Goal: Feedback & Contribution: Contribute content

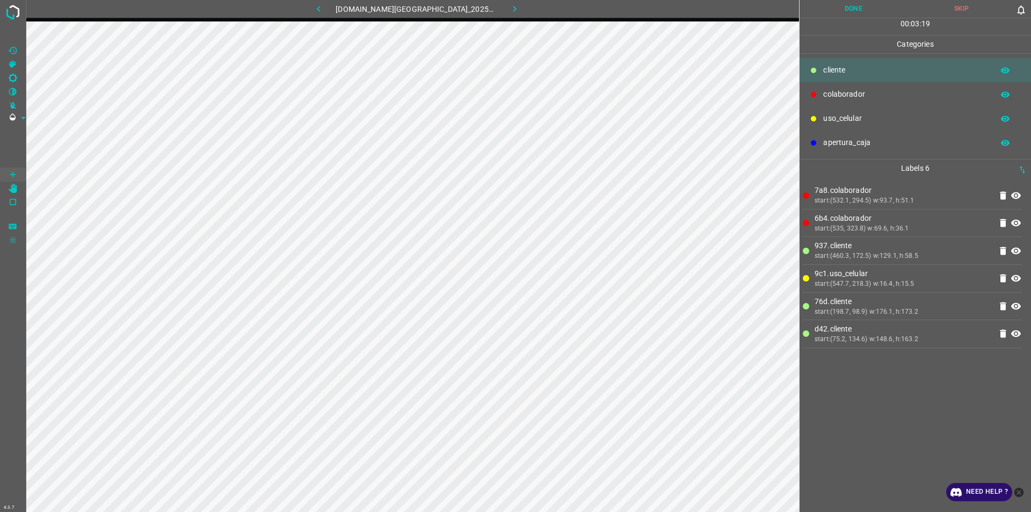
click at [858, 13] on button "Done" at bounding box center [854, 9] width 108 height 18
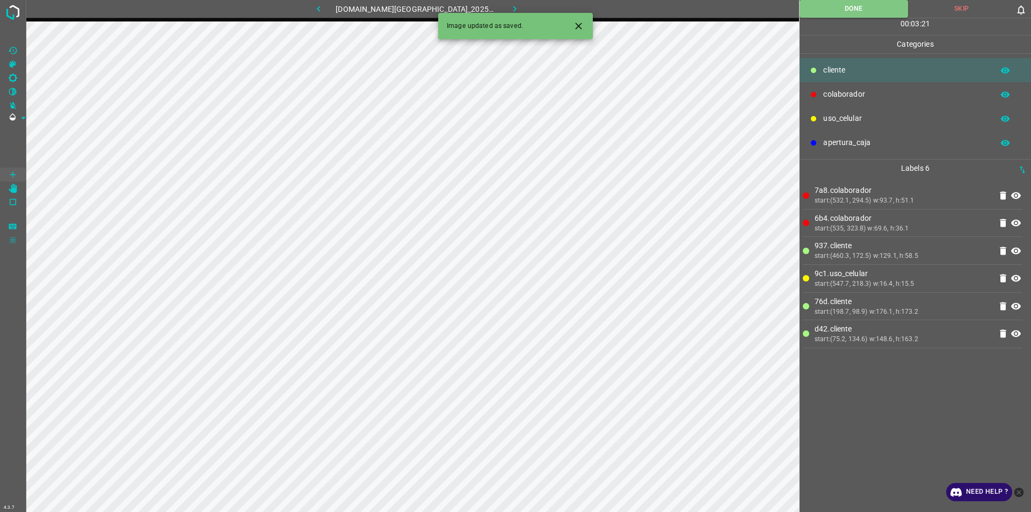
click at [512, 5] on button "button" at bounding box center [515, 9] width 34 height 18
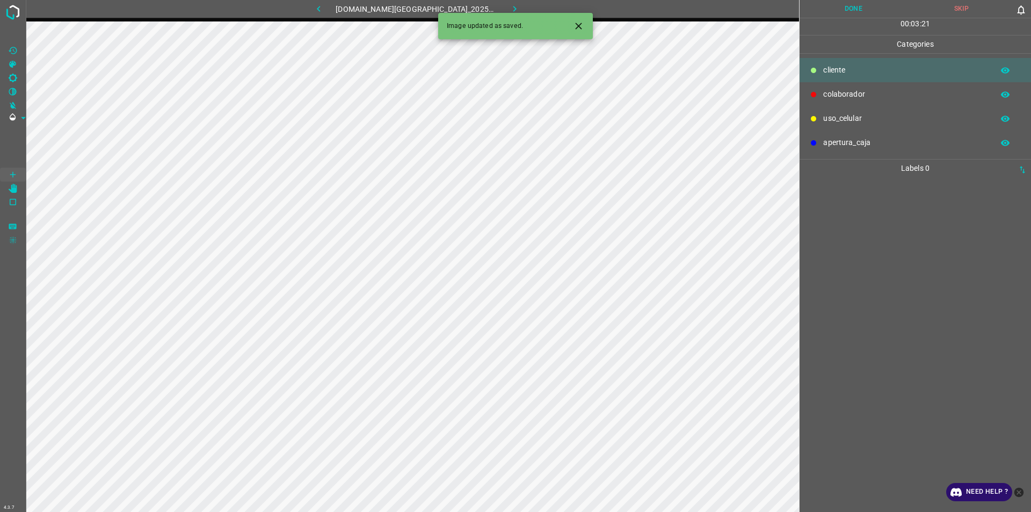
click at [840, 93] on p "colaborador" at bounding box center [905, 94] width 165 height 11
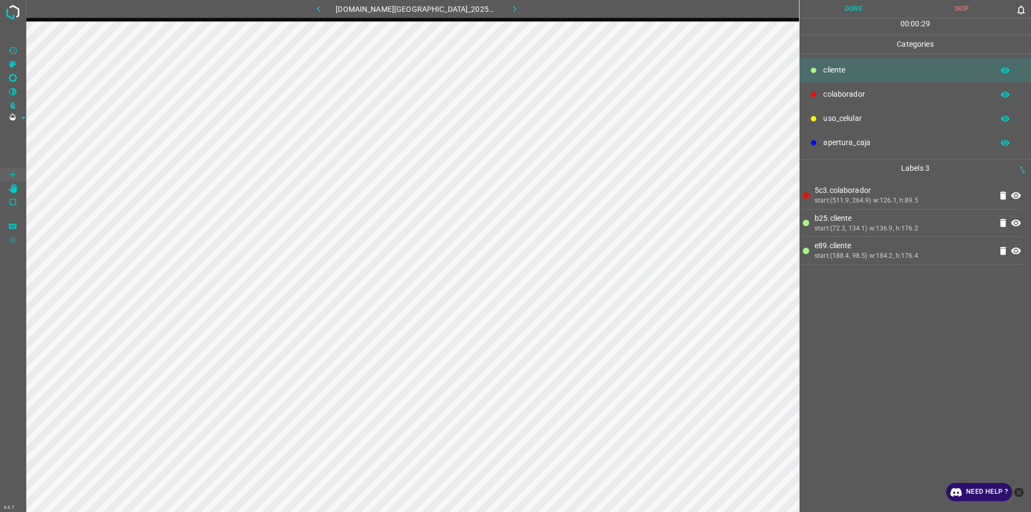
click at [846, 12] on button "Done" at bounding box center [854, 9] width 108 height 18
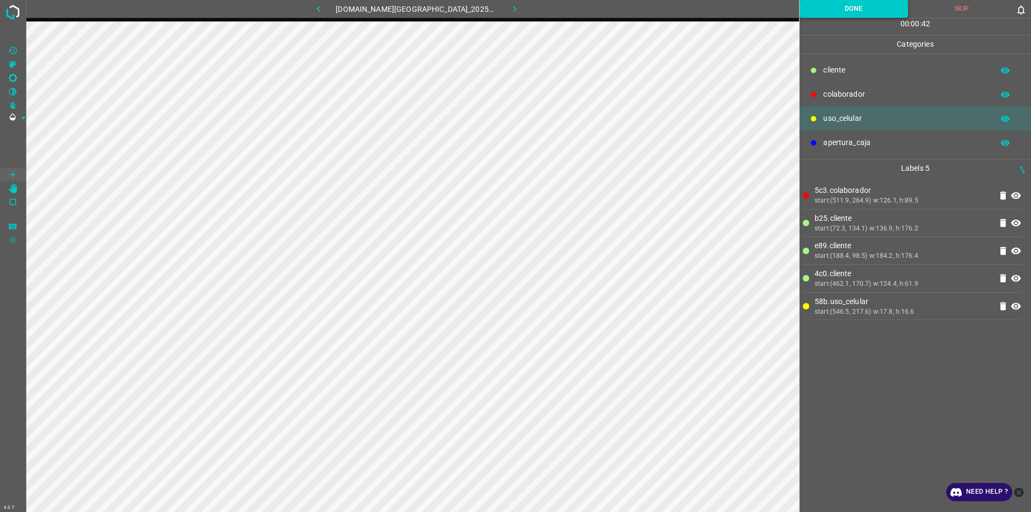
click at [866, 16] on button "Done" at bounding box center [854, 9] width 108 height 18
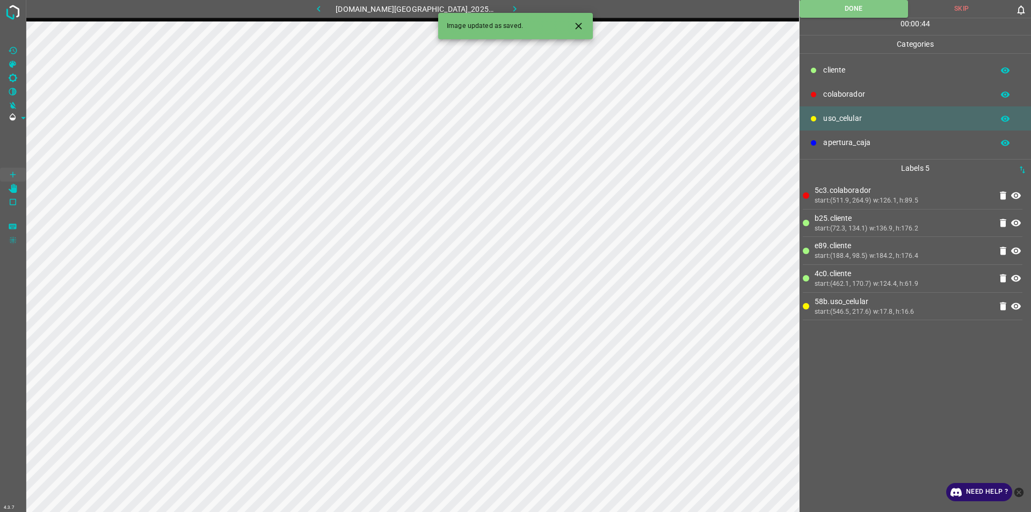
click at [513, 7] on icon "button" at bounding box center [514, 9] width 3 height 6
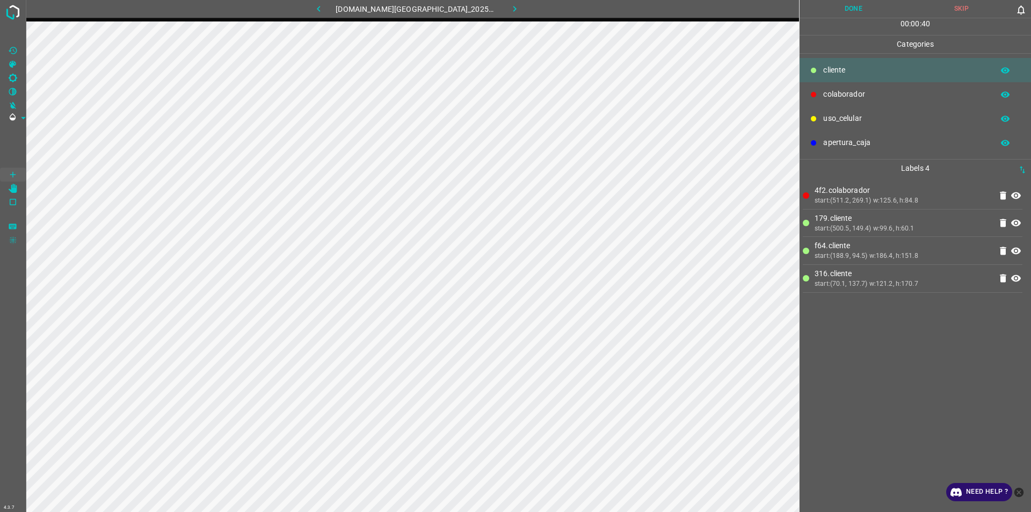
drag, startPoint x: 833, startPoint y: 6, endPoint x: 839, endPoint y: 12, distance: 7.6
click at [838, 9] on button "Done" at bounding box center [854, 9] width 108 height 18
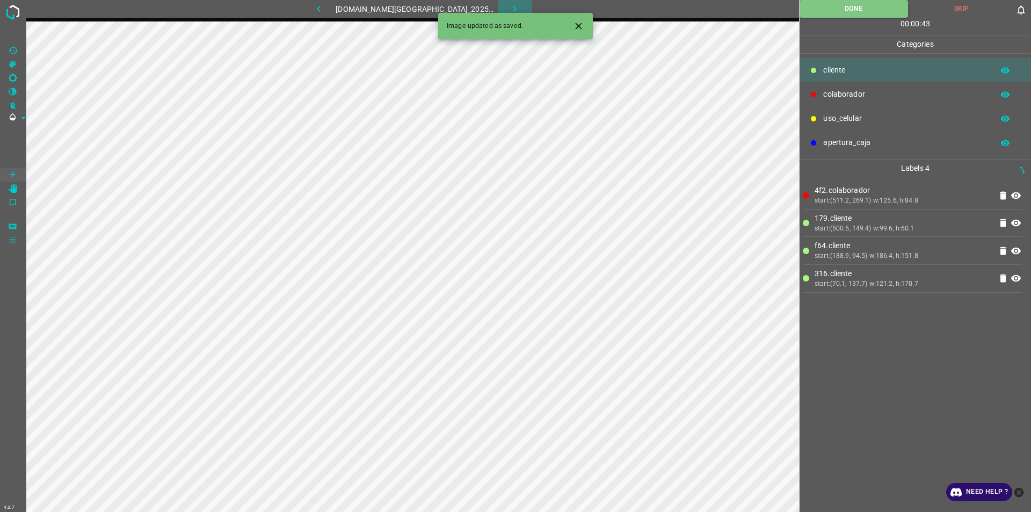
click at [509, 5] on icon "button" at bounding box center [514, 8] width 11 height 11
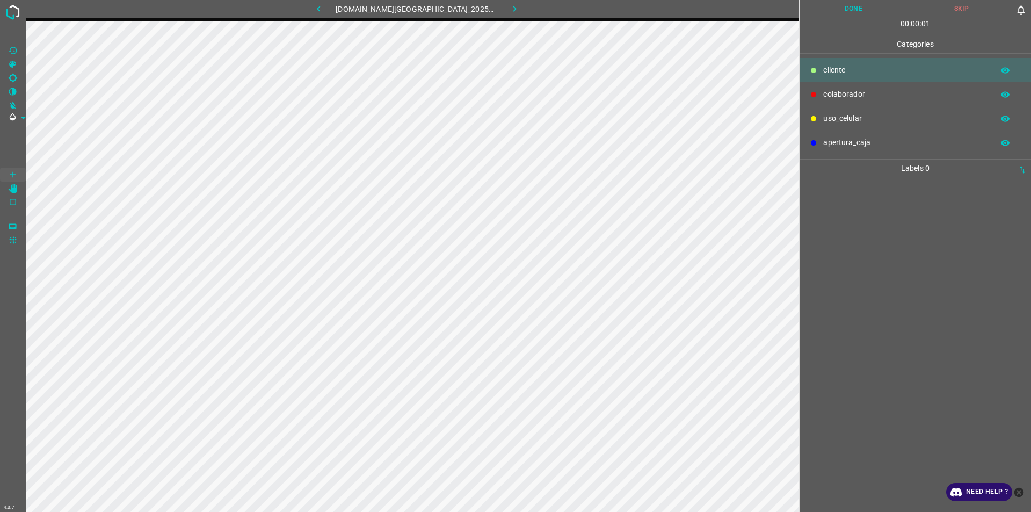
drag, startPoint x: 873, startPoint y: 90, endPoint x: 831, endPoint y: 130, distance: 57.7
click at [872, 89] on p "colaborador" at bounding box center [905, 94] width 165 height 11
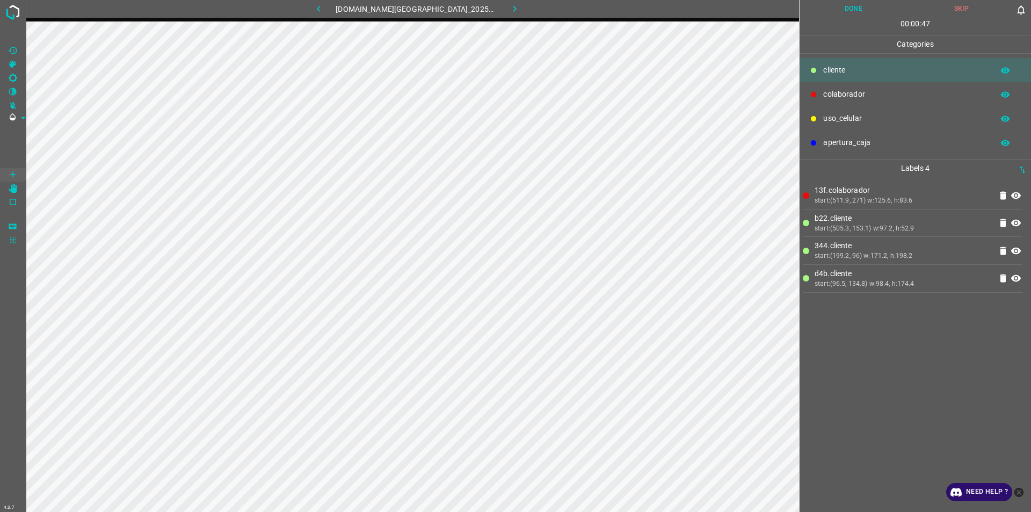
click at [854, 9] on button "Done" at bounding box center [854, 9] width 108 height 18
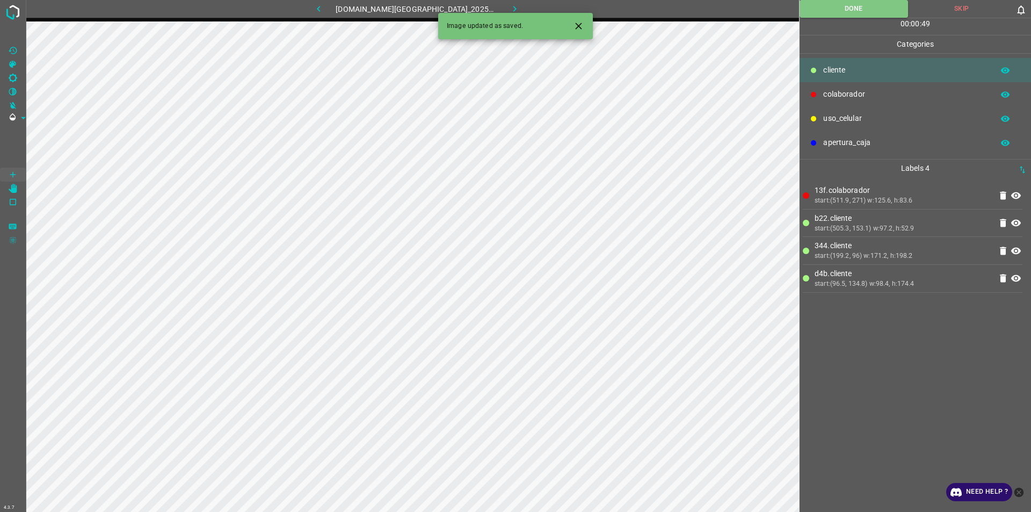
click at [511, 5] on button "button" at bounding box center [515, 9] width 34 height 18
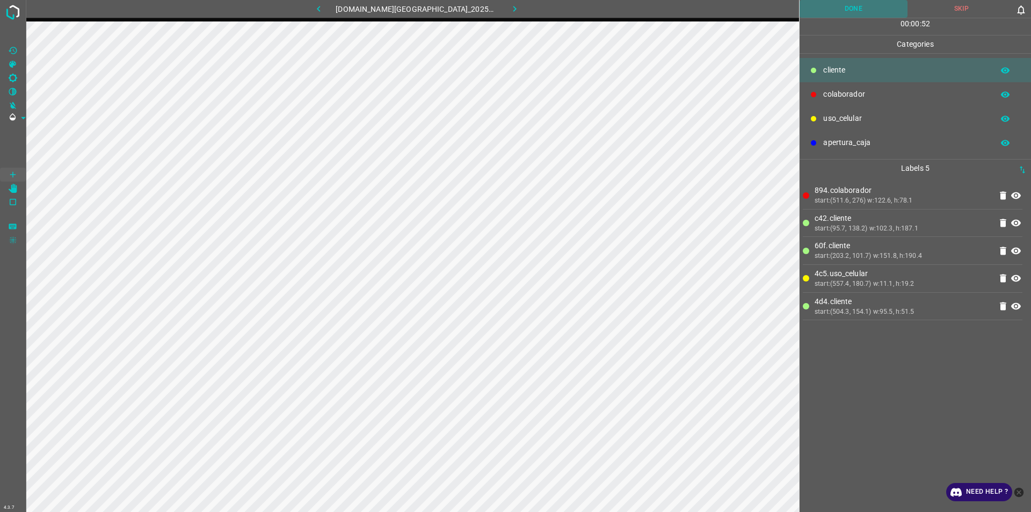
click at [832, 10] on button "Done" at bounding box center [854, 9] width 108 height 18
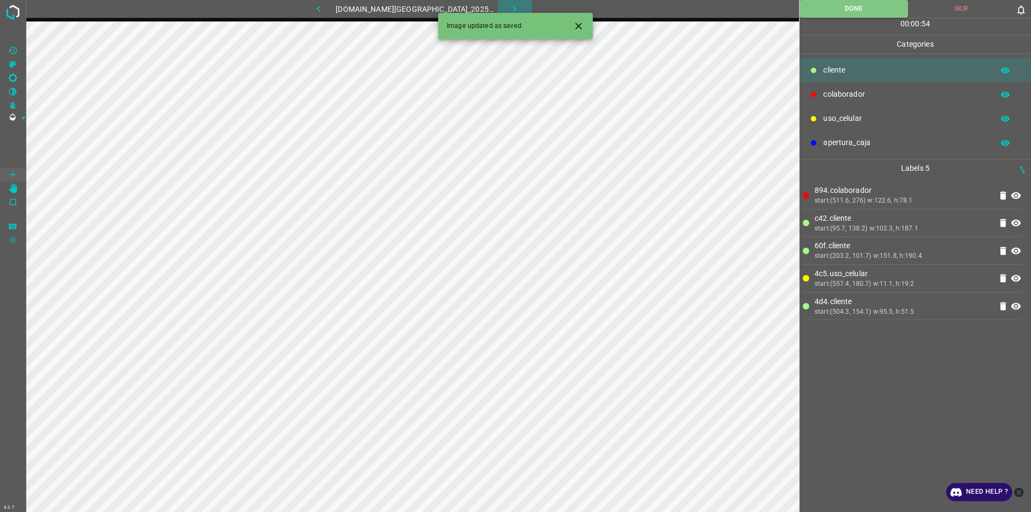
click at [510, 2] on button "button" at bounding box center [515, 9] width 34 height 18
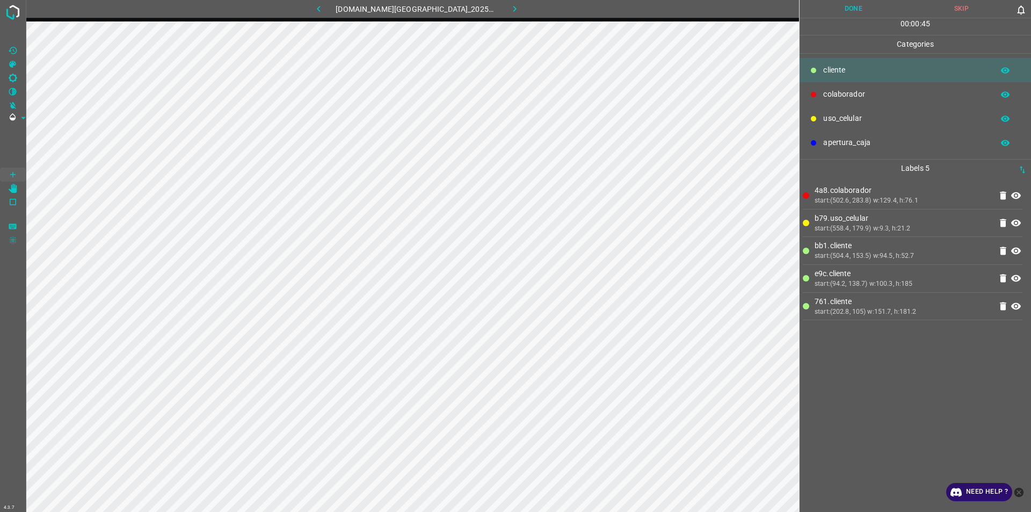
click at [839, 13] on button "Done" at bounding box center [854, 9] width 108 height 18
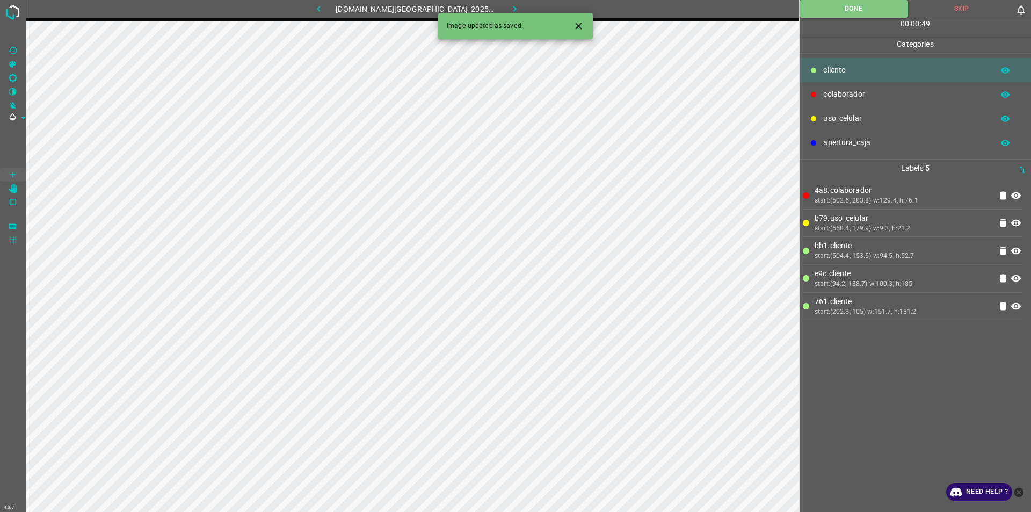
click at [513, 7] on icon "button" at bounding box center [514, 9] width 3 height 6
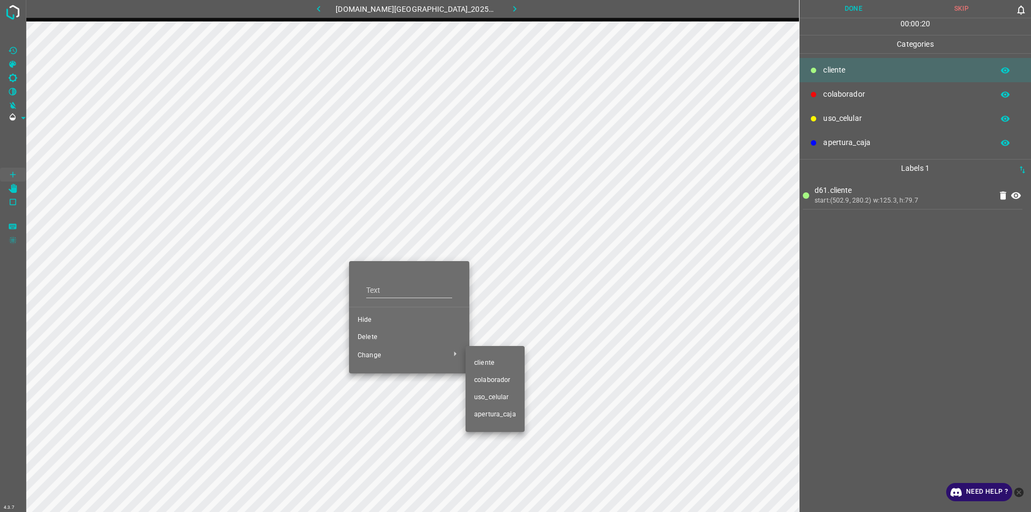
click at [482, 376] on span "colaborador" at bounding box center [495, 380] width 42 height 10
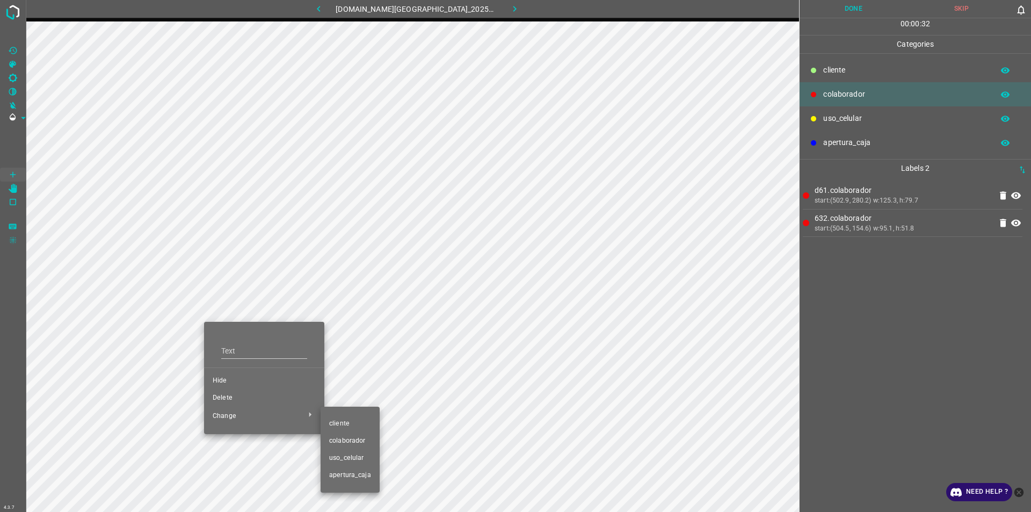
click at [349, 423] on span "​​cliente" at bounding box center [350, 424] width 42 height 10
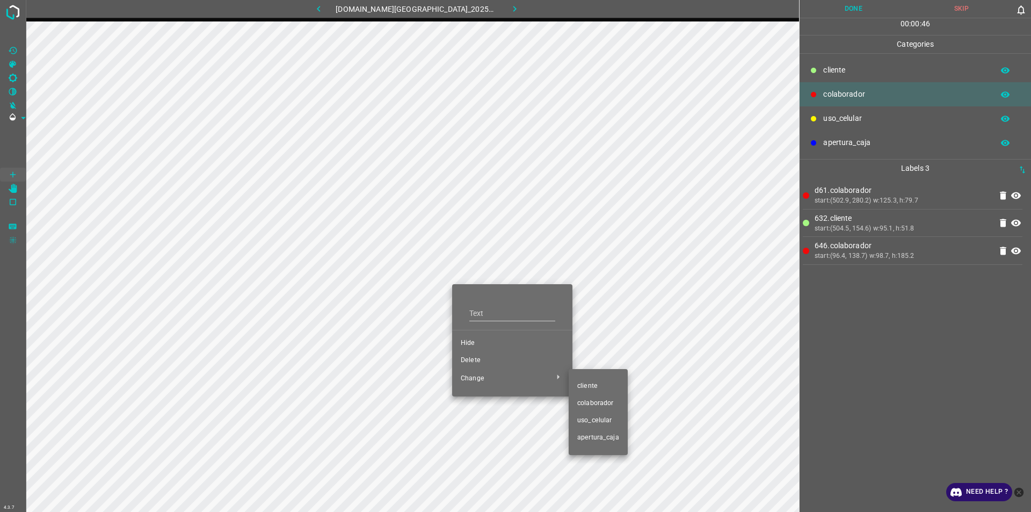
click at [576, 386] on li "​​cliente" at bounding box center [598, 386] width 59 height 17
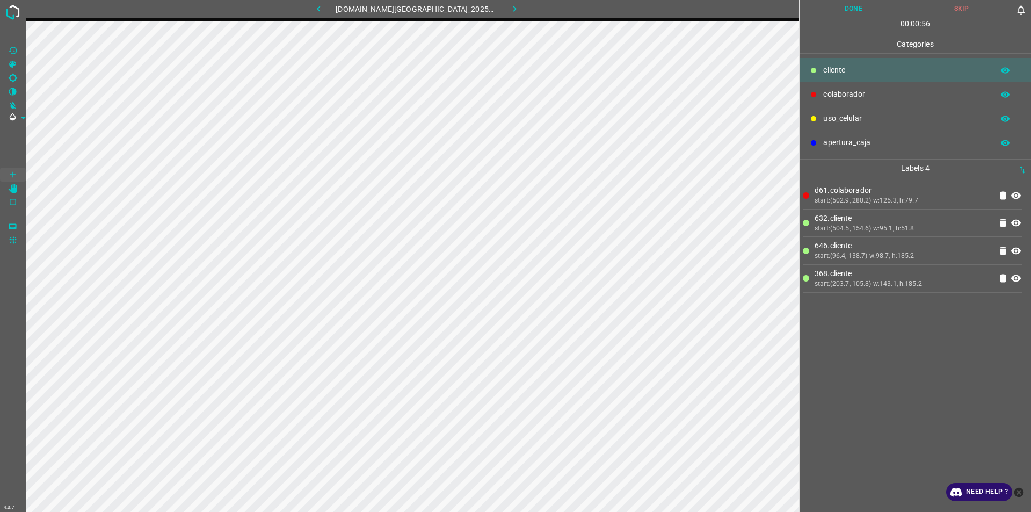
click at [869, 13] on button "Done" at bounding box center [854, 9] width 108 height 18
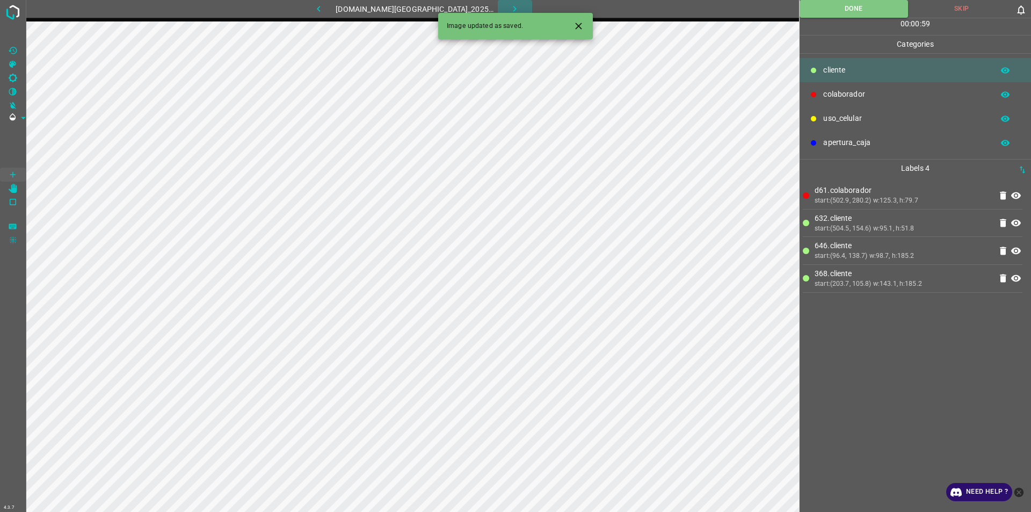
click at [505, 1] on button "button" at bounding box center [515, 9] width 34 height 18
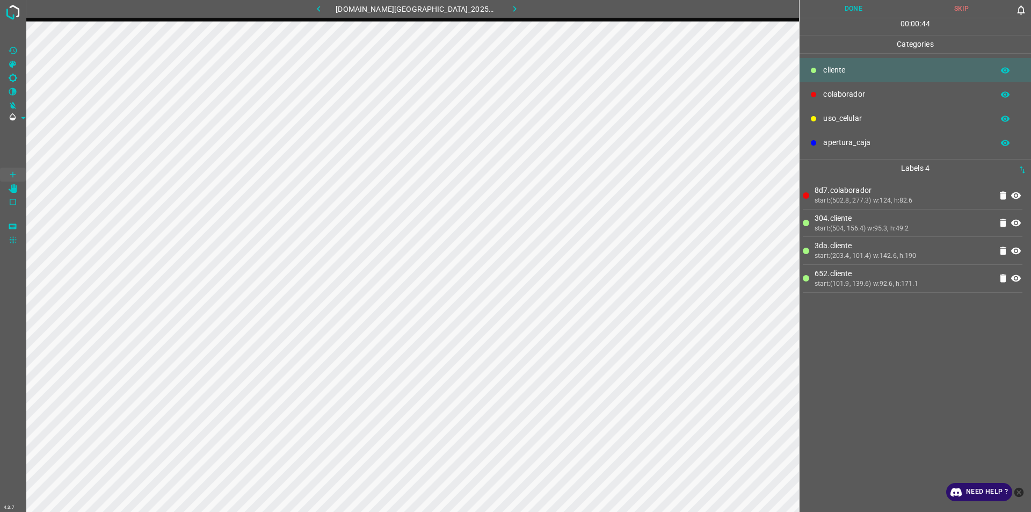
click at [878, 7] on button "Done" at bounding box center [854, 9] width 108 height 18
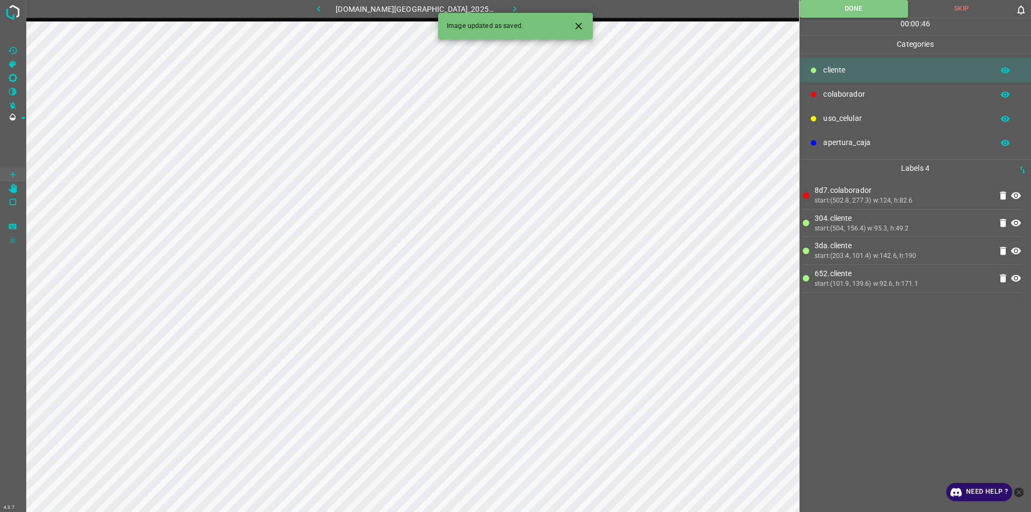
click at [509, 6] on icon "button" at bounding box center [514, 8] width 11 height 11
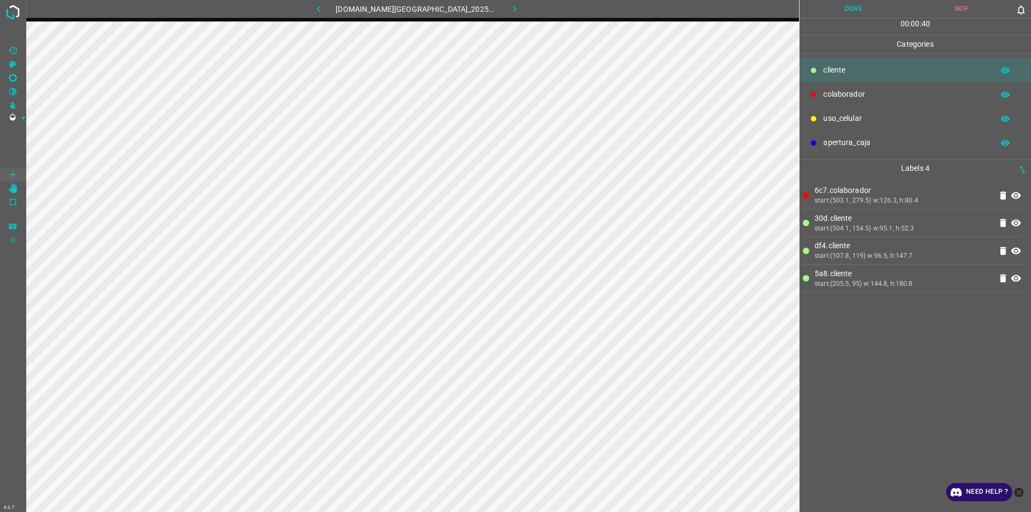
click at [862, 11] on button "Done" at bounding box center [854, 9] width 108 height 18
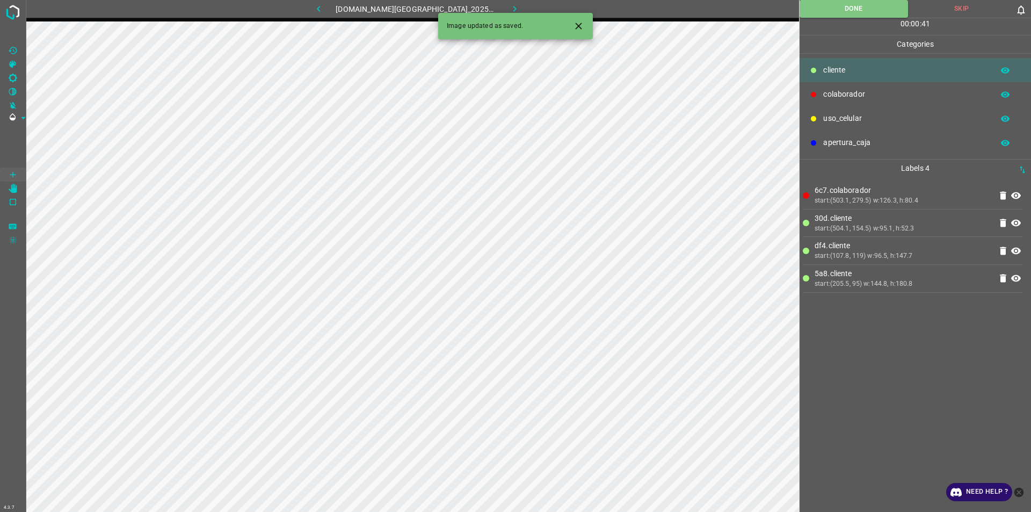
click at [509, 12] on icon "button" at bounding box center [514, 8] width 11 height 11
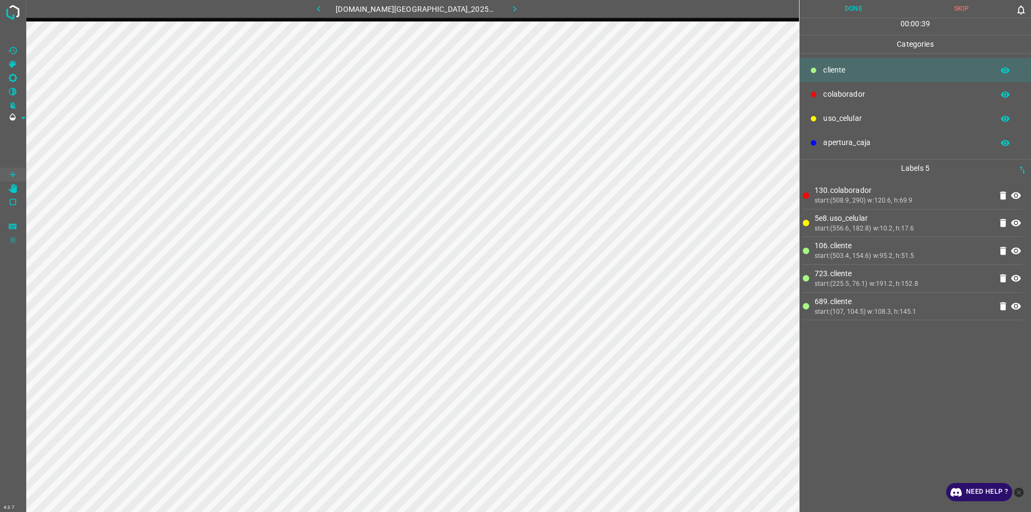
click at [851, 7] on button "Done" at bounding box center [854, 9] width 108 height 18
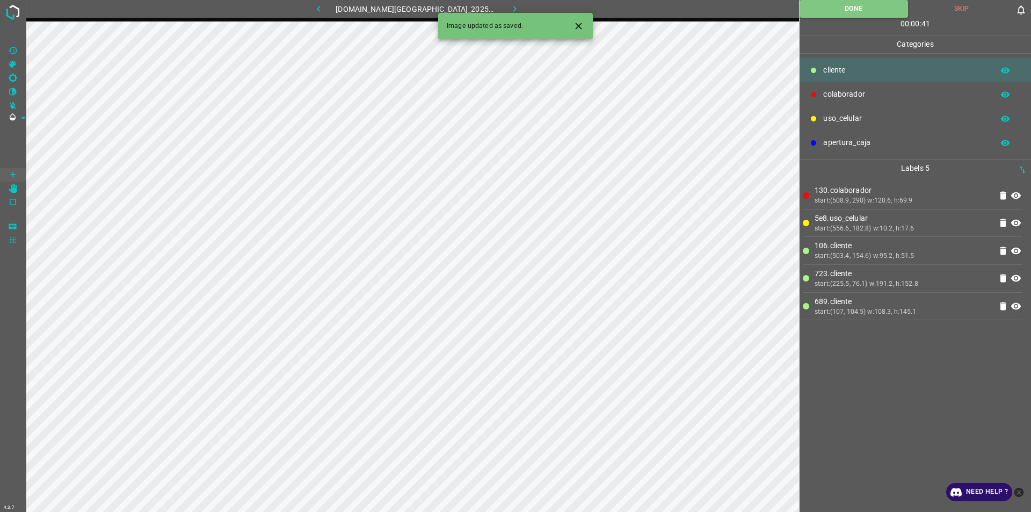
click at [509, 7] on button "button" at bounding box center [515, 9] width 34 height 18
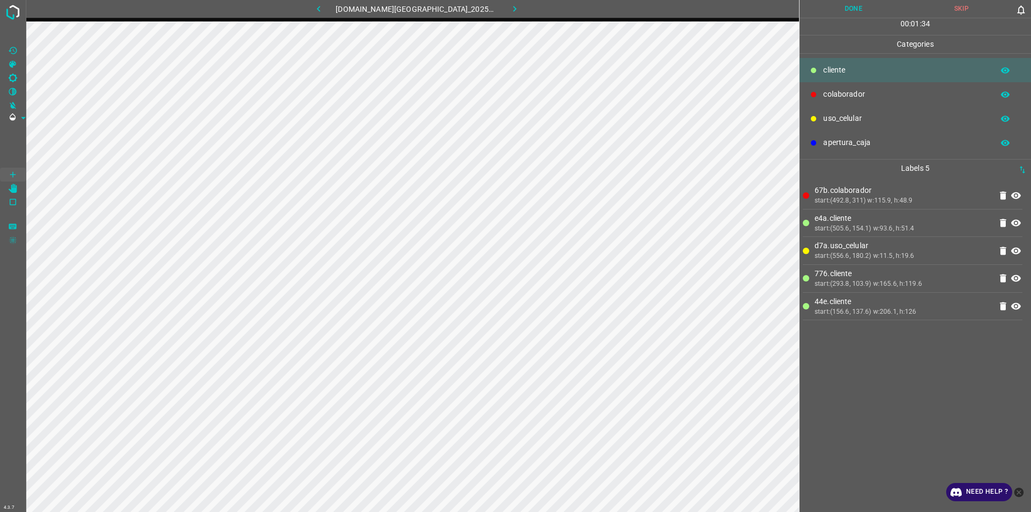
click at [852, 8] on button "Done" at bounding box center [854, 9] width 108 height 18
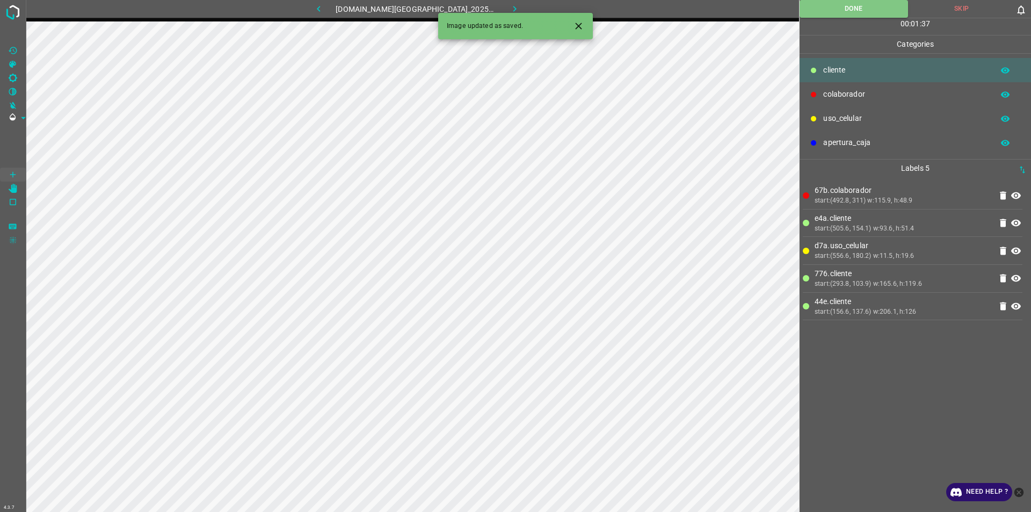
click at [502, 3] on button "button" at bounding box center [515, 9] width 34 height 18
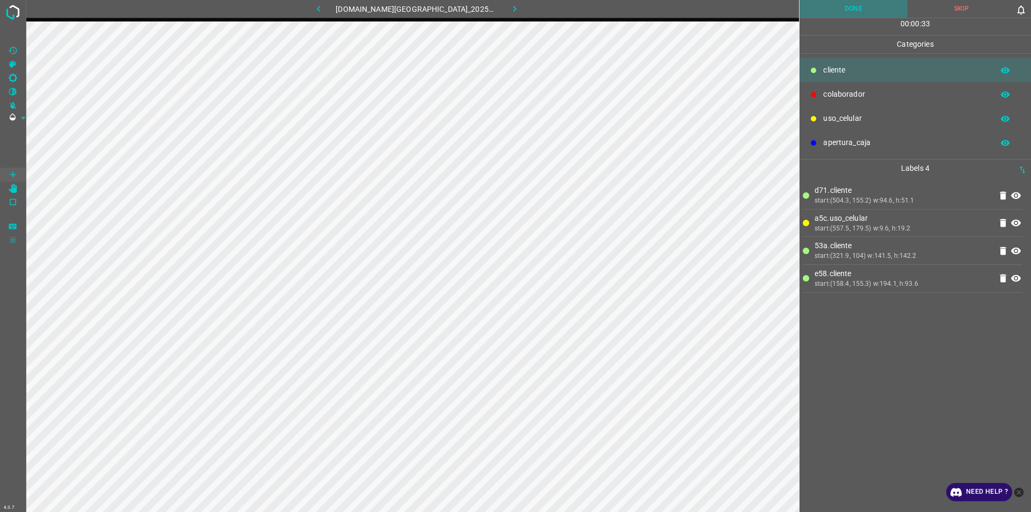
click at [857, 15] on button "Done" at bounding box center [854, 9] width 108 height 18
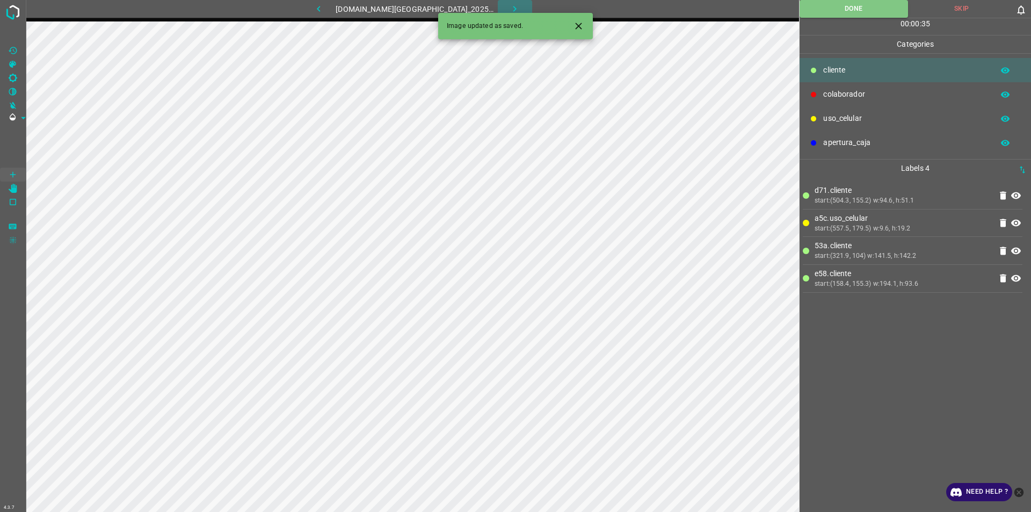
click at [498, 10] on button "button" at bounding box center [515, 9] width 34 height 18
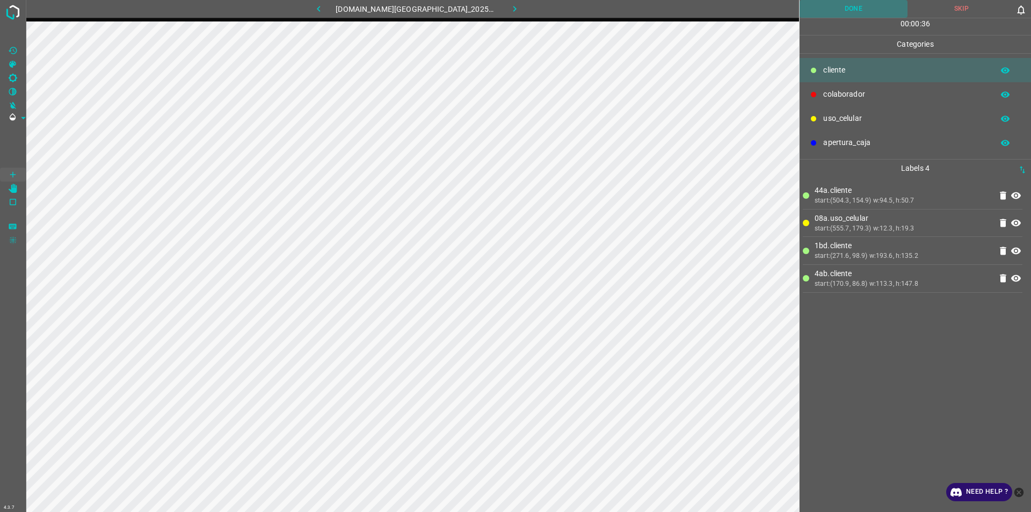
click at [867, 12] on button "Done" at bounding box center [854, 9] width 108 height 18
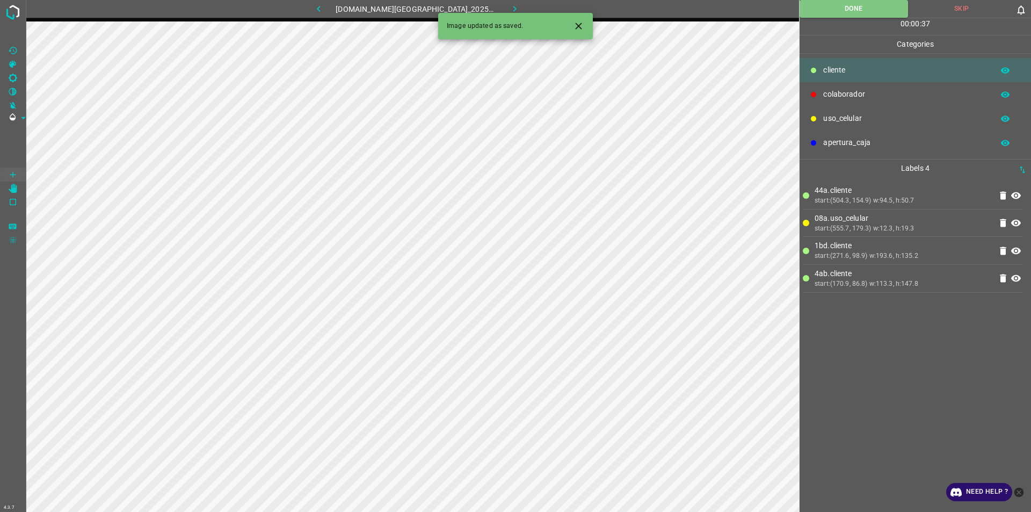
click at [516, 3] on button "button" at bounding box center [515, 9] width 34 height 18
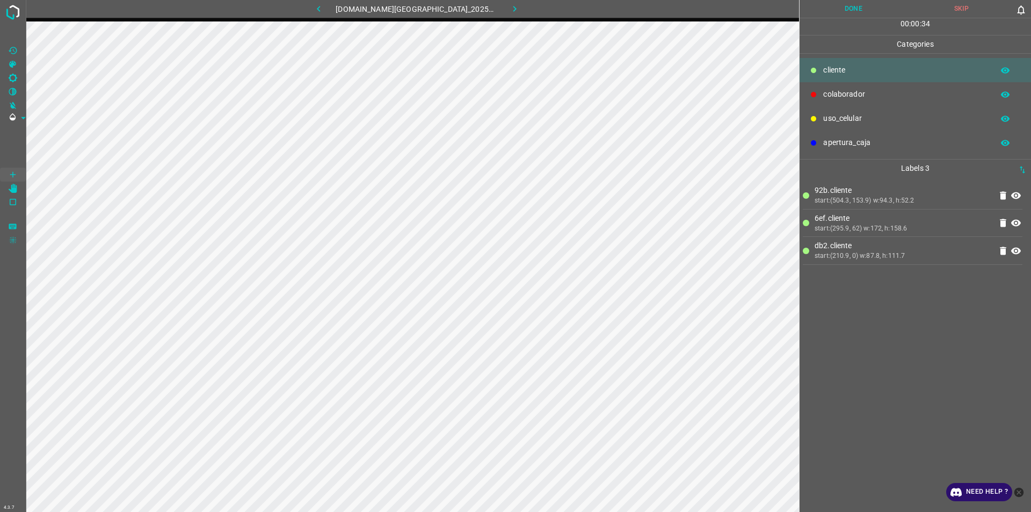
click at [836, 18] on button "Done" at bounding box center [854, 9] width 108 height 18
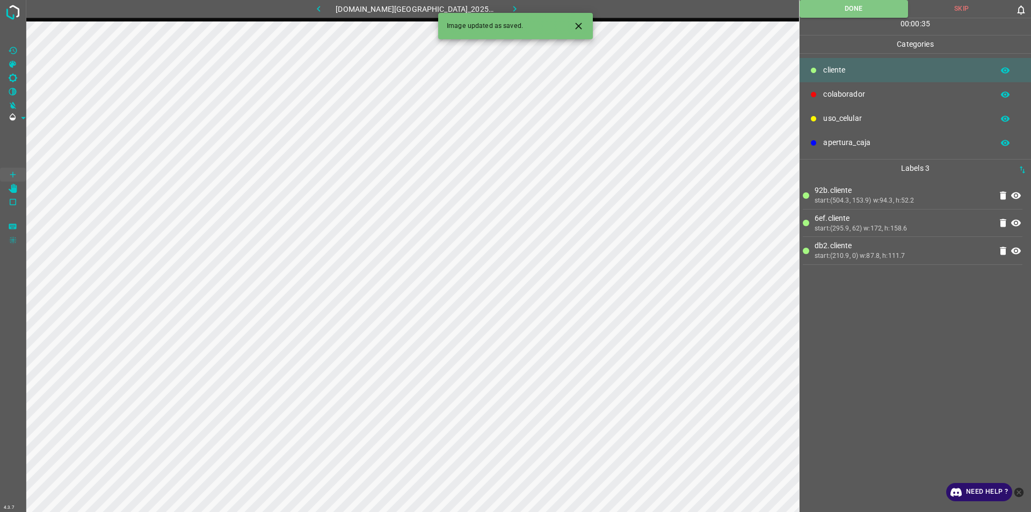
click at [516, 7] on button "button" at bounding box center [515, 9] width 34 height 18
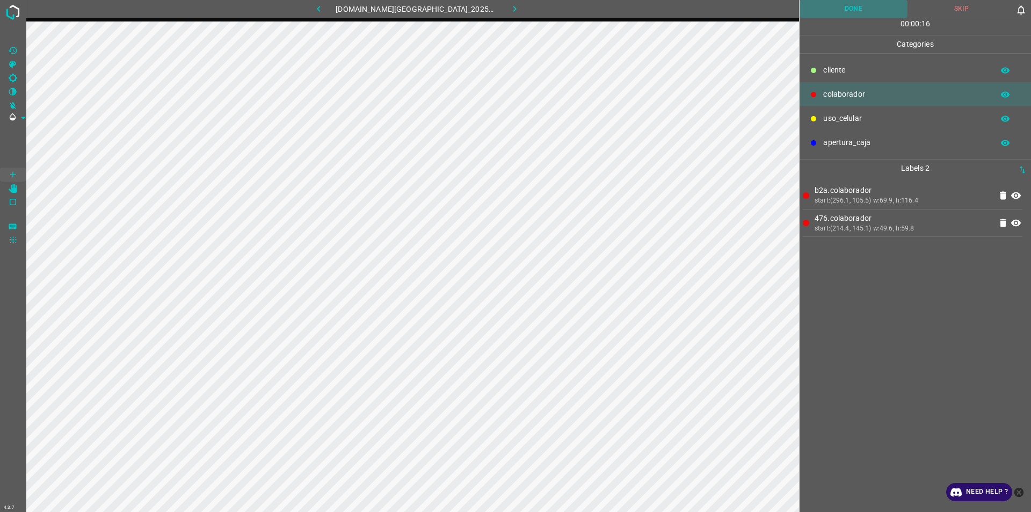
click at [852, 4] on button "Done" at bounding box center [854, 9] width 108 height 18
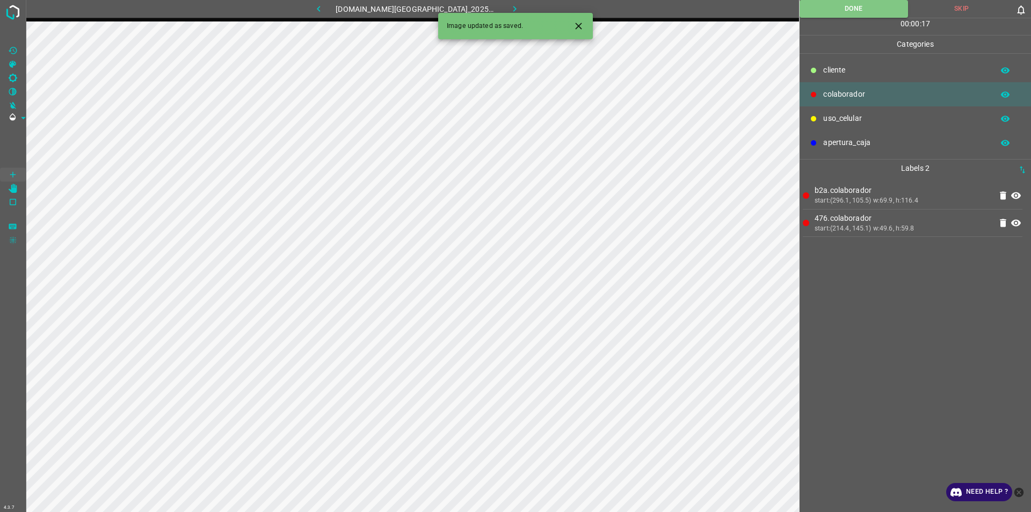
click at [509, 6] on icon "button" at bounding box center [514, 8] width 11 height 11
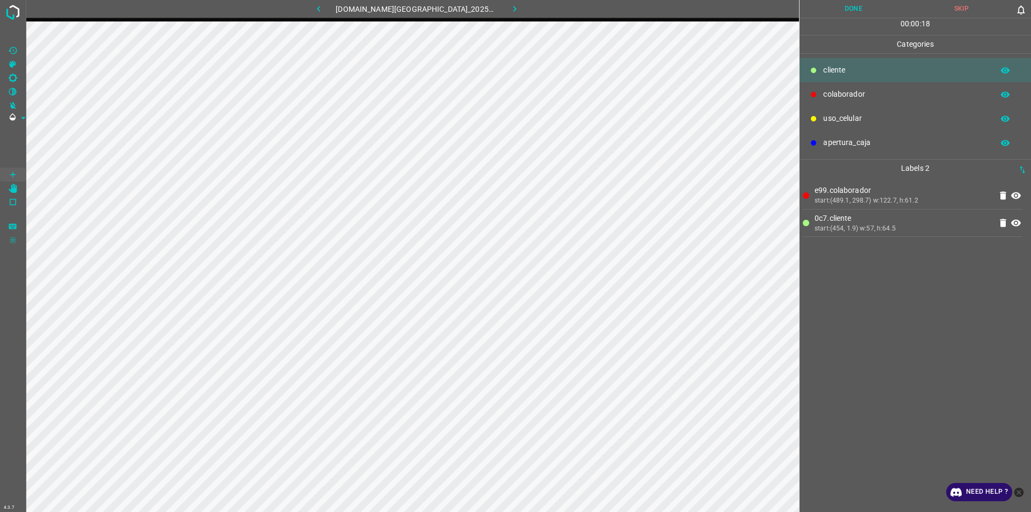
click at [852, 3] on button "Done" at bounding box center [854, 9] width 108 height 18
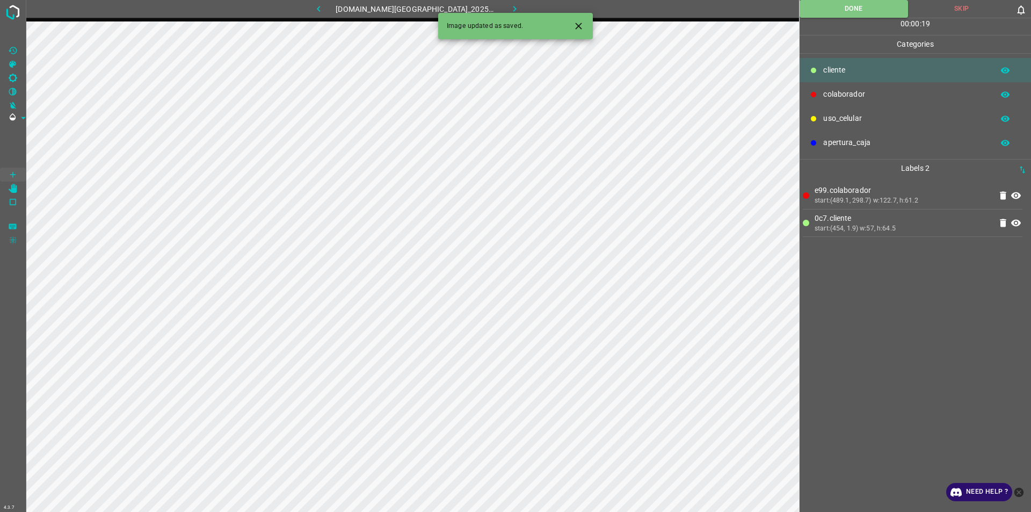
click at [513, 8] on icon "button" at bounding box center [514, 9] width 3 height 6
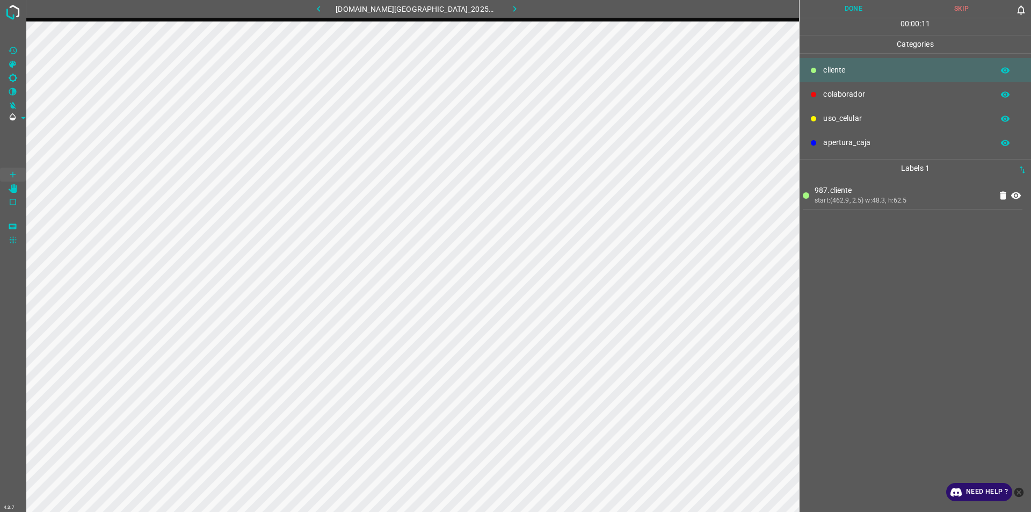
click at [864, 13] on button "Done" at bounding box center [854, 9] width 108 height 18
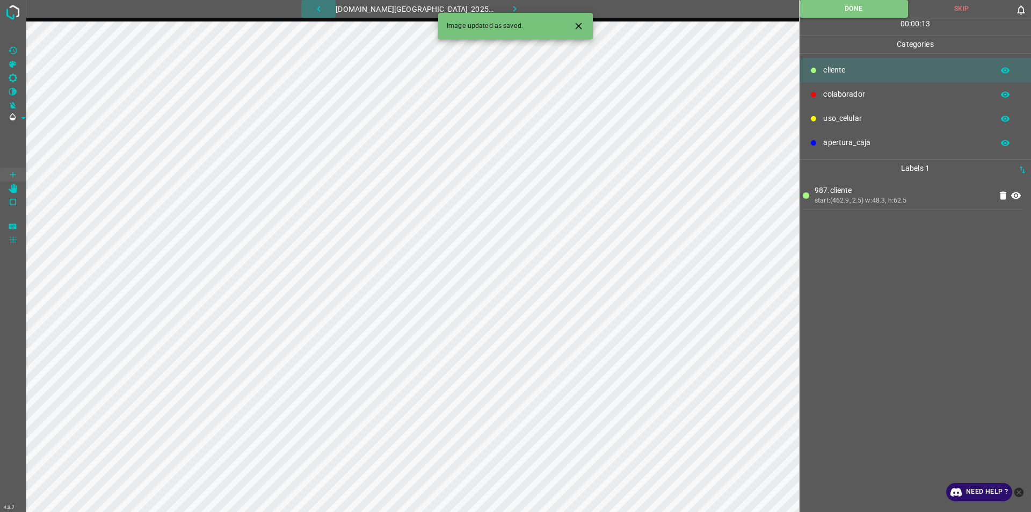
click at [324, 5] on icon "button" at bounding box center [318, 8] width 11 height 11
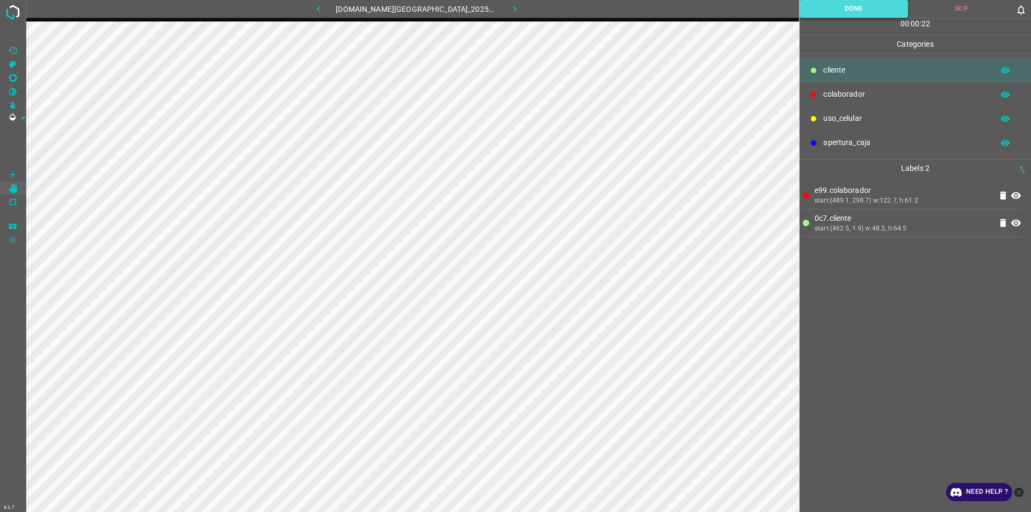
click at [843, 3] on button "Done" at bounding box center [854, 9] width 108 height 18
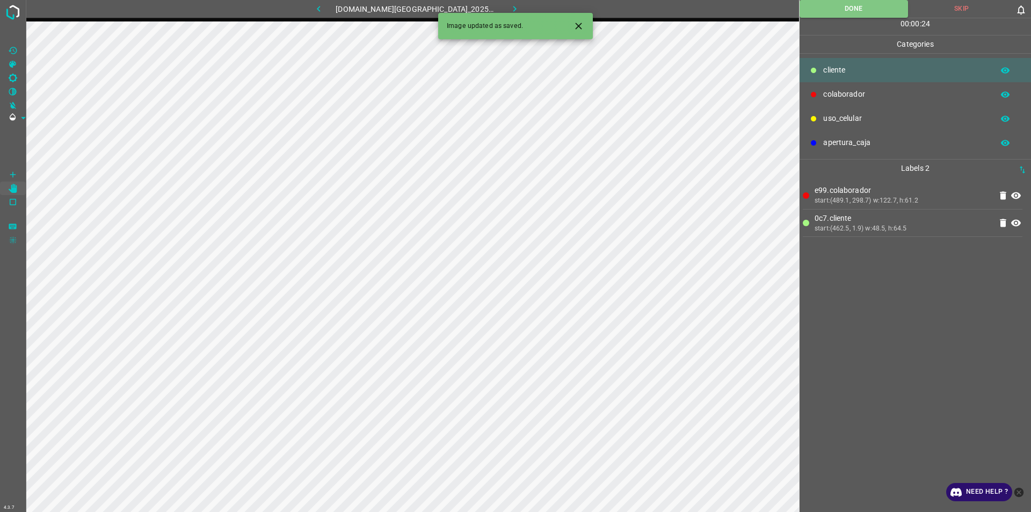
click at [509, 5] on icon "button" at bounding box center [514, 8] width 11 height 11
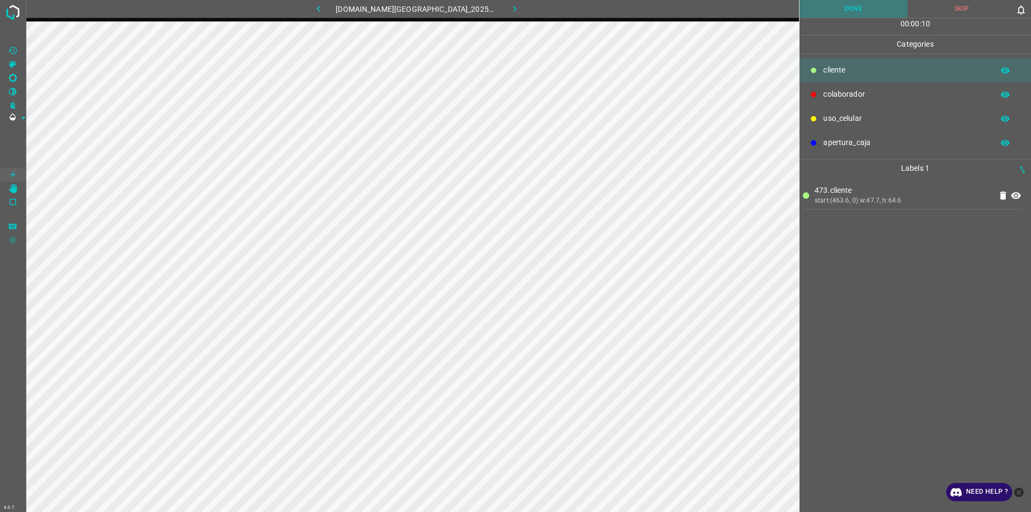
click at [869, 16] on button "Done" at bounding box center [854, 9] width 108 height 18
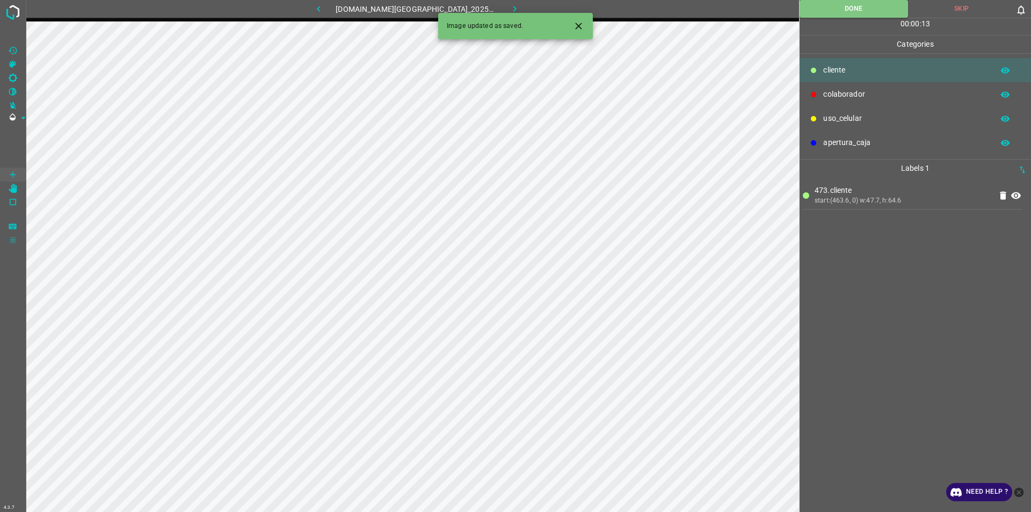
click at [509, 9] on icon "button" at bounding box center [514, 8] width 11 height 11
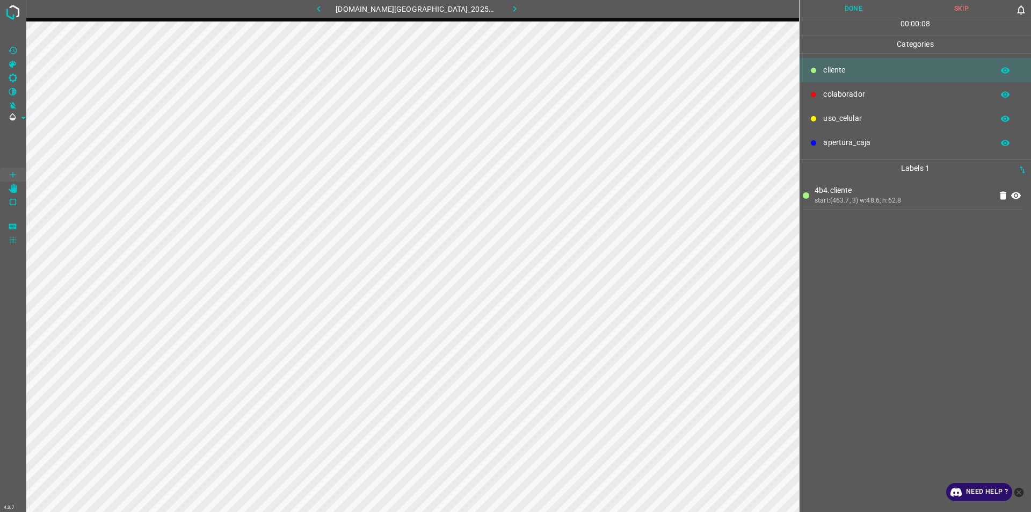
click at [858, 5] on button "Done" at bounding box center [854, 9] width 108 height 18
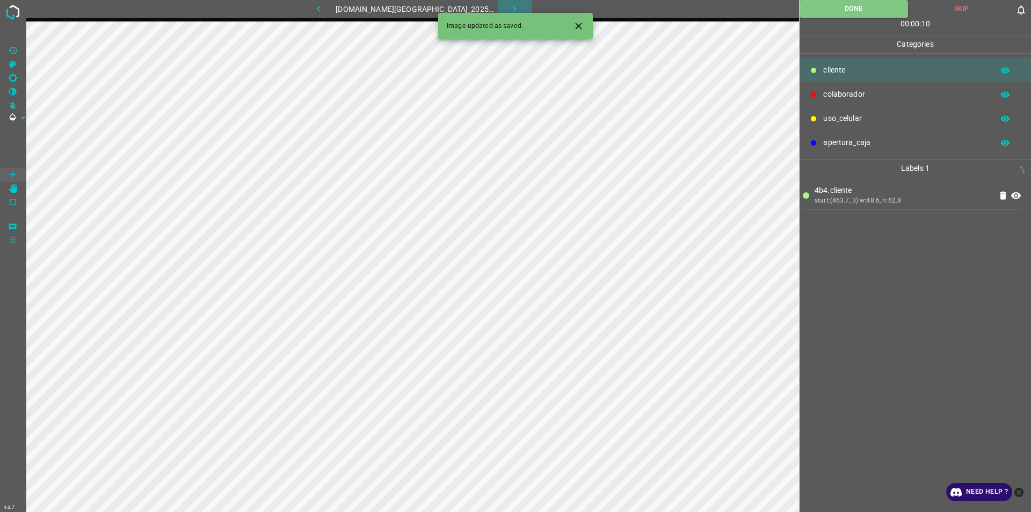
click at [516, 8] on button "button" at bounding box center [515, 9] width 34 height 18
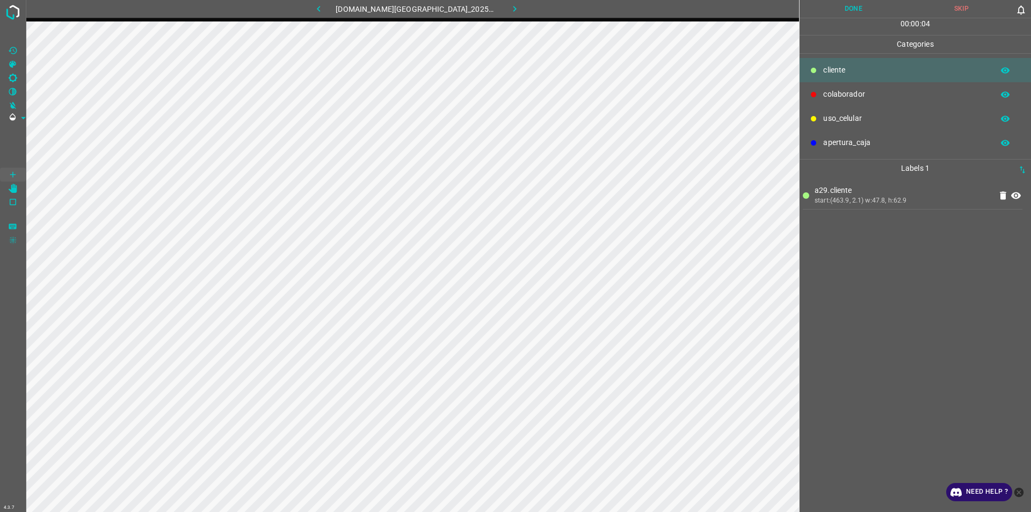
click at [853, 2] on button "Done" at bounding box center [854, 9] width 108 height 18
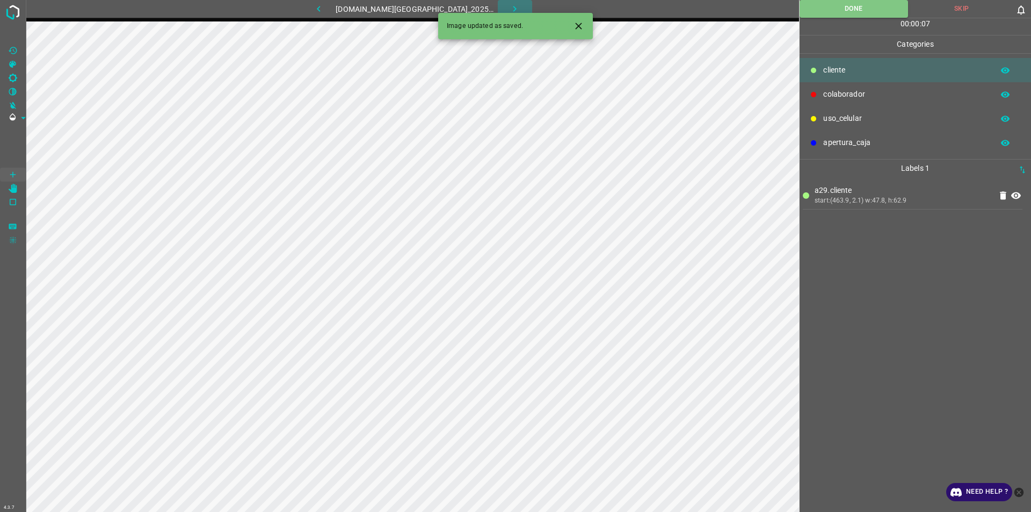
click at [511, 11] on button "button" at bounding box center [515, 9] width 34 height 18
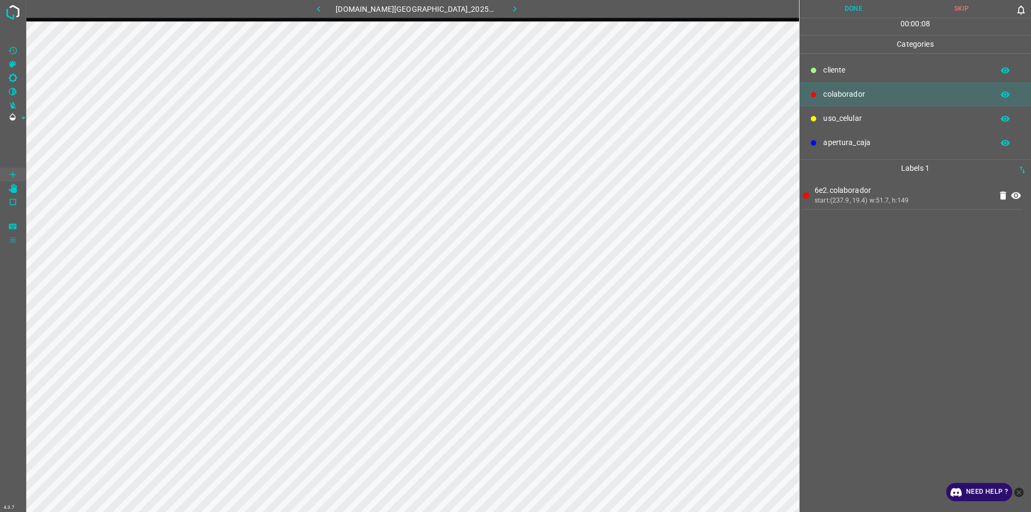
click at [844, 12] on button "Done" at bounding box center [854, 9] width 108 height 18
click at [510, 8] on button "button" at bounding box center [515, 9] width 34 height 18
click at [866, 8] on button "Done" at bounding box center [854, 9] width 108 height 18
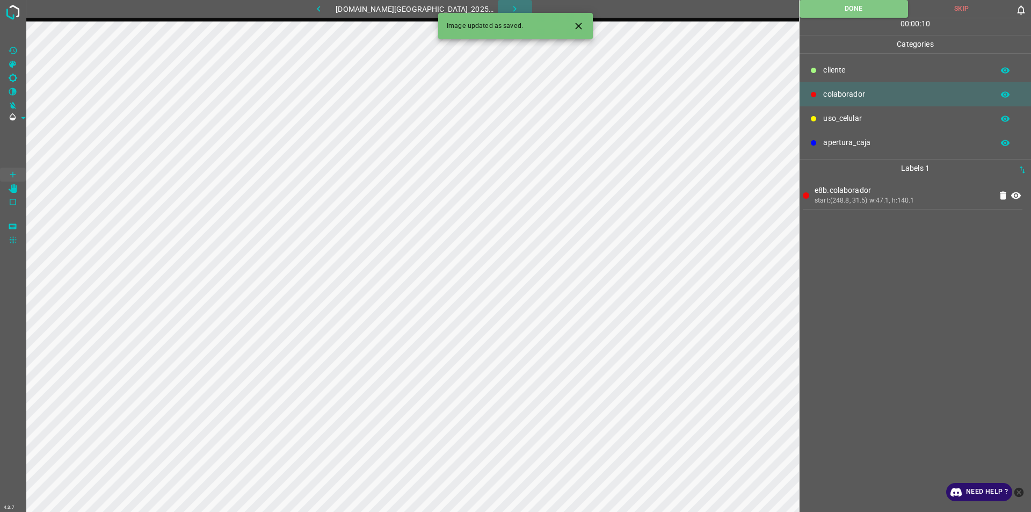
click at [511, 7] on button "button" at bounding box center [515, 9] width 34 height 18
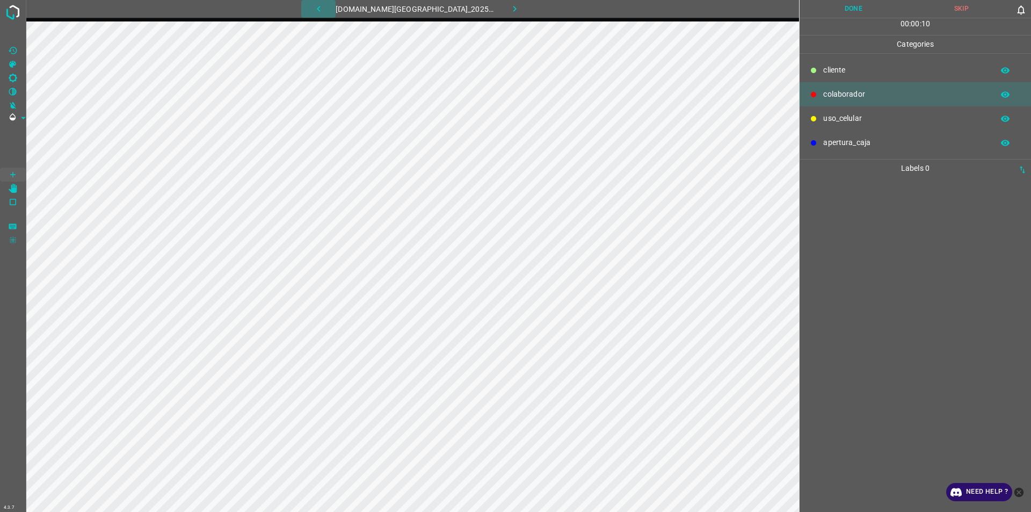
click at [320, 11] on icon "button" at bounding box center [318, 9] width 3 height 6
click at [509, 11] on icon "button" at bounding box center [514, 8] width 11 height 11
click at [856, 13] on button "Done" at bounding box center [854, 9] width 108 height 18
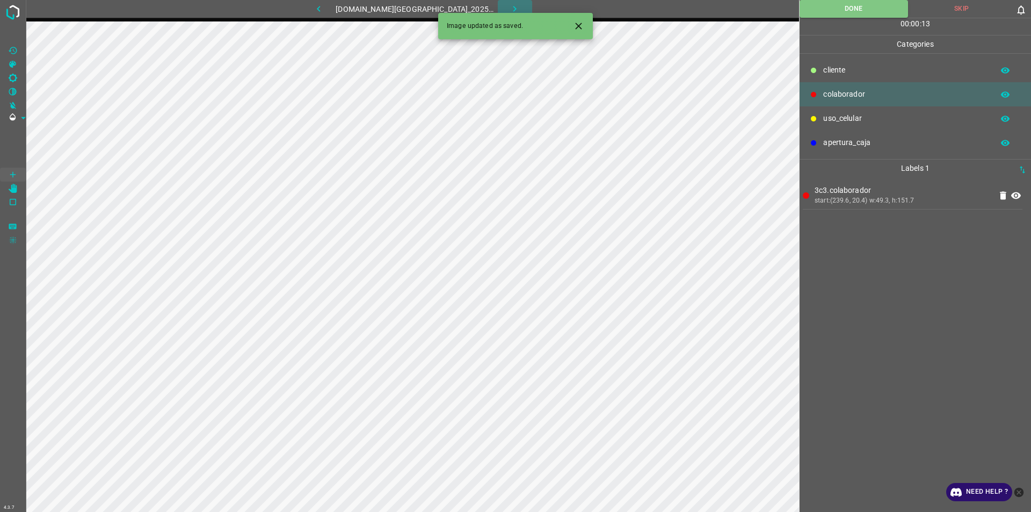
click at [507, 0] on button "button" at bounding box center [515, 9] width 34 height 18
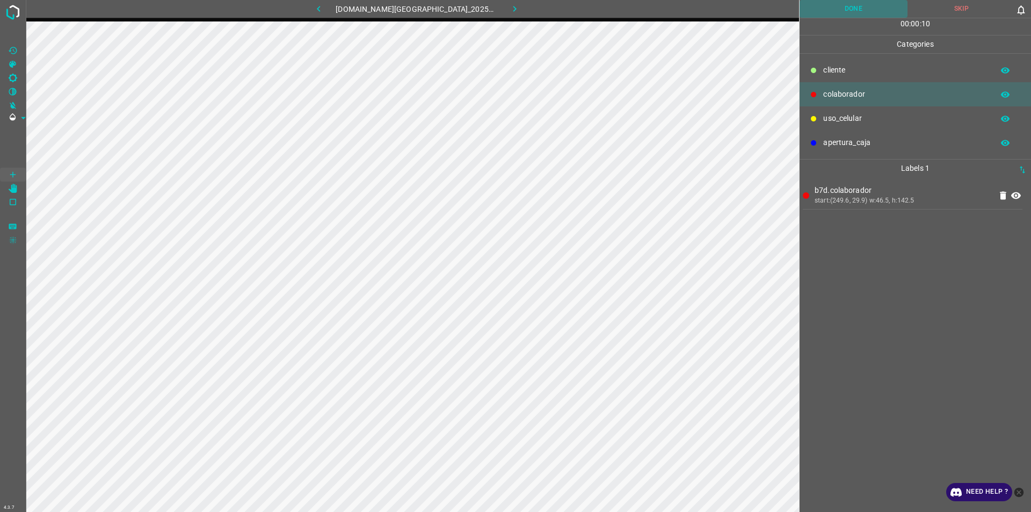
click at [853, 12] on button "Done" at bounding box center [854, 9] width 108 height 18
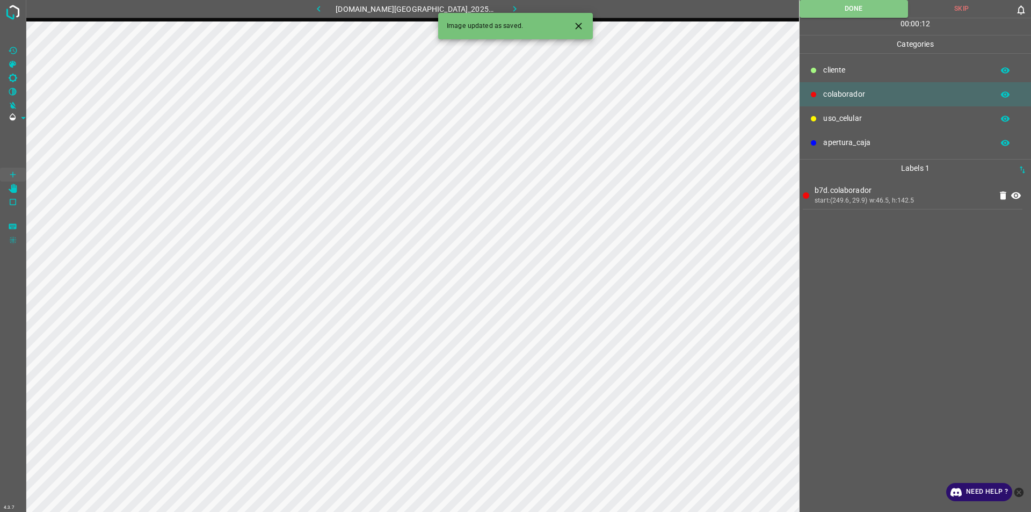
click at [509, 7] on icon "button" at bounding box center [514, 8] width 11 height 11
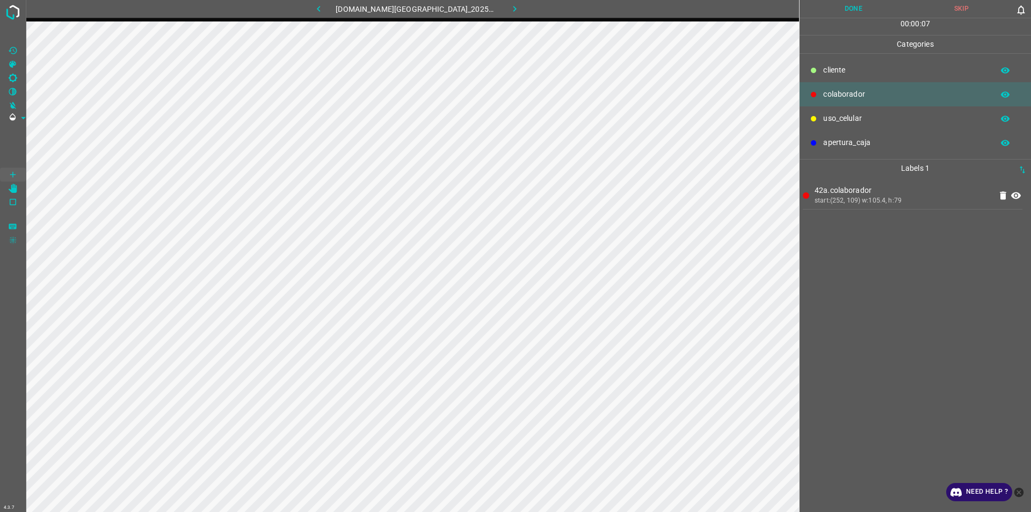
click at [881, 4] on button "Done" at bounding box center [854, 9] width 108 height 18
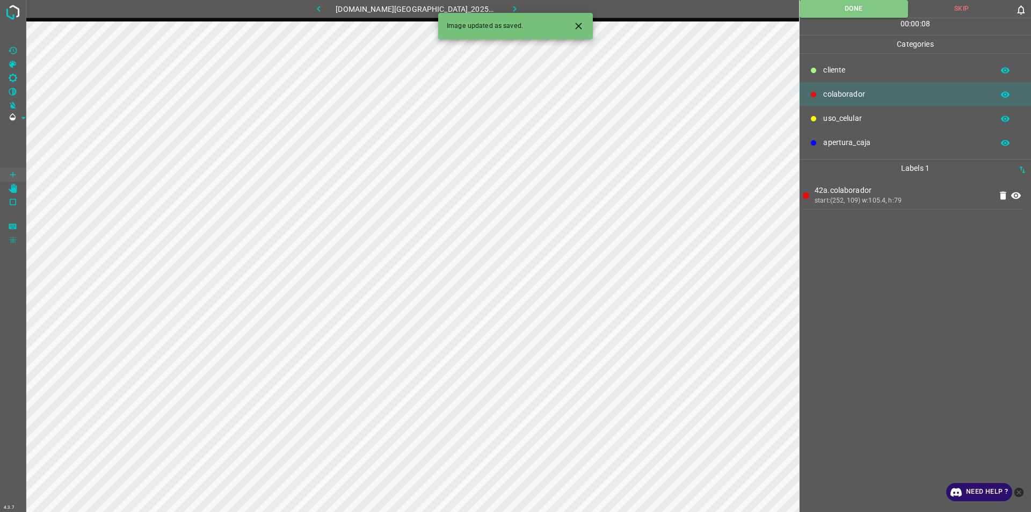
click at [509, 8] on icon "button" at bounding box center [514, 8] width 11 height 11
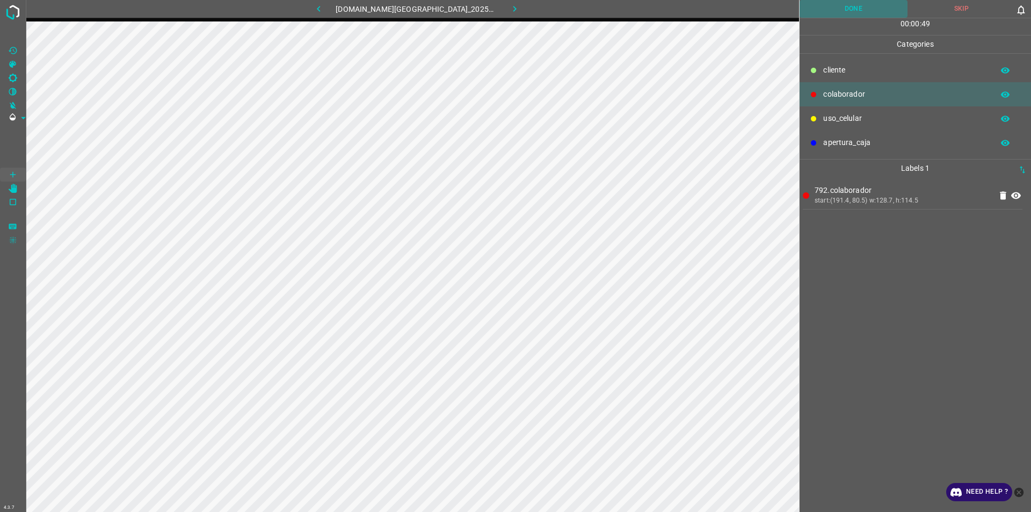
click at [858, 11] on button "Done" at bounding box center [854, 9] width 108 height 18
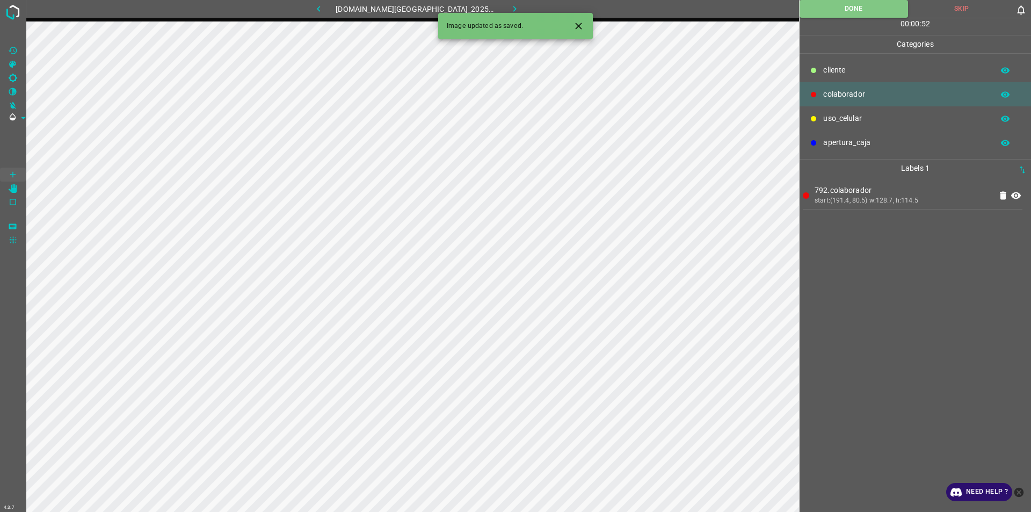
click at [509, 5] on icon "button" at bounding box center [514, 8] width 11 height 11
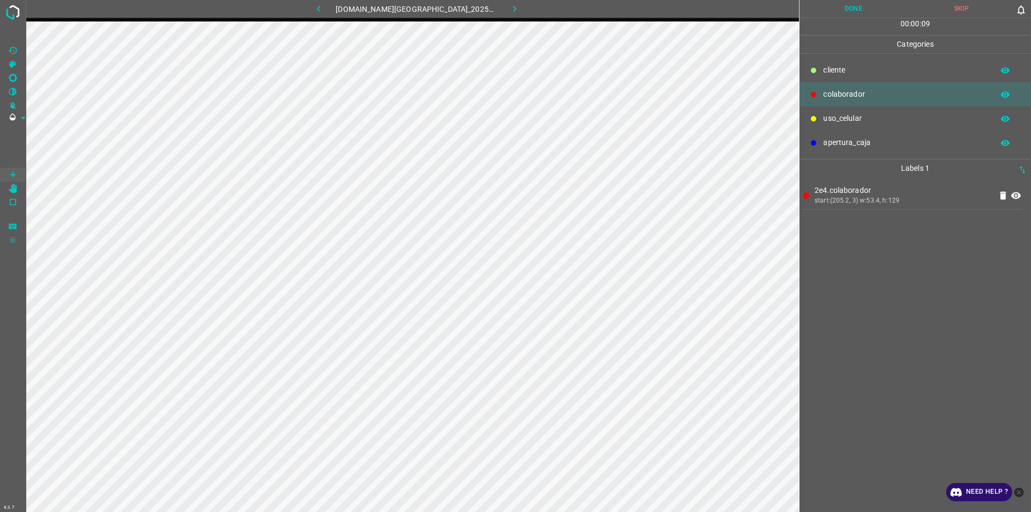
click at [843, 11] on button "Done" at bounding box center [854, 9] width 108 height 18
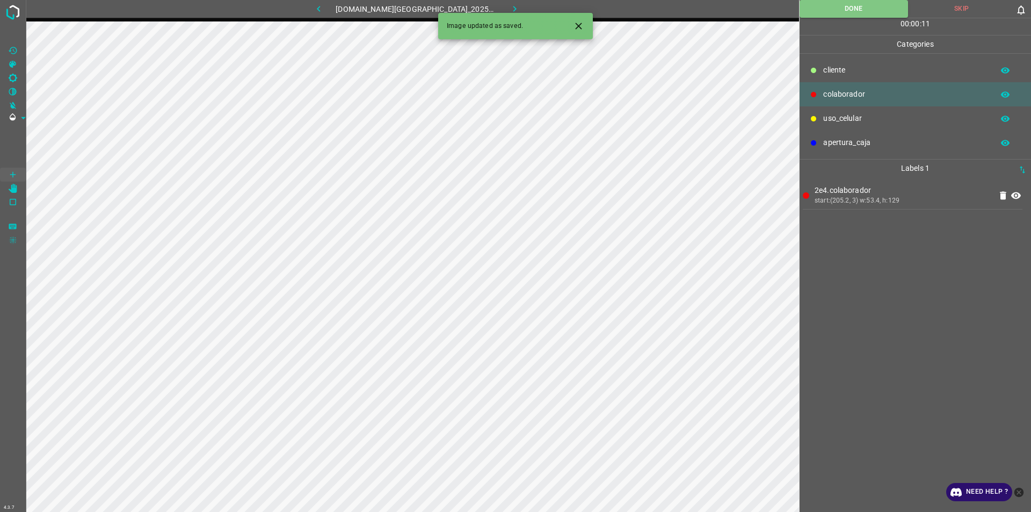
click at [509, 7] on icon "button" at bounding box center [514, 8] width 11 height 11
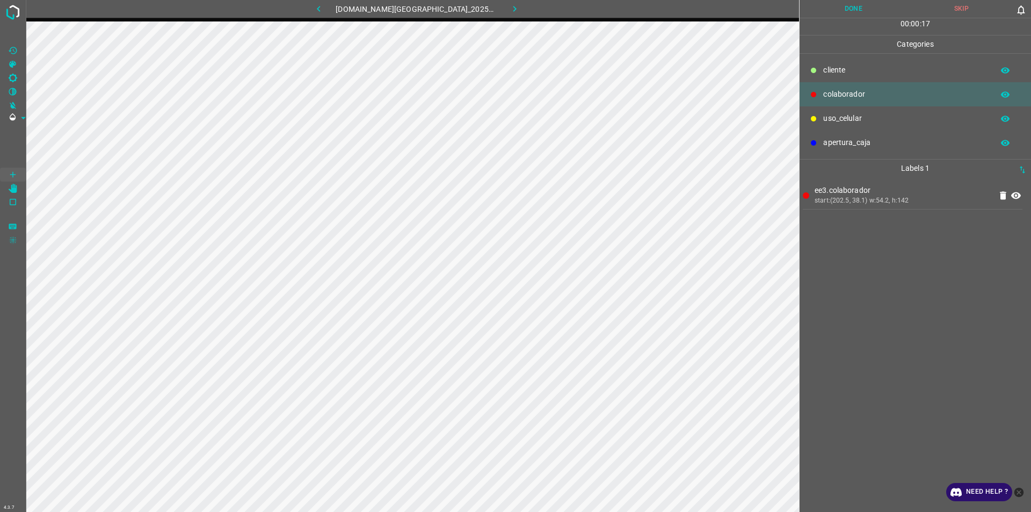
click at [847, 2] on button "Done" at bounding box center [854, 9] width 108 height 18
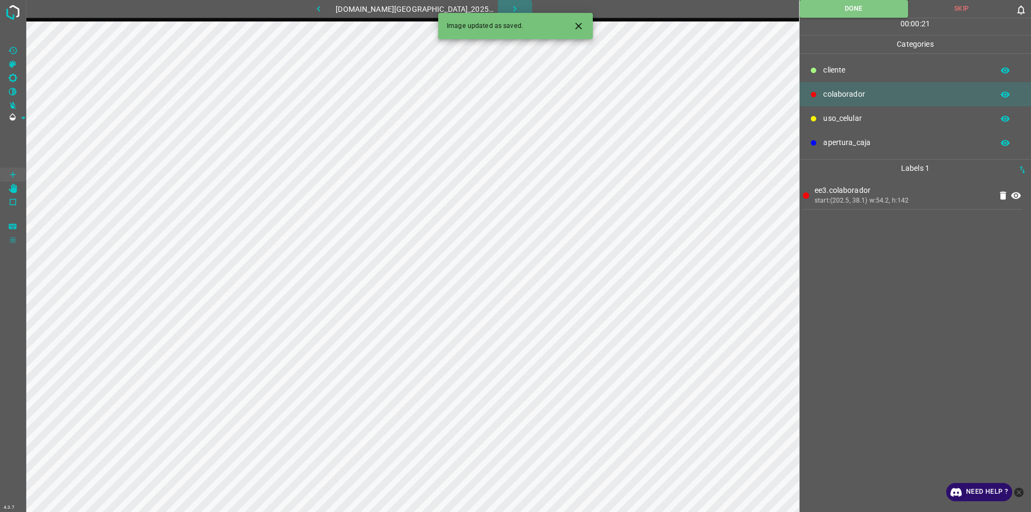
click at [498, 3] on button "button" at bounding box center [515, 9] width 34 height 18
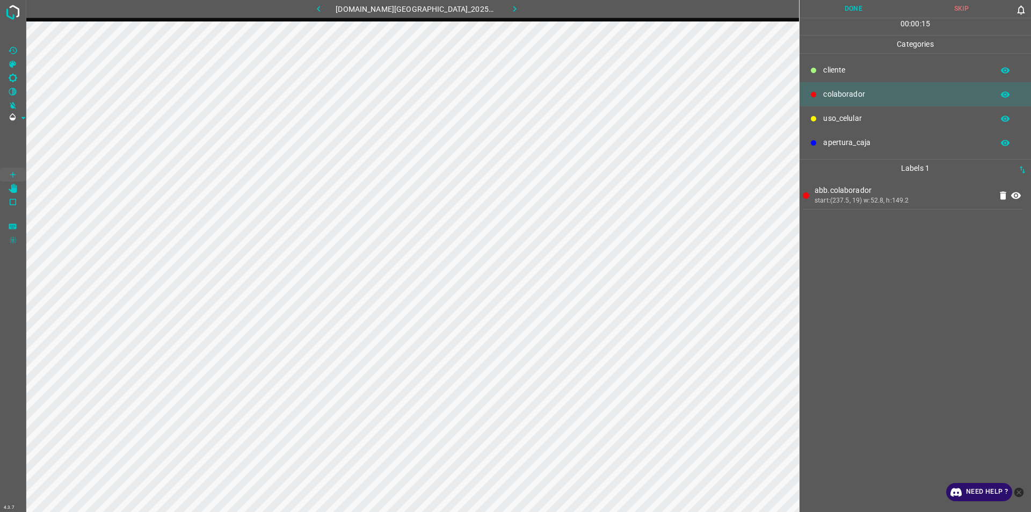
click at [827, 10] on button "Done" at bounding box center [854, 9] width 108 height 18
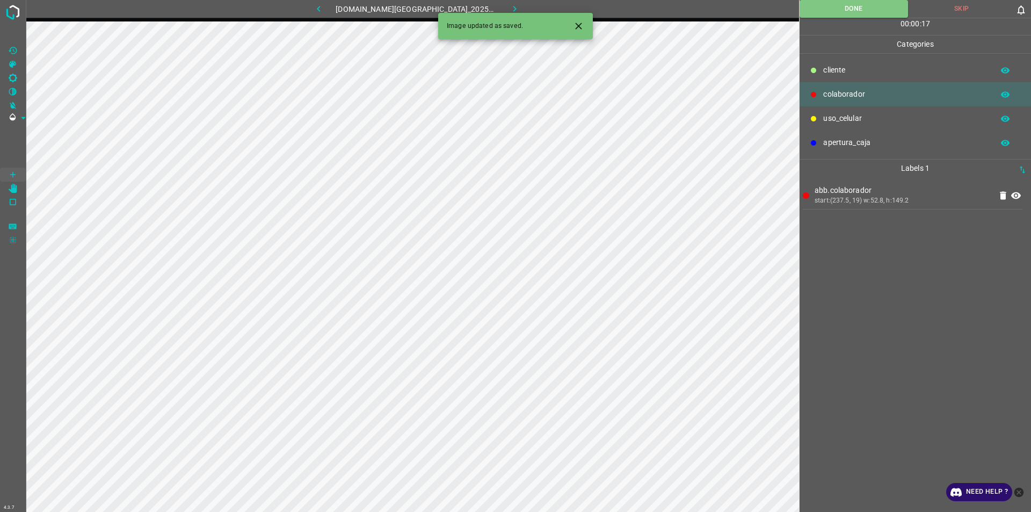
click at [509, 4] on icon "button" at bounding box center [514, 8] width 11 height 11
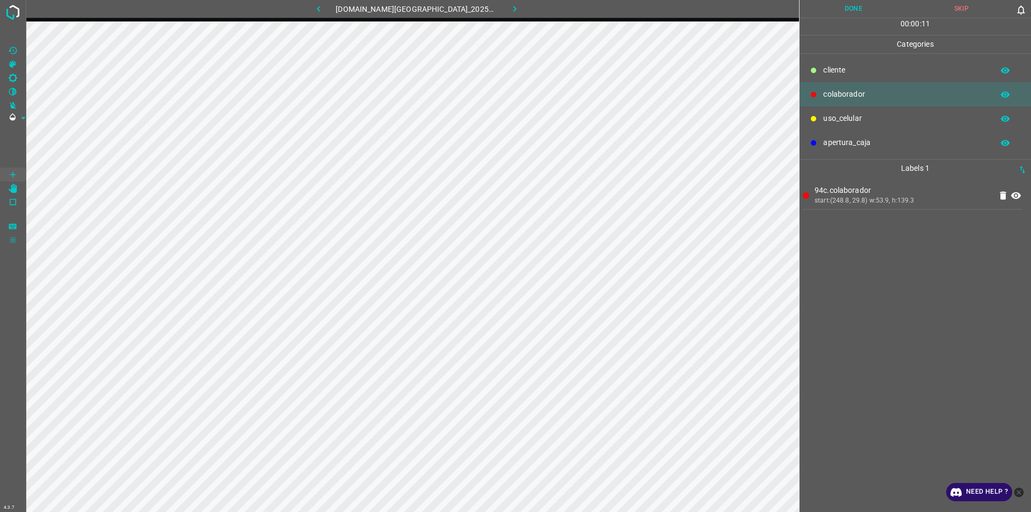
click at [869, 14] on button "Done" at bounding box center [854, 9] width 108 height 18
click at [852, 9] on button "Done" at bounding box center [854, 9] width 108 height 18
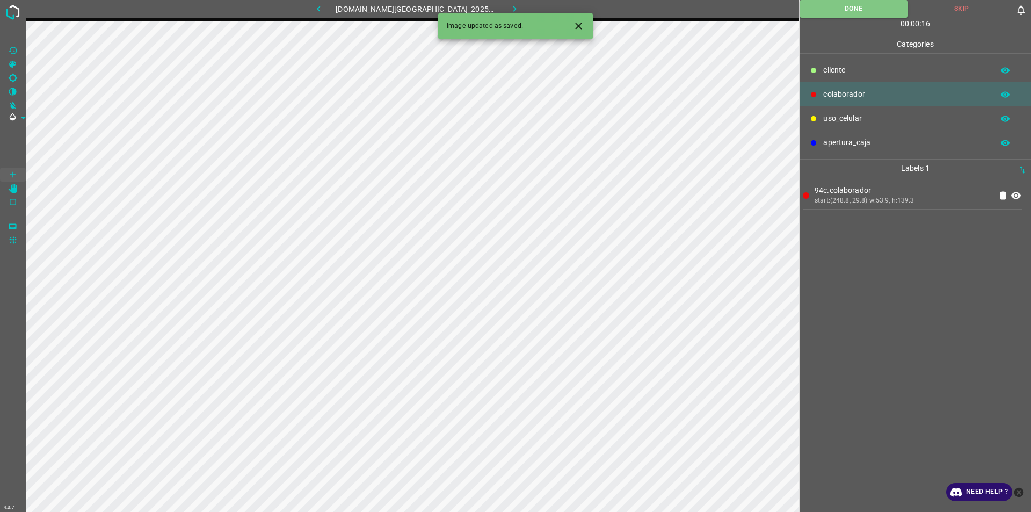
click at [510, 7] on button "button" at bounding box center [515, 9] width 34 height 18
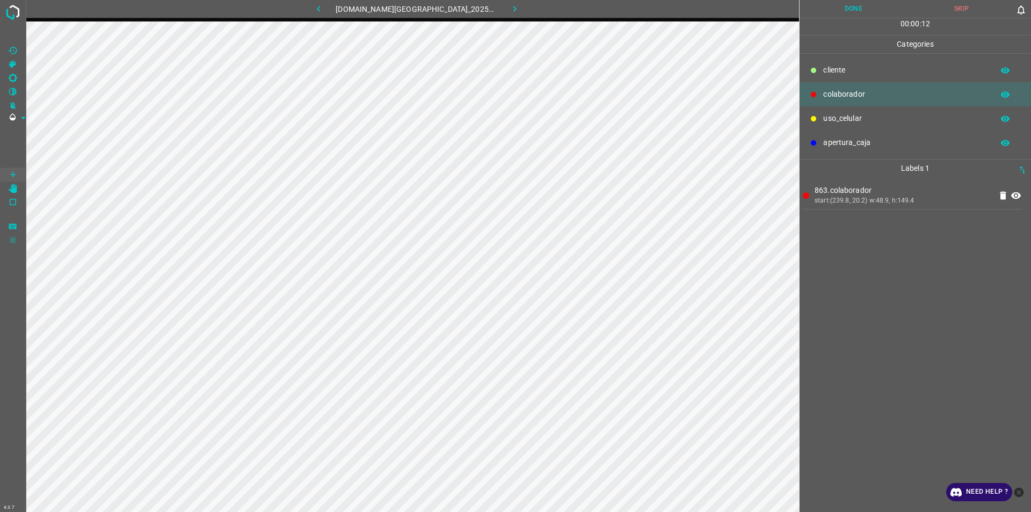
click at [858, 8] on button "Done" at bounding box center [854, 9] width 108 height 18
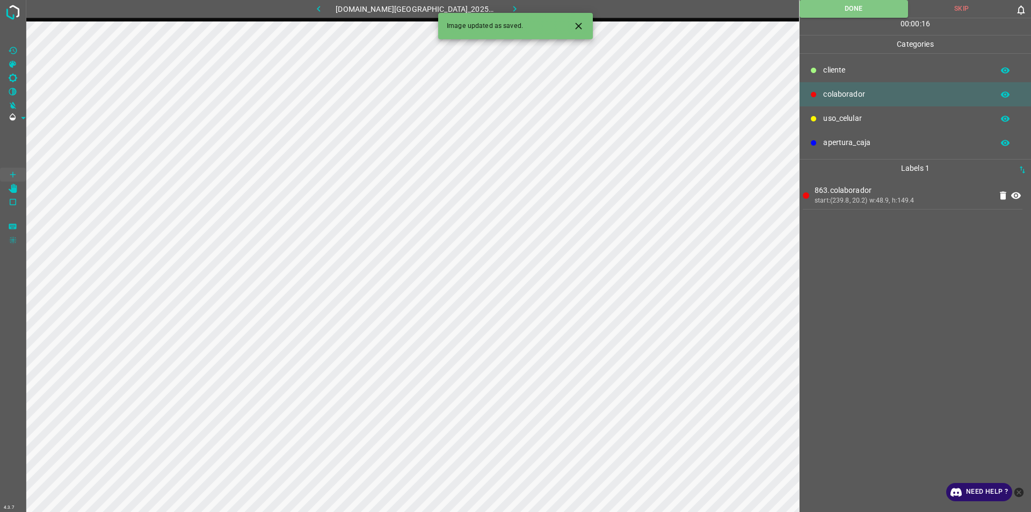
click at [509, 3] on icon "button" at bounding box center [514, 8] width 11 height 11
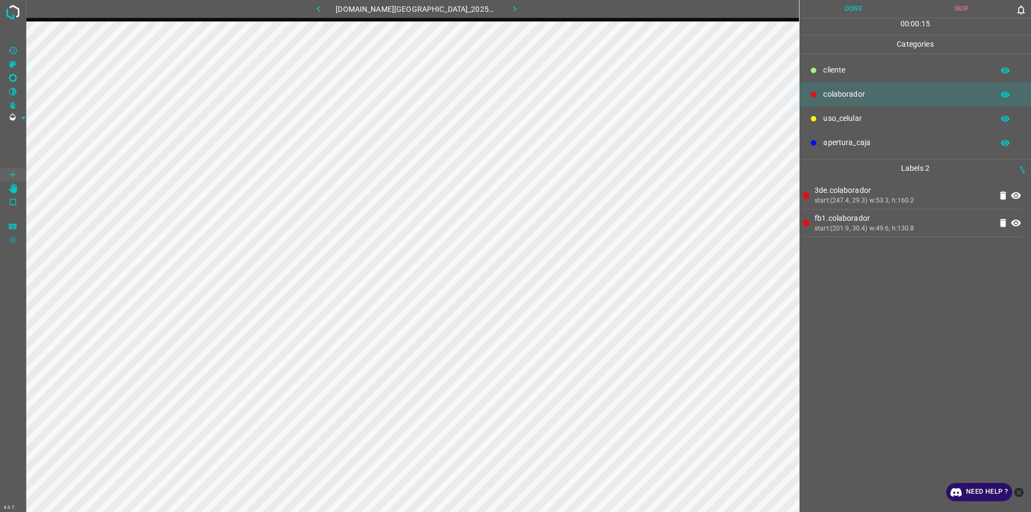
click at [859, 2] on button "Done" at bounding box center [854, 9] width 108 height 18
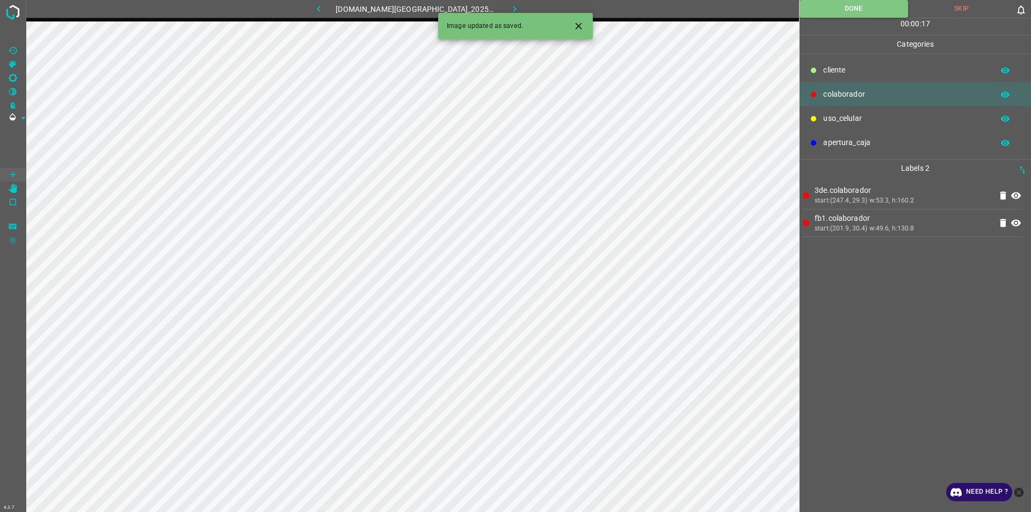
click at [509, 7] on button "button" at bounding box center [515, 9] width 34 height 18
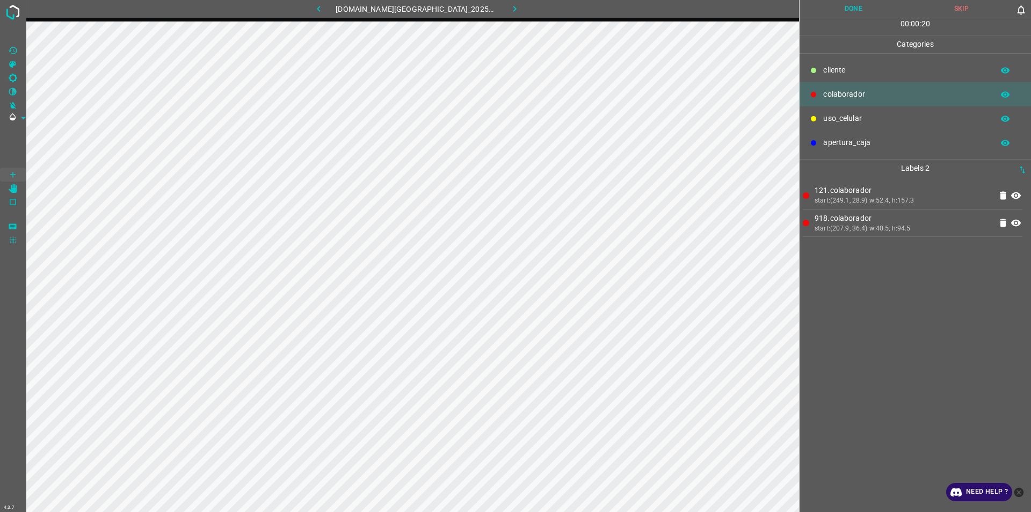
click at [842, 13] on button "Done" at bounding box center [854, 9] width 108 height 18
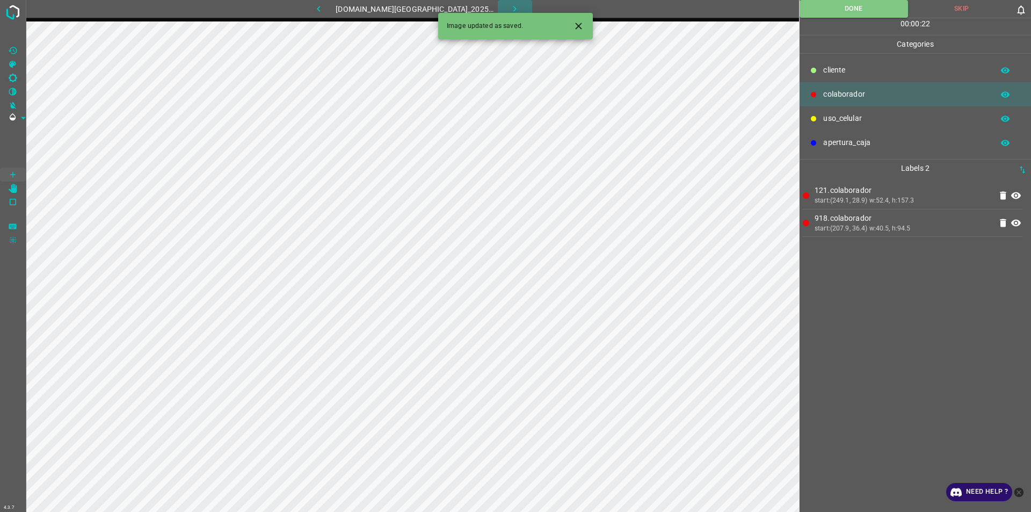
click at [513, 10] on button "button" at bounding box center [515, 9] width 34 height 18
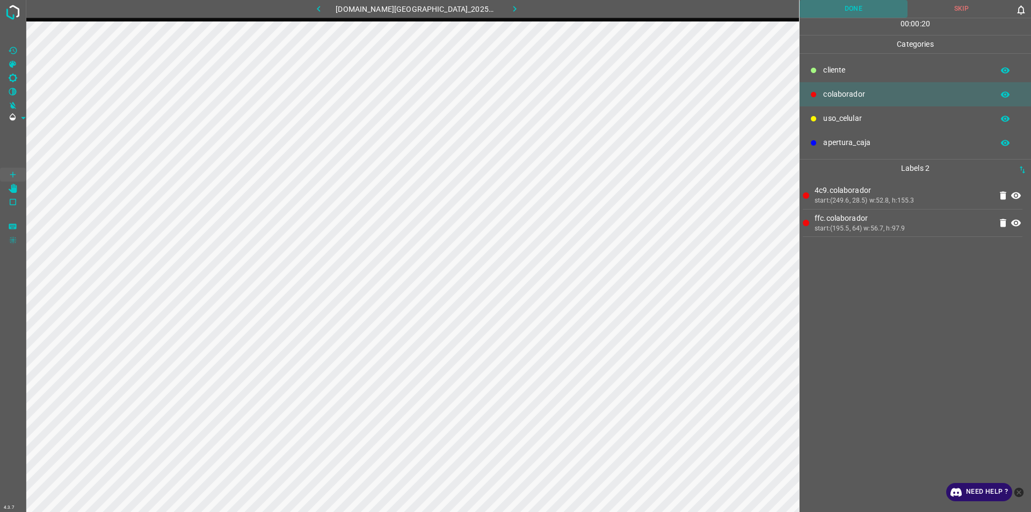
click at [859, 11] on button "Done" at bounding box center [854, 9] width 108 height 18
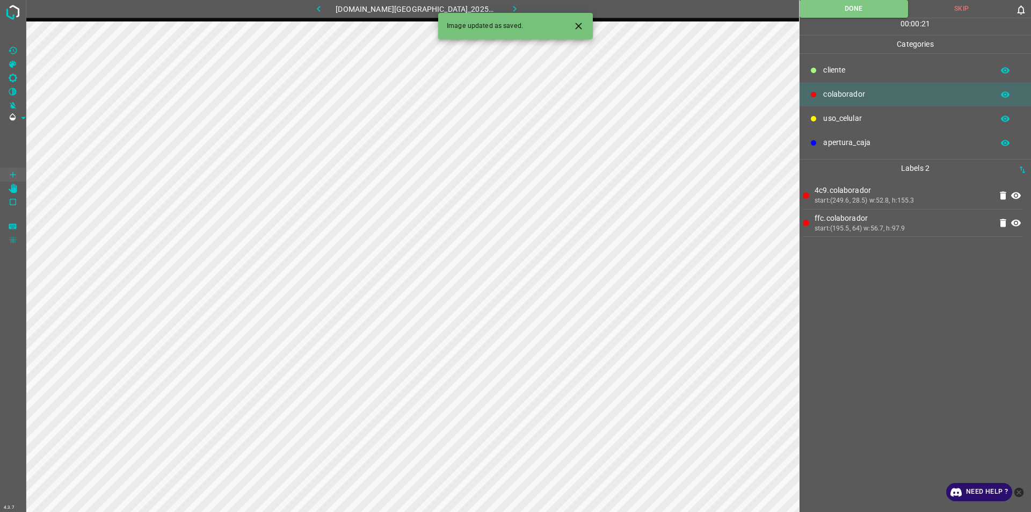
click at [509, 7] on icon "button" at bounding box center [514, 8] width 11 height 11
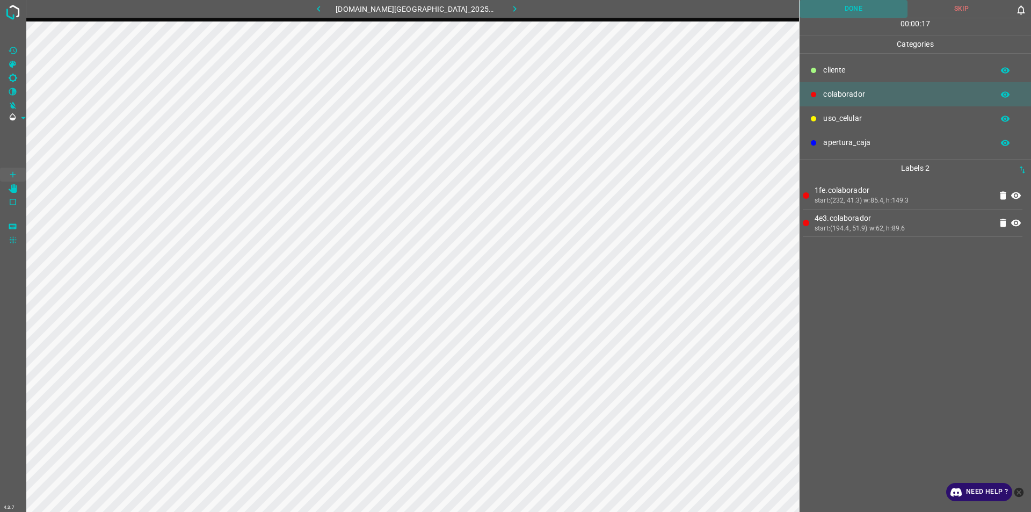
click at [853, 6] on button "Done" at bounding box center [854, 9] width 108 height 18
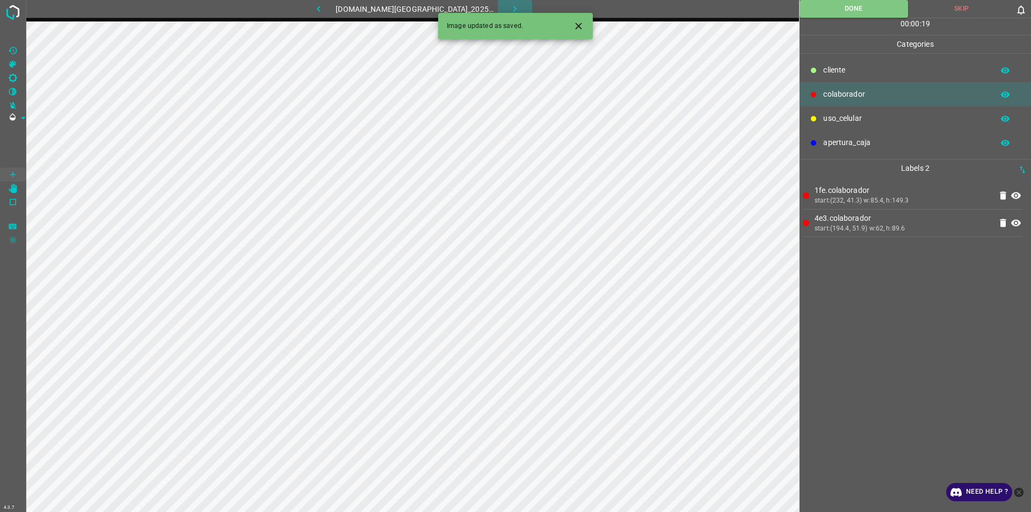
click at [509, 7] on icon "button" at bounding box center [514, 8] width 11 height 11
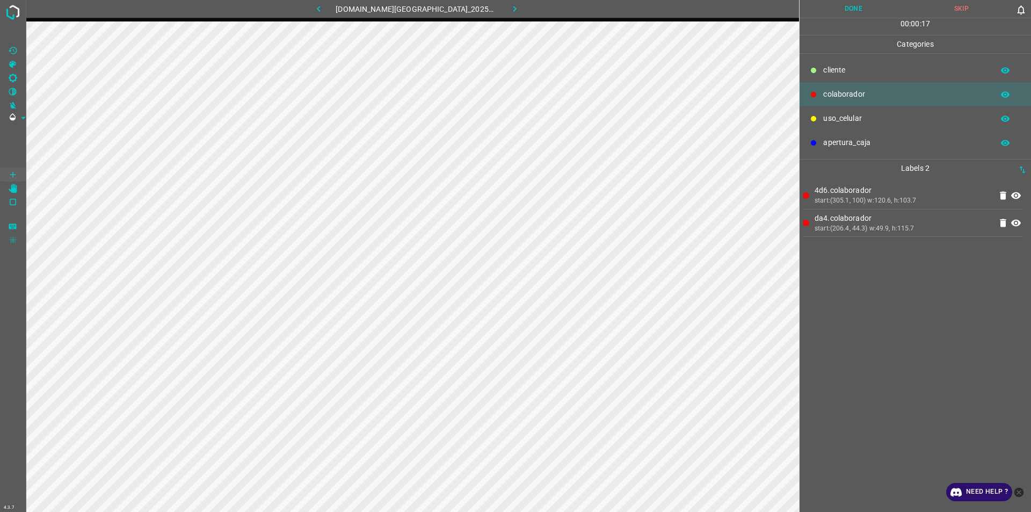
click at [844, 12] on button "Done" at bounding box center [854, 9] width 108 height 18
click at [509, 11] on icon "button" at bounding box center [514, 8] width 11 height 11
click at [858, 2] on button "Done" at bounding box center [854, 9] width 108 height 18
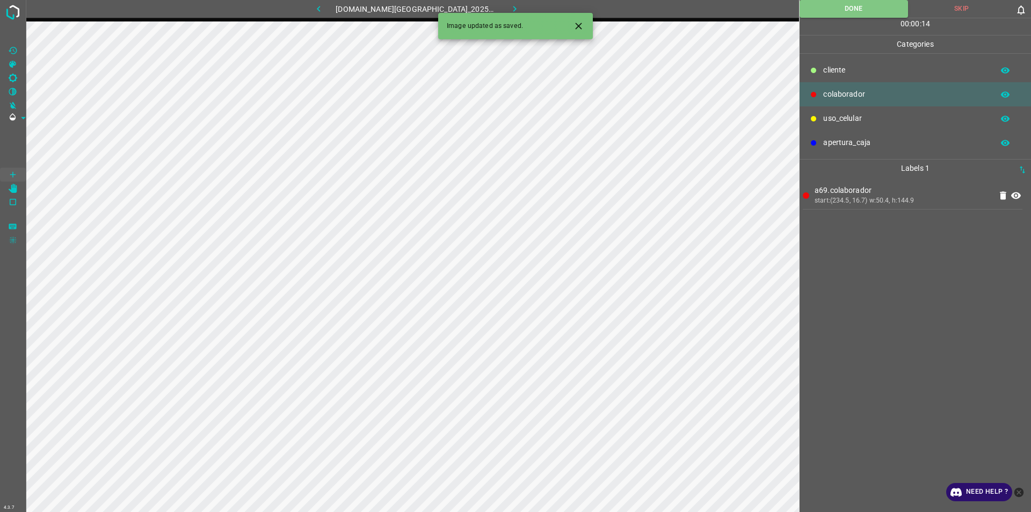
click at [510, 1] on button "button" at bounding box center [515, 9] width 34 height 18
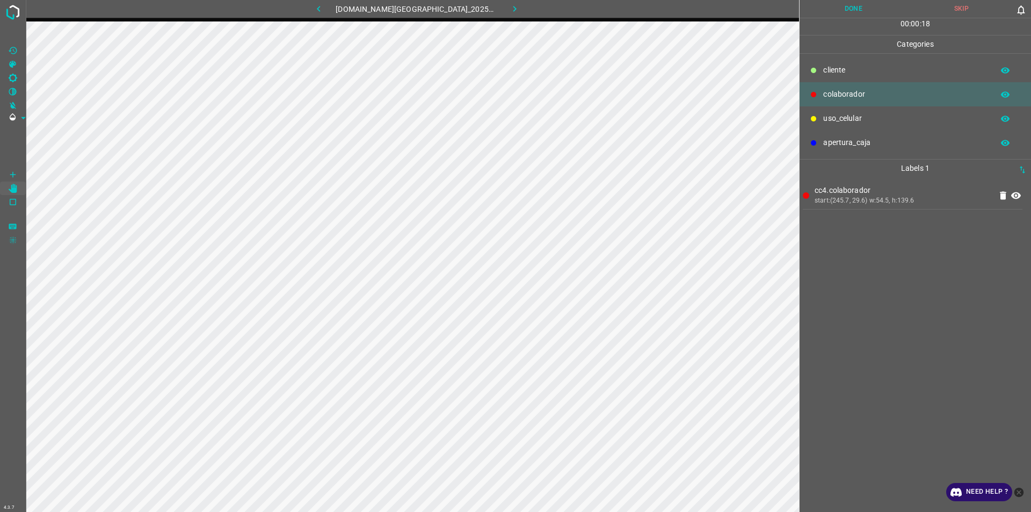
click at [869, 4] on button "Done" at bounding box center [854, 9] width 108 height 18
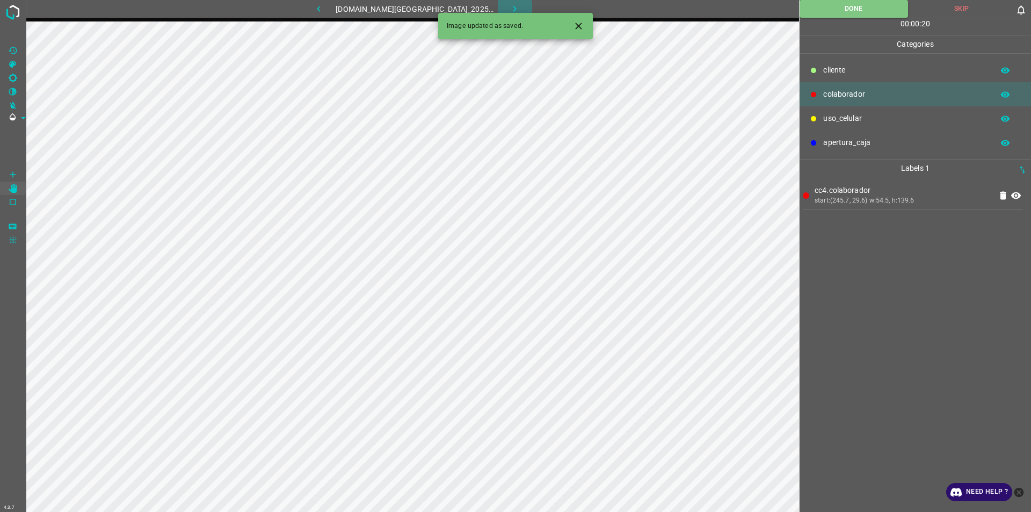
click at [513, 7] on icon "button" at bounding box center [514, 9] width 3 height 6
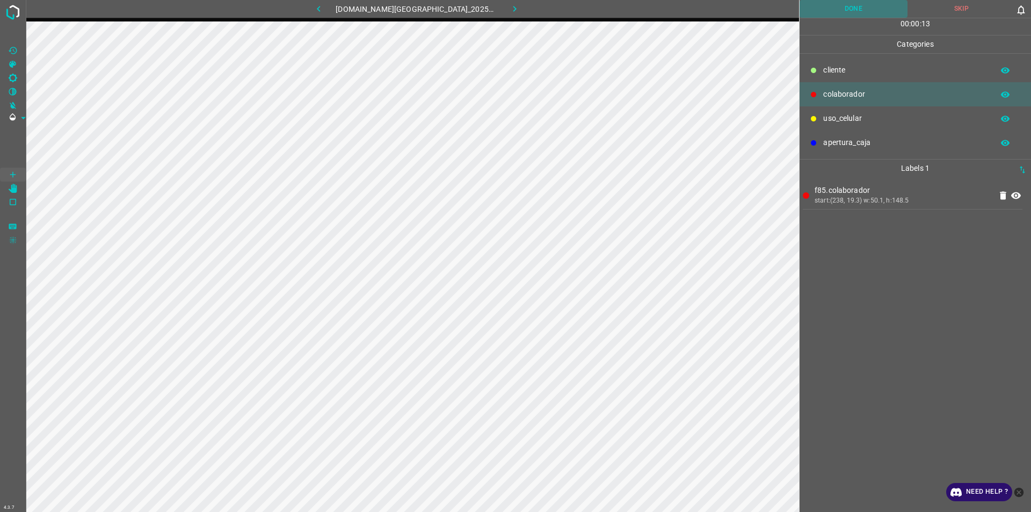
click at [859, 6] on button "Done" at bounding box center [854, 9] width 108 height 18
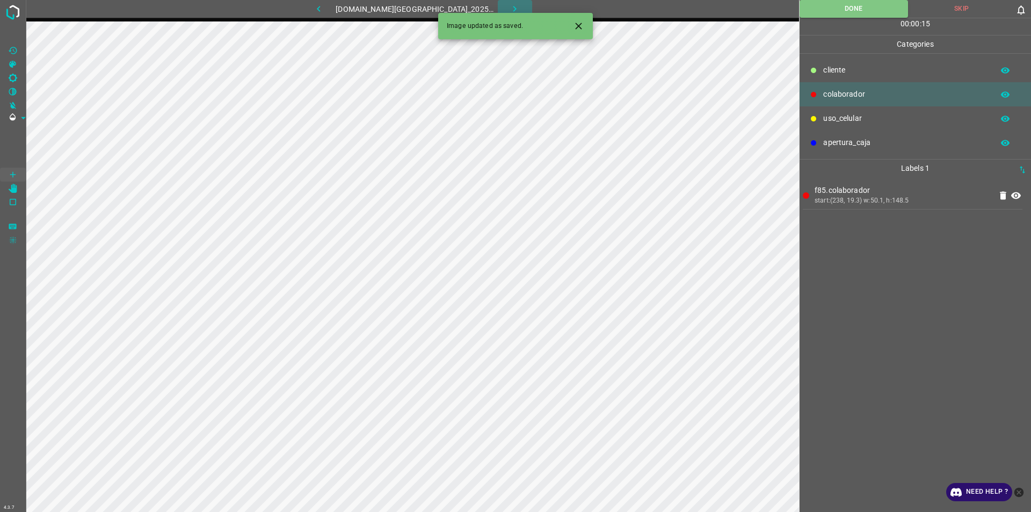
click at [510, 7] on button "button" at bounding box center [515, 9] width 34 height 18
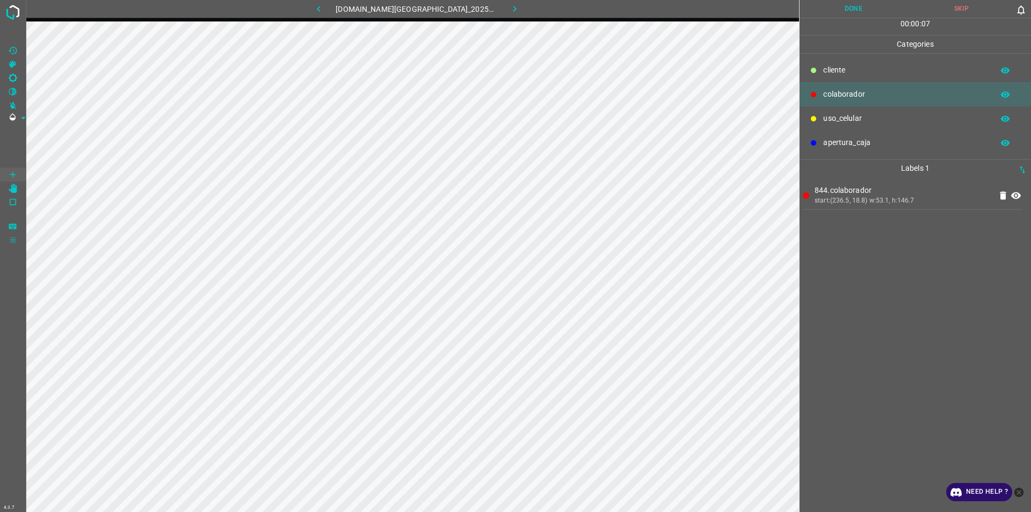
click at [874, 11] on button "Done" at bounding box center [854, 9] width 108 height 18
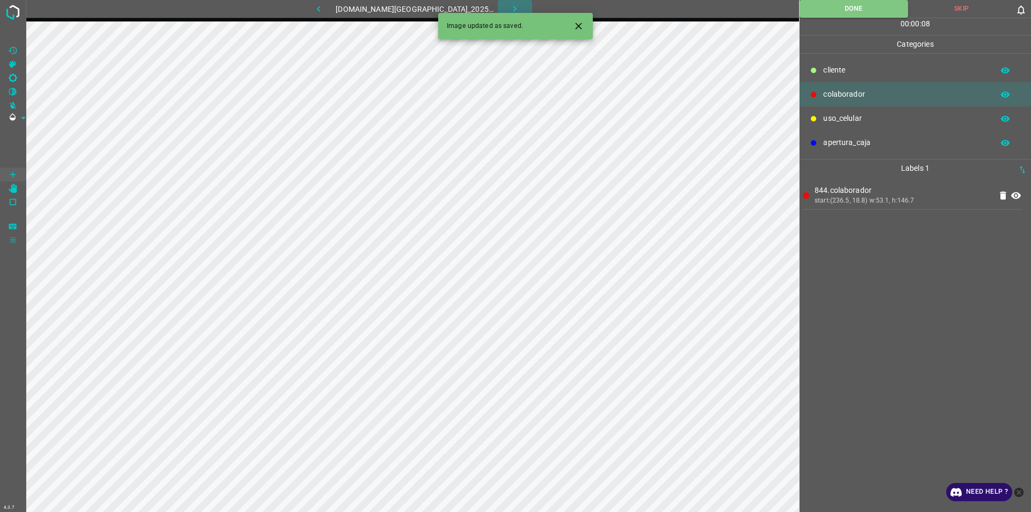
click at [509, 11] on icon "button" at bounding box center [514, 8] width 11 height 11
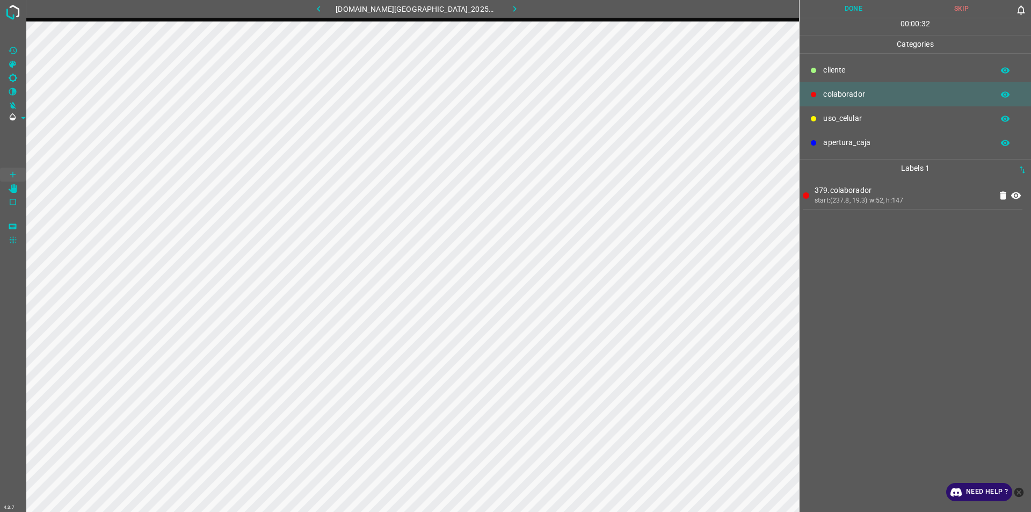
click at [849, 18] on button "Done" at bounding box center [854, 9] width 108 height 18
click at [852, 8] on button "Done" at bounding box center [854, 9] width 108 height 18
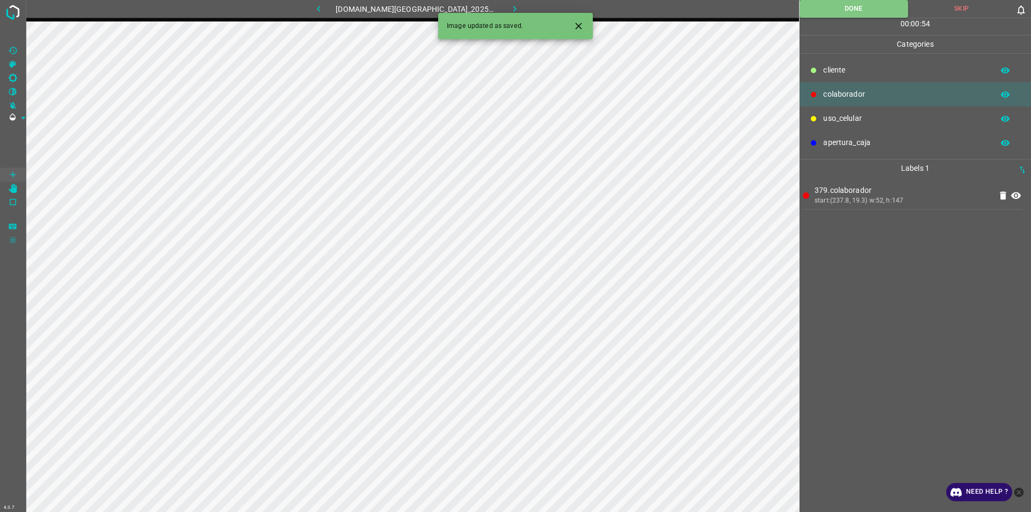
click at [498, 11] on button "button" at bounding box center [515, 9] width 34 height 18
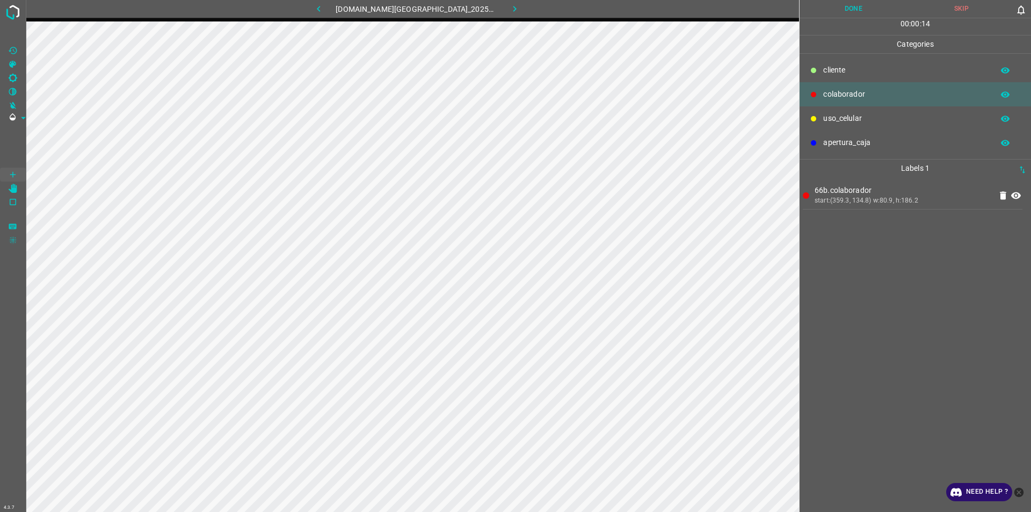
click at [846, 10] on button "Done" at bounding box center [854, 9] width 108 height 18
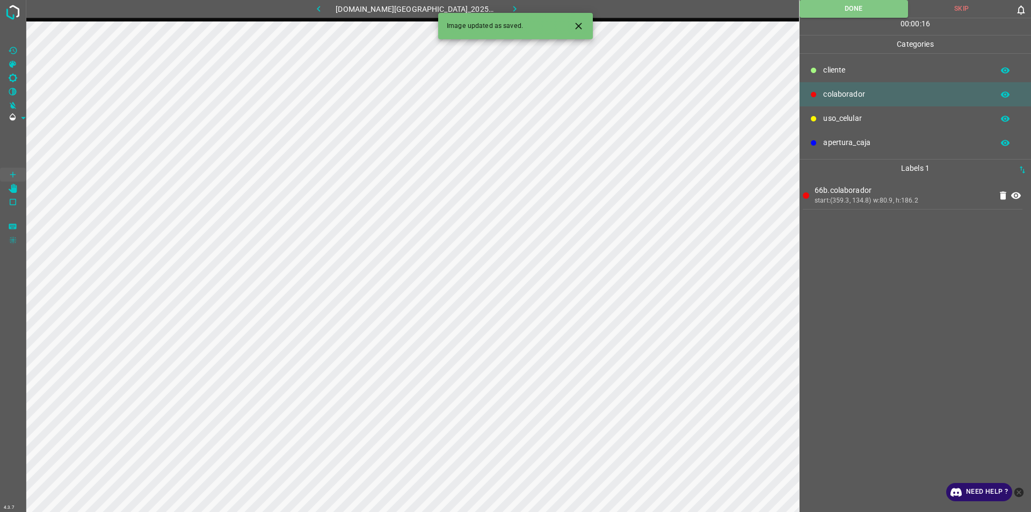
click at [516, 8] on button "button" at bounding box center [515, 9] width 34 height 18
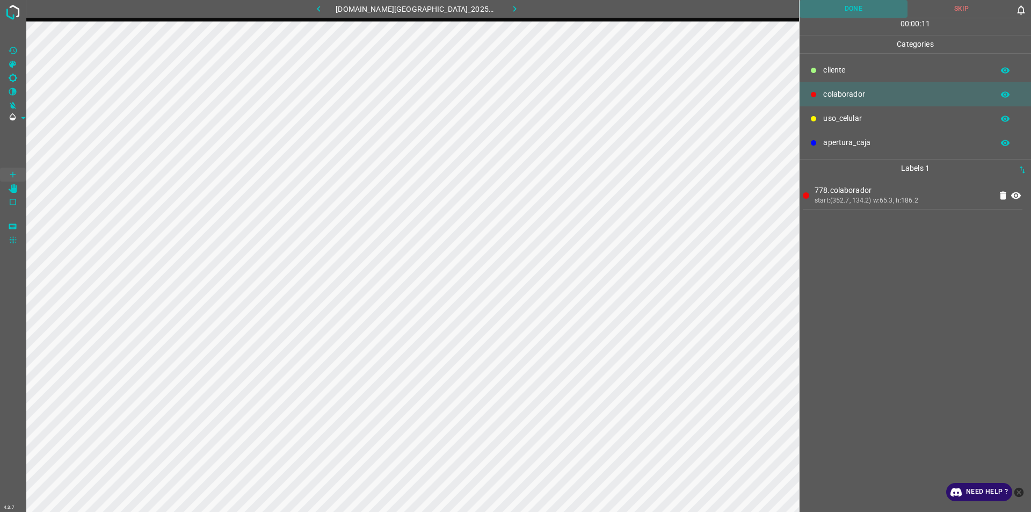
click at [854, 3] on button "Done" at bounding box center [854, 9] width 108 height 18
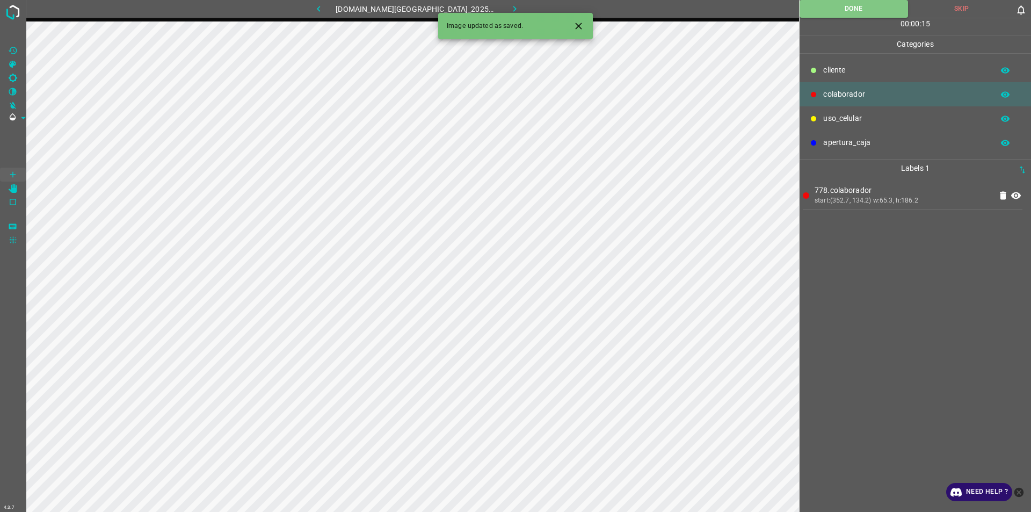
click at [576, 26] on icon "Close" at bounding box center [578, 25] width 11 height 11
click at [509, 5] on icon "button" at bounding box center [514, 8] width 11 height 11
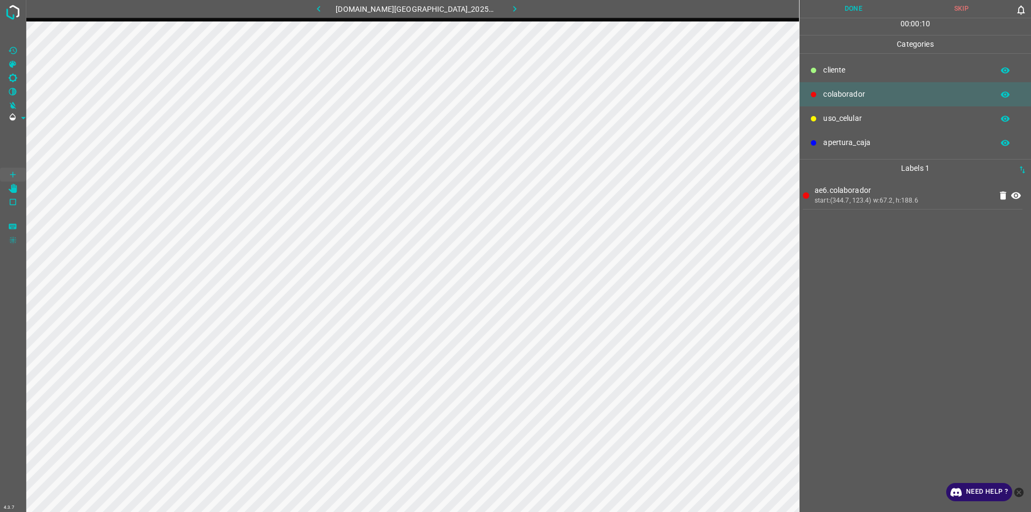
click at [866, 9] on button "Done" at bounding box center [854, 9] width 108 height 18
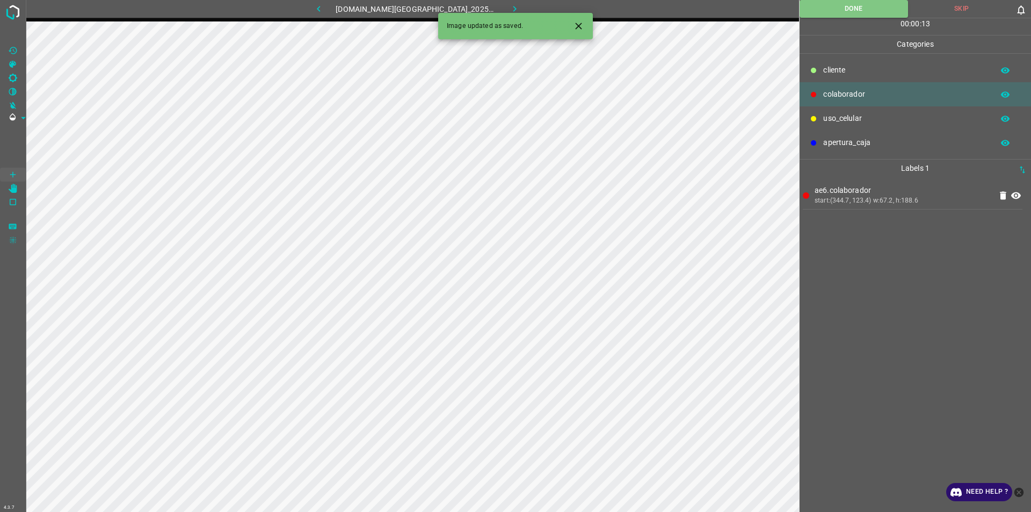
click at [510, 8] on button "button" at bounding box center [515, 9] width 34 height 18
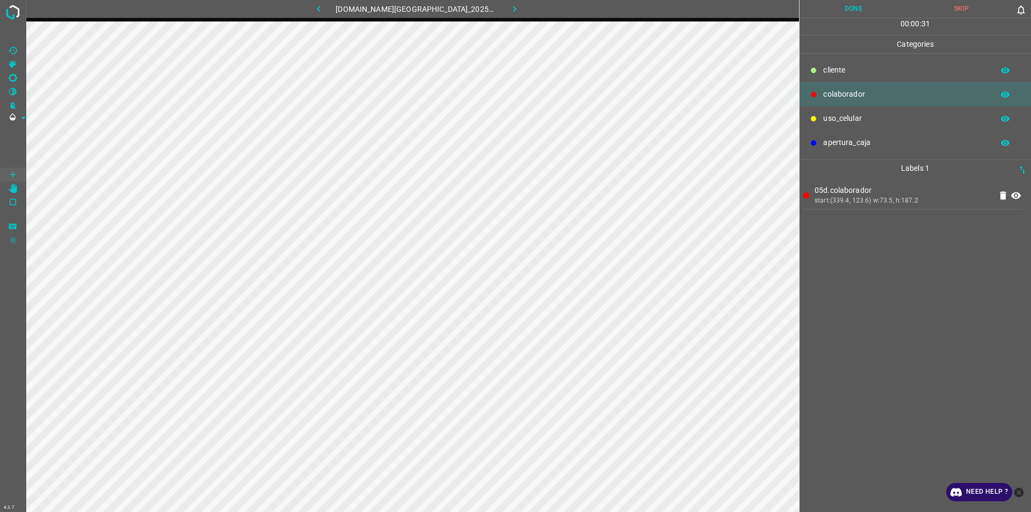
click at [854, 7] on button "Done" at bounding box center [854, 9] width 108 height 18
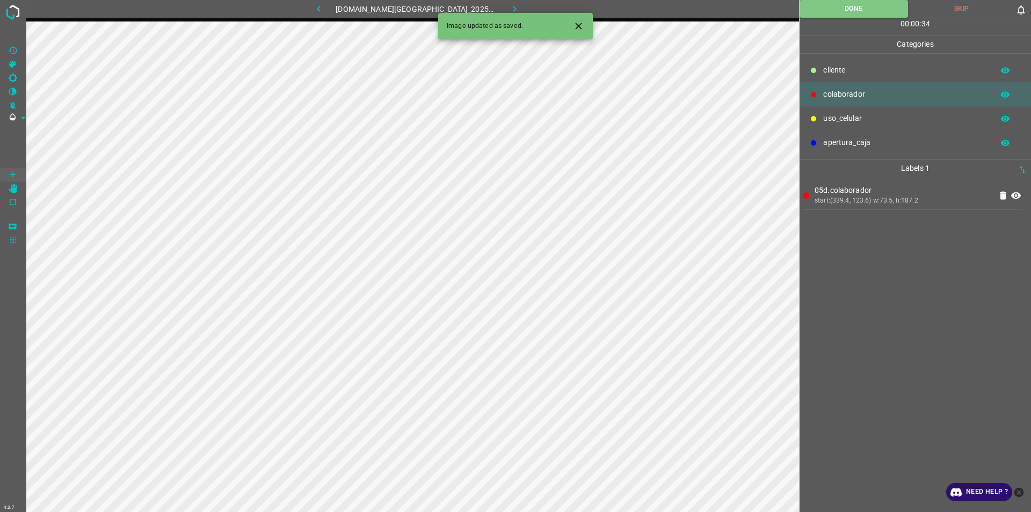
click at [504, 2] on button "button" at bounding box center [515, 9] width 34 height 18
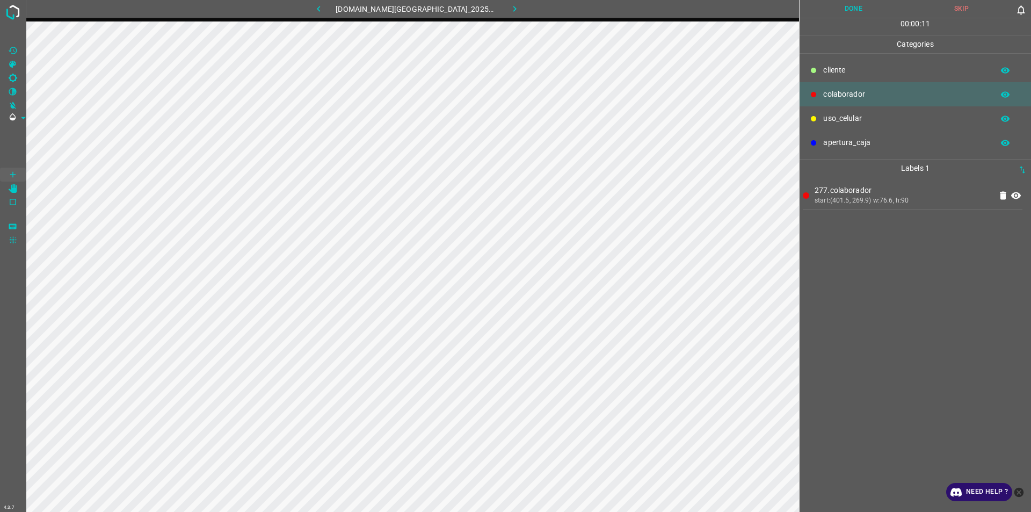
click at [846, 2] on button "Done" at bounding box center [854, 9] width 108 height 18
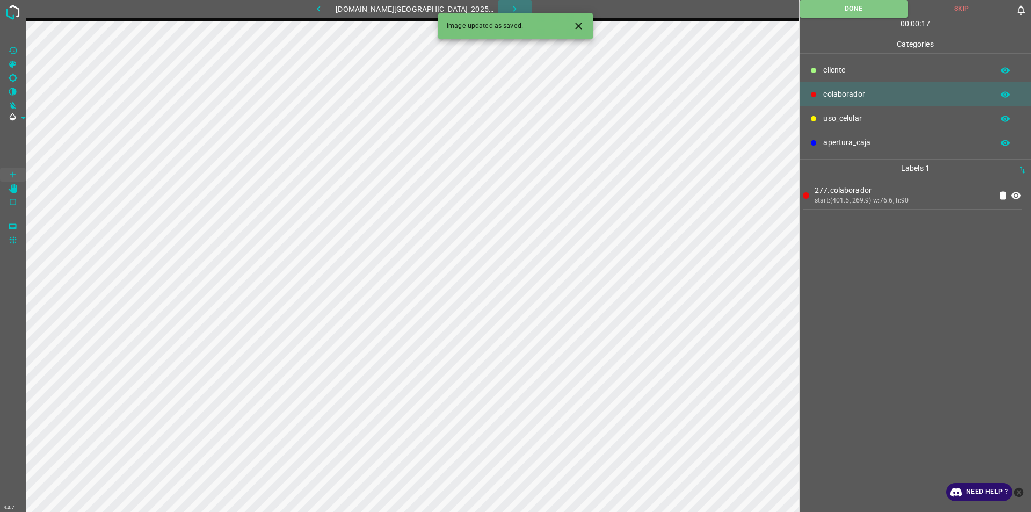
click at [509, 5] on icon "button" at bounding box center [514, 8] width 11 height 11
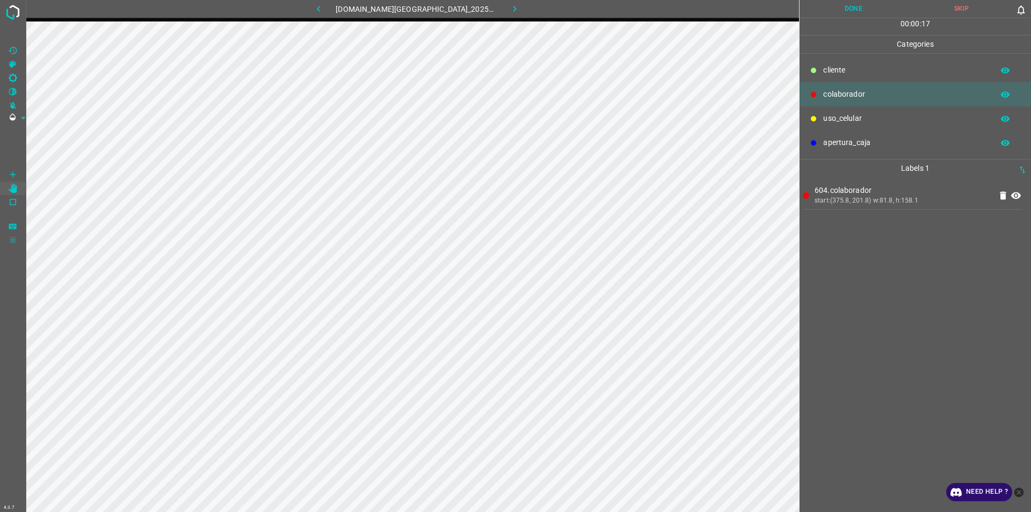
click at [862, 12] on button "Done" at bounding box center [854, 9] width 108 height 18
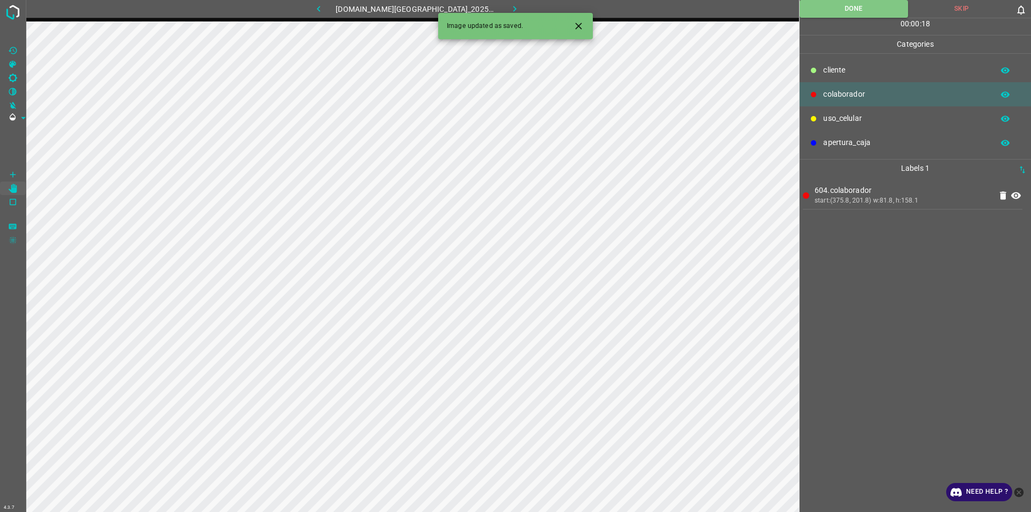
click at [509, 11] on icon "button" at bounding box center [514, 8] width 11 height 11
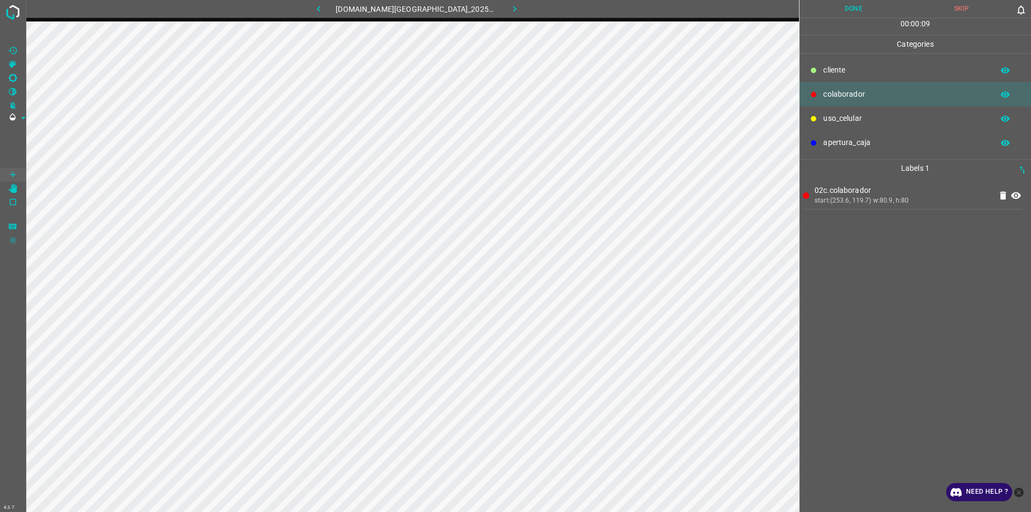
click at [867, 9] on button "Done" at bounding box center [854, 9] width 108 height 18
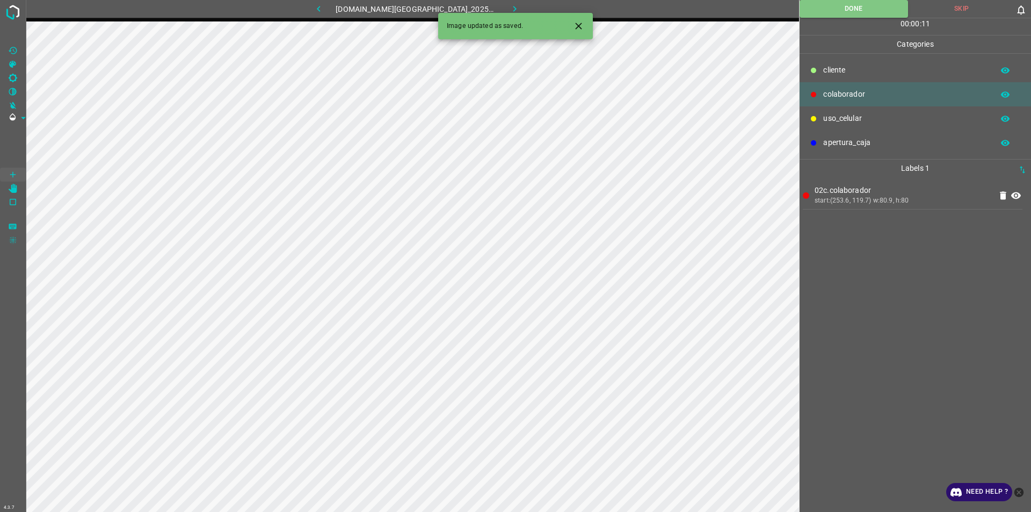
click at [509, 8] on icon "button" at bounding box center [514, 8] width 11 height 11
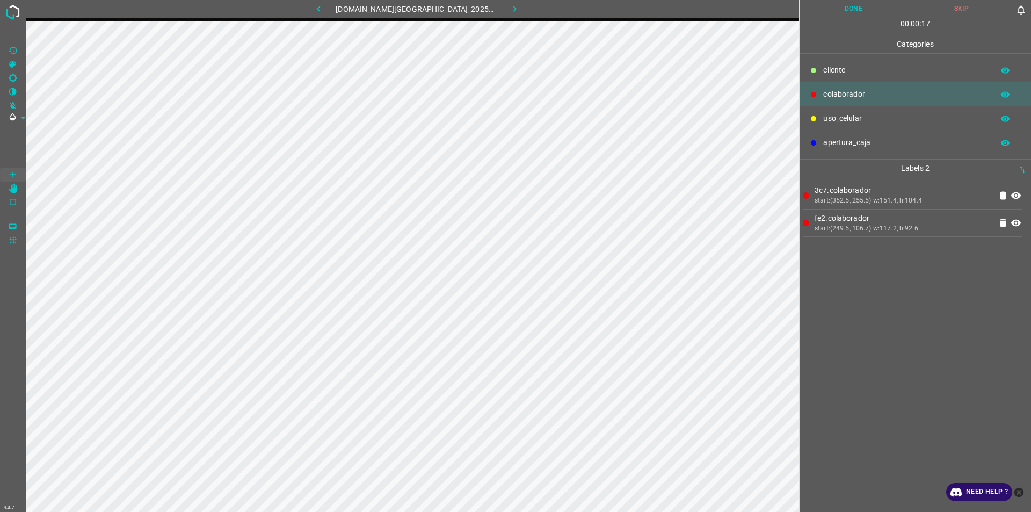
click at [840, 7] on button "Done" at bounding box center [854, 9] width 108 height 18
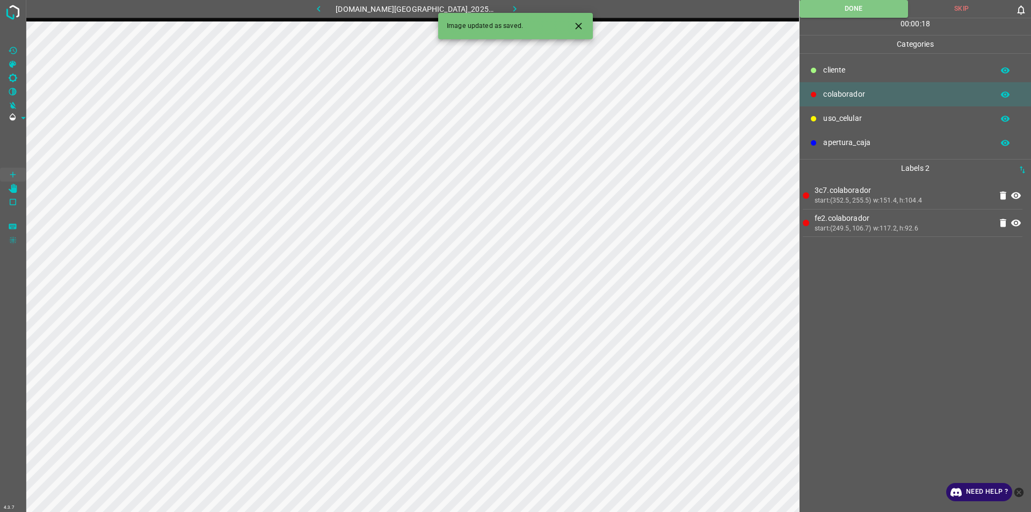
click at [505, 1] on button "button" at bounding box center [515, 9] width 34 height 18
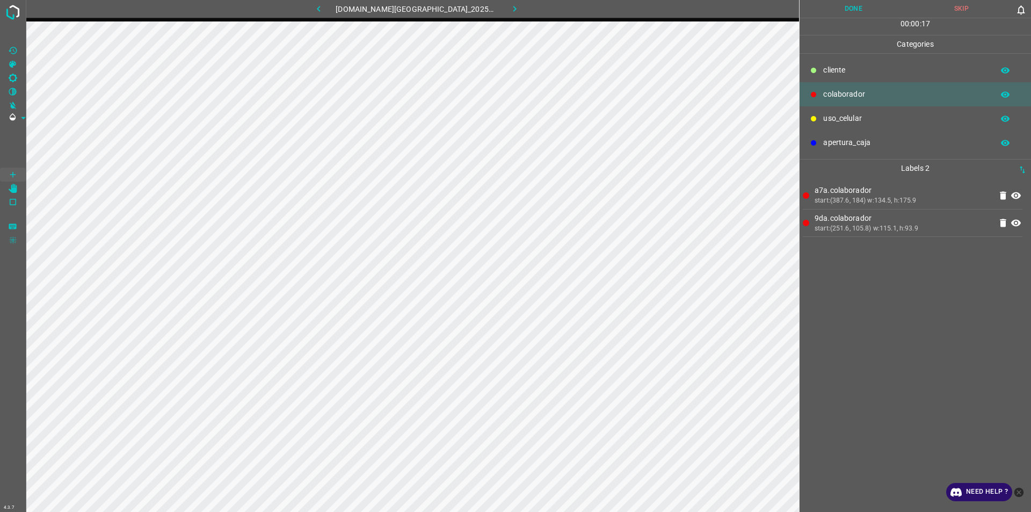
click at [858, 4] on button "Done" at bounding box center [854, 9] width 108 height 18
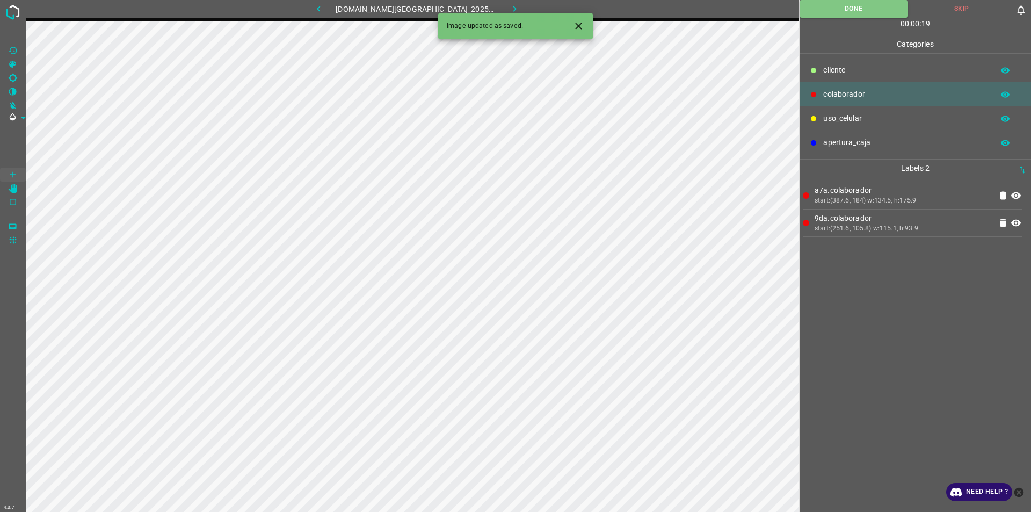
click at [510, 10] on button "button" at bounding box center [515, 9] width 34 height 18
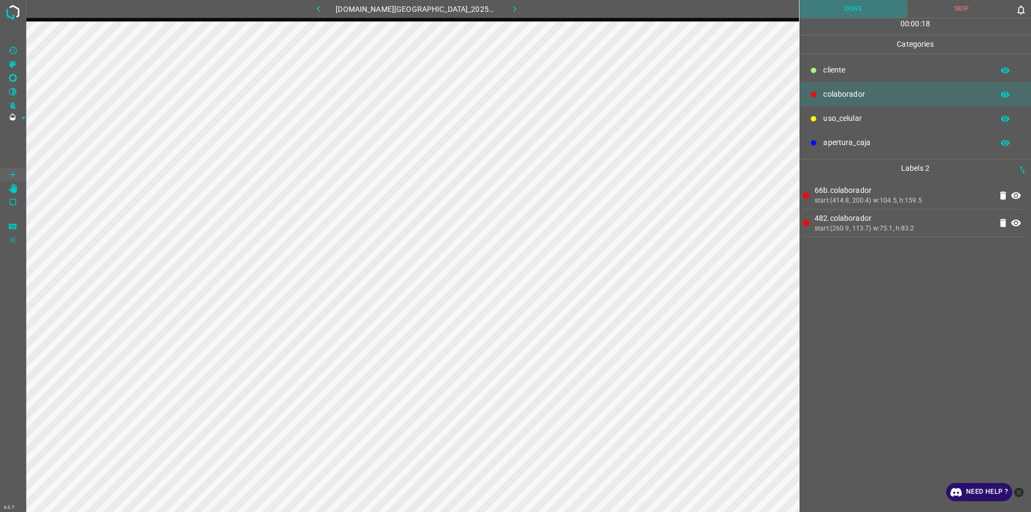
click at [854, 15] on button "Done" at bounding box center [854, 9] width 108 height 18
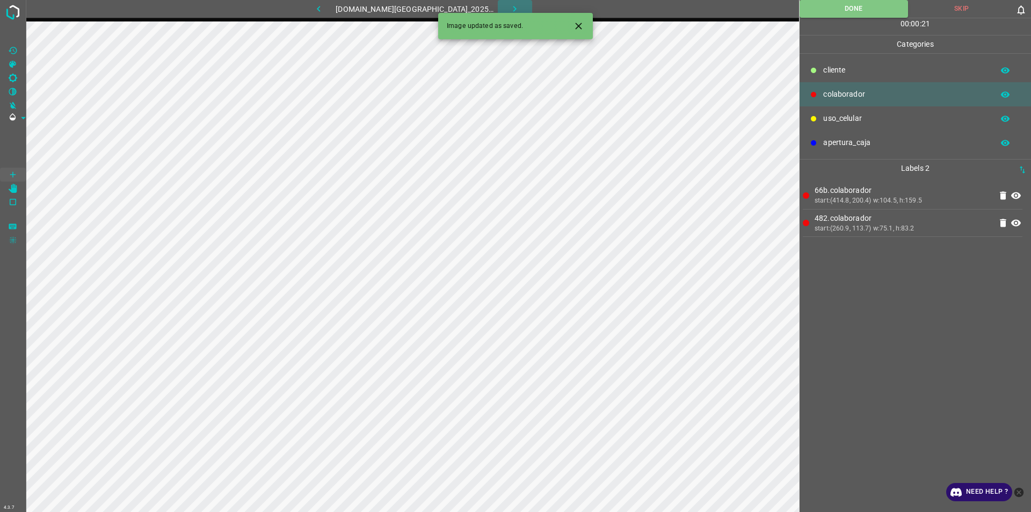
click at [509, 8] on icon "button" at bounding box center [514, 8] width 11 height 11
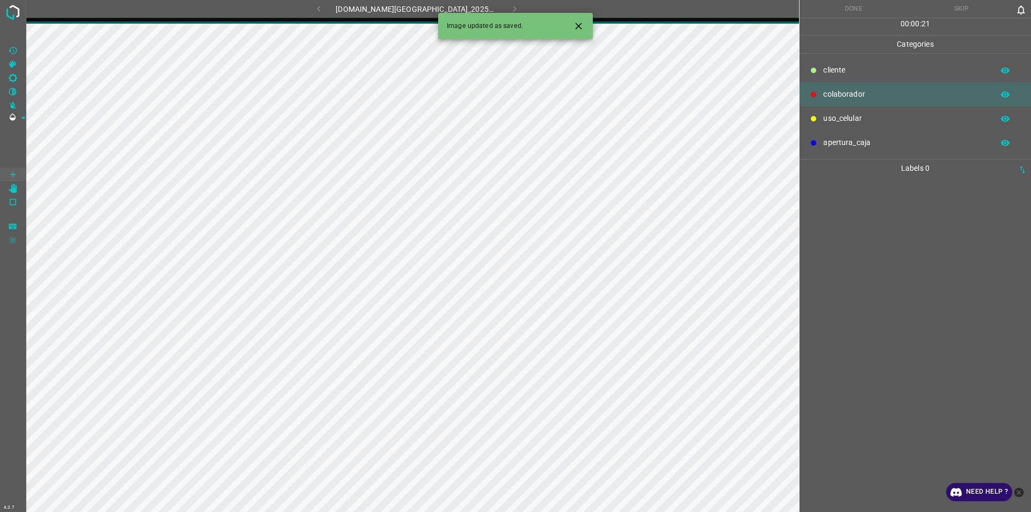
click at [1015, 494] on icon "close-help" at bounding box center [1019, 492] width 10 height 10
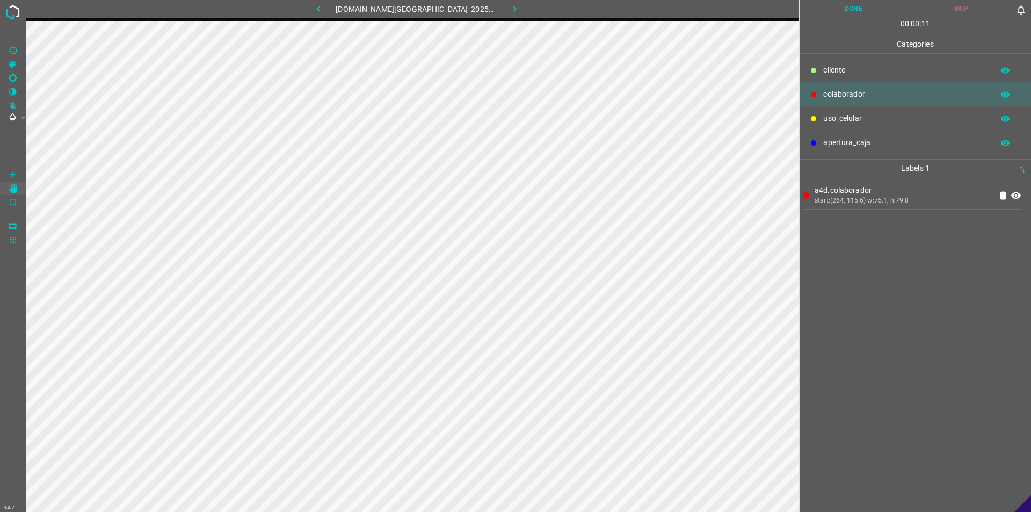
click at [835, 8] on button "Done" at bounding box center [854, 9] width 108 height 18
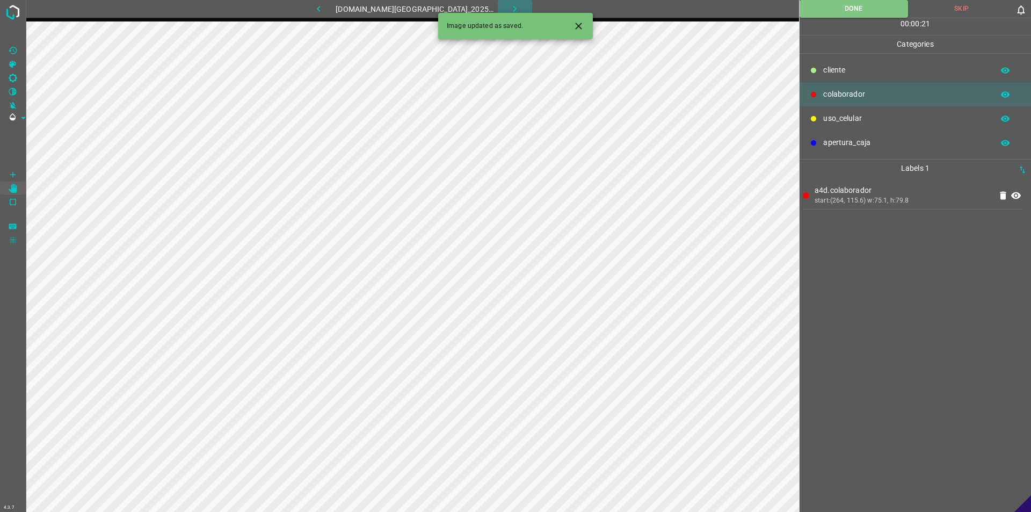
click at [509, 4] on icon "button" at bounding box center [514, 8] width 11 height 11
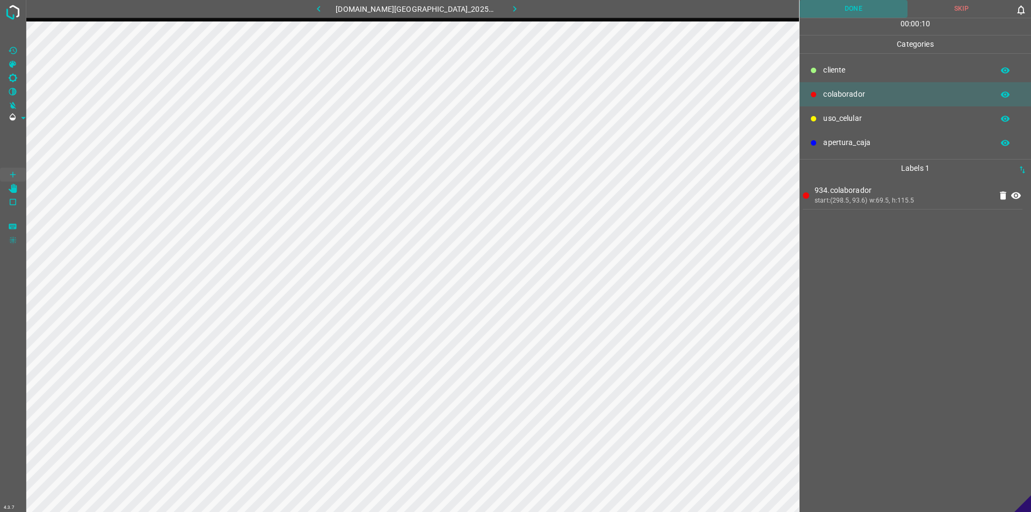
click at [871, 15] on button "Done" at bounding box center [854, 9] width 108 height 18
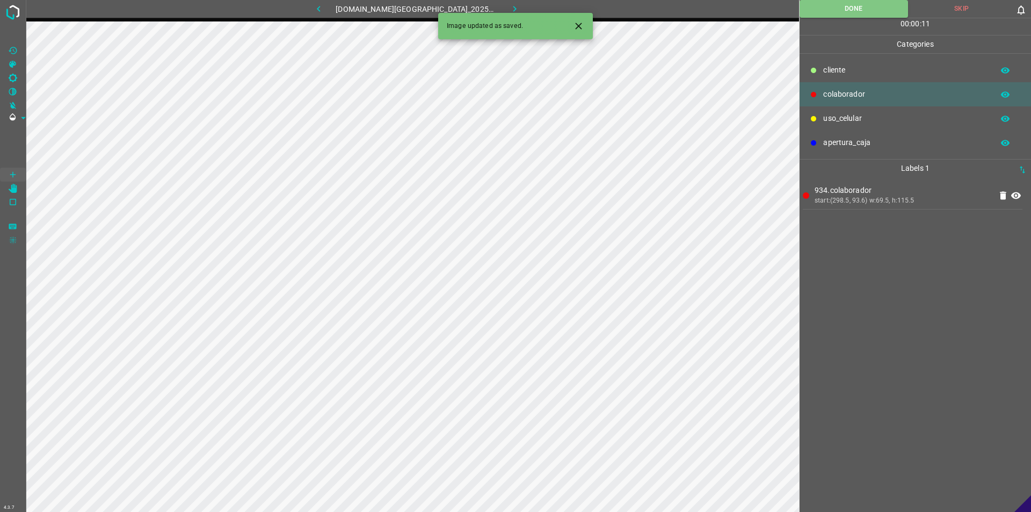
click at [513, 7] on icon "button" at bounding box center [514, 9] width 3 height 6
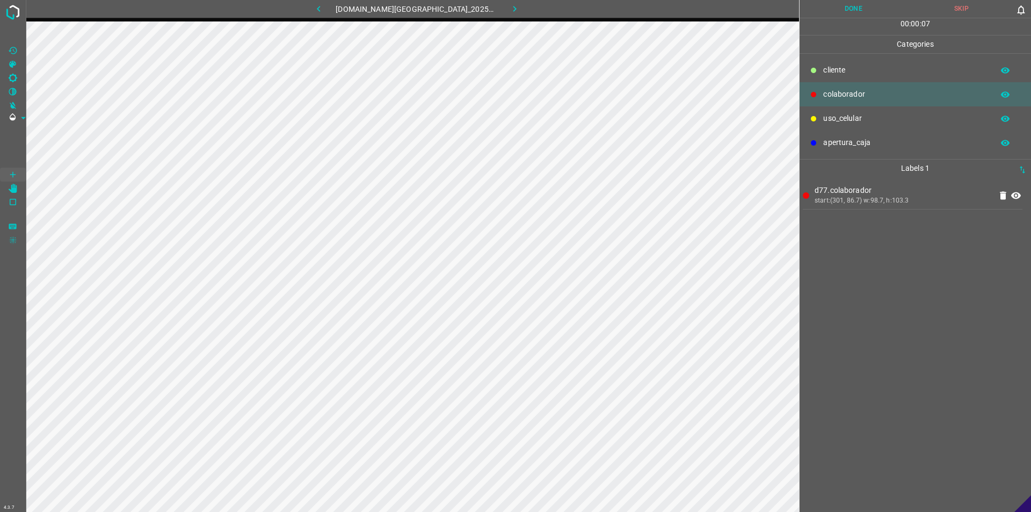
click at [840, 12] on button "Done" at bounding box center [854, 9] width 108 height 18
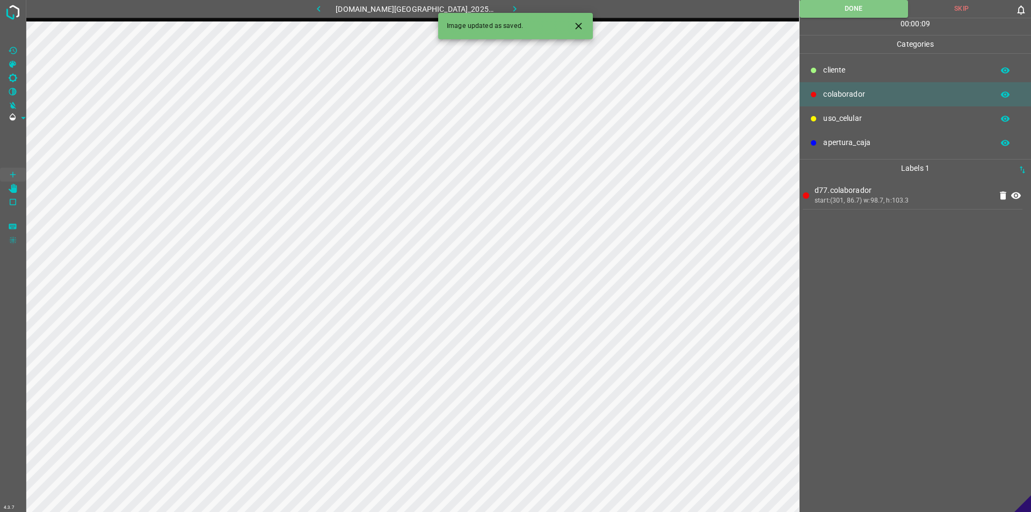
click at [504, 15] on div "Image updated as saved." at bounding box center [515, 26] width 155 height 26
click at [509, 7] on icon "button" at bounding box center [514, 8] width 11 height 11
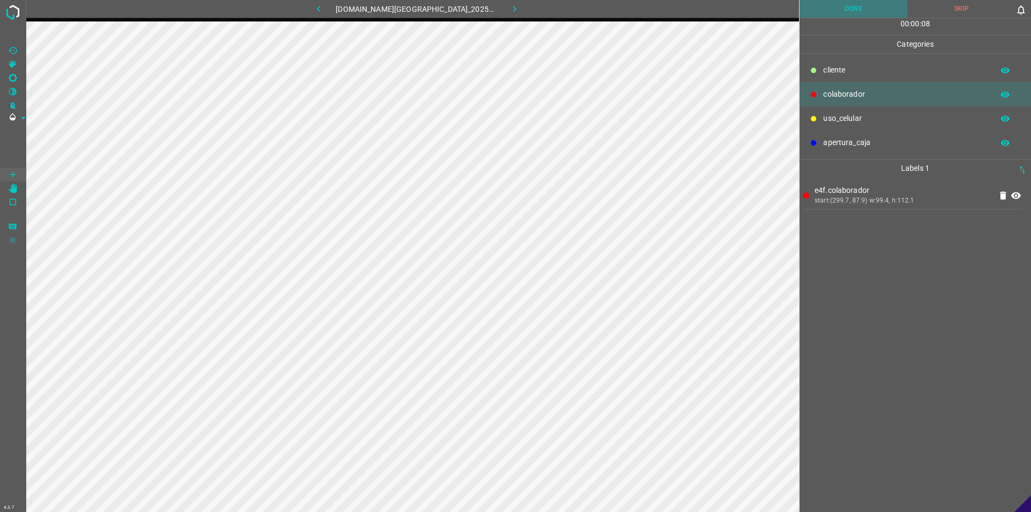
click at [858, 2] on button "Done" at bounding box center [854, 9] width 108 height 18
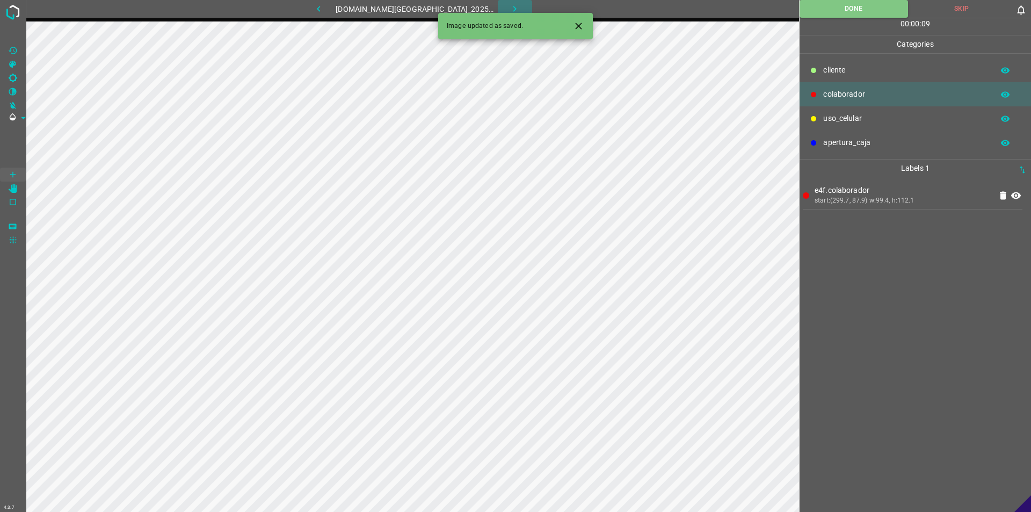
click at [498, 3] on button "button" at bounding box center [515, 9] width 34 height 18
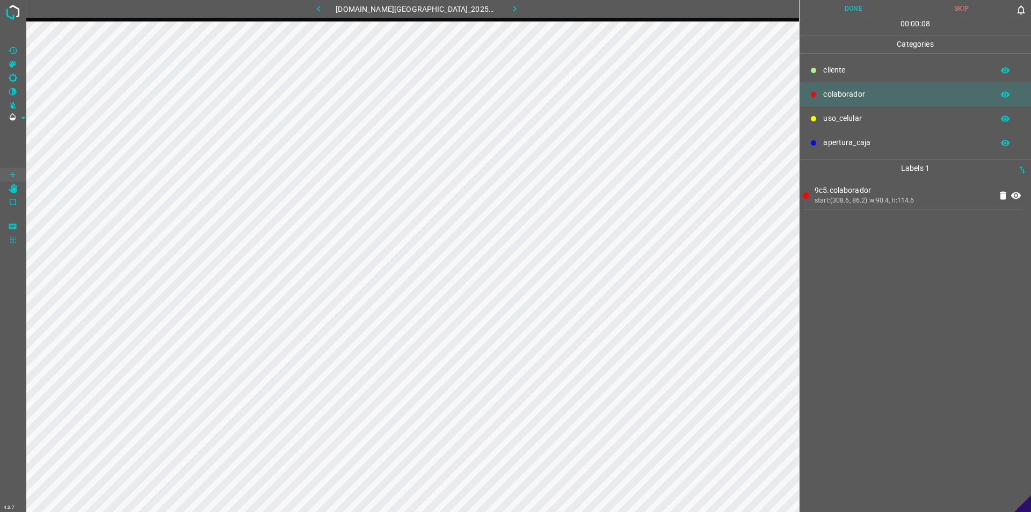
click at [846, 7] on button "Done" at bounding box center [854, 9] width 108 height 18
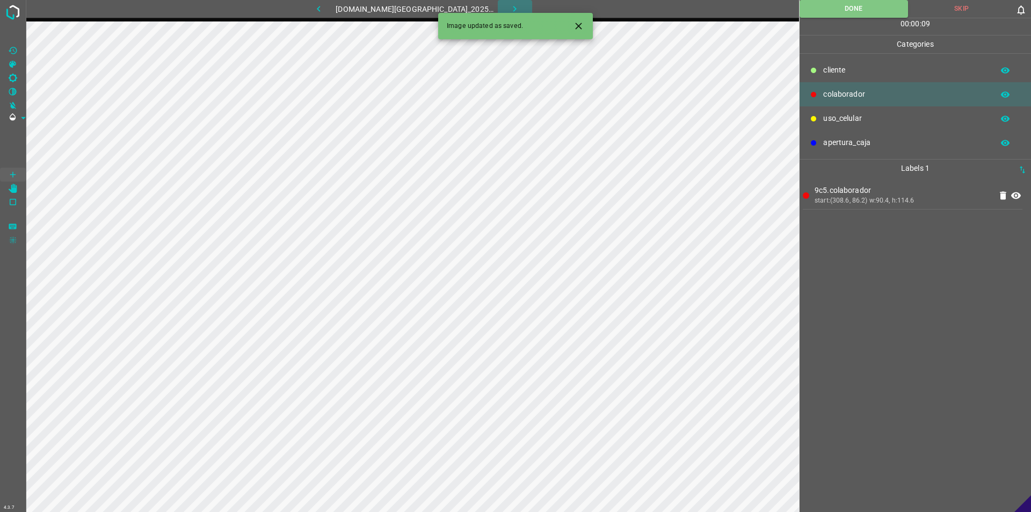
click at [509, 11] on icon "button" at bounding box center [514, 8] width 11 height 11
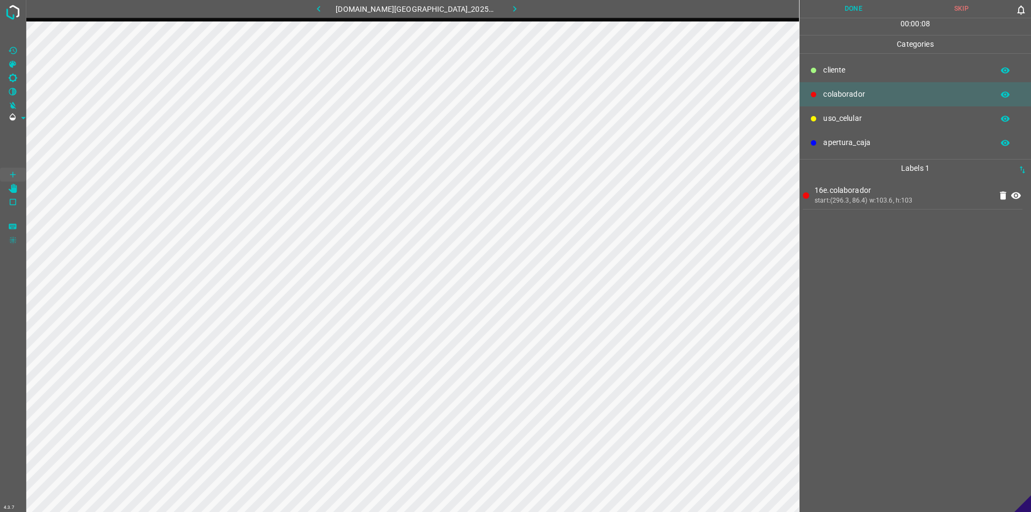
click at [851, 4] on button "Done" at bounding box center [854, 9] width 108 height 18
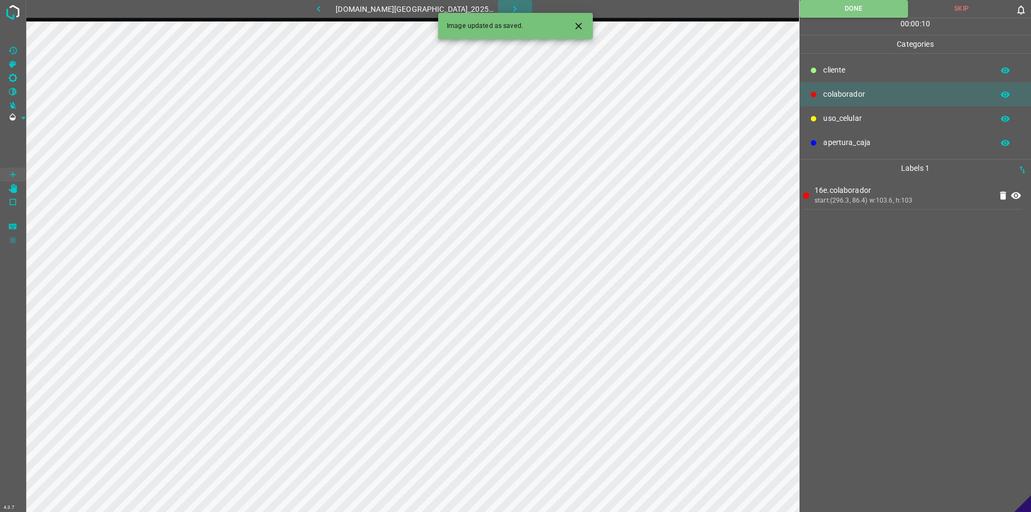
click at [512, 4] on button "button" at bounding box center [515, 9] width 34 height 18
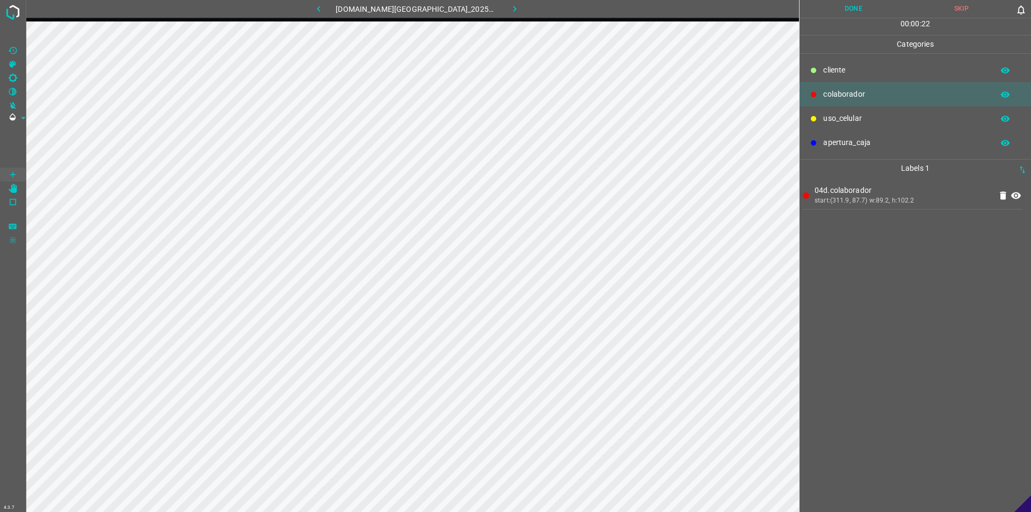
click at [858, 17] on button "Done" at bounding box center [854, 9] width 108 height 18
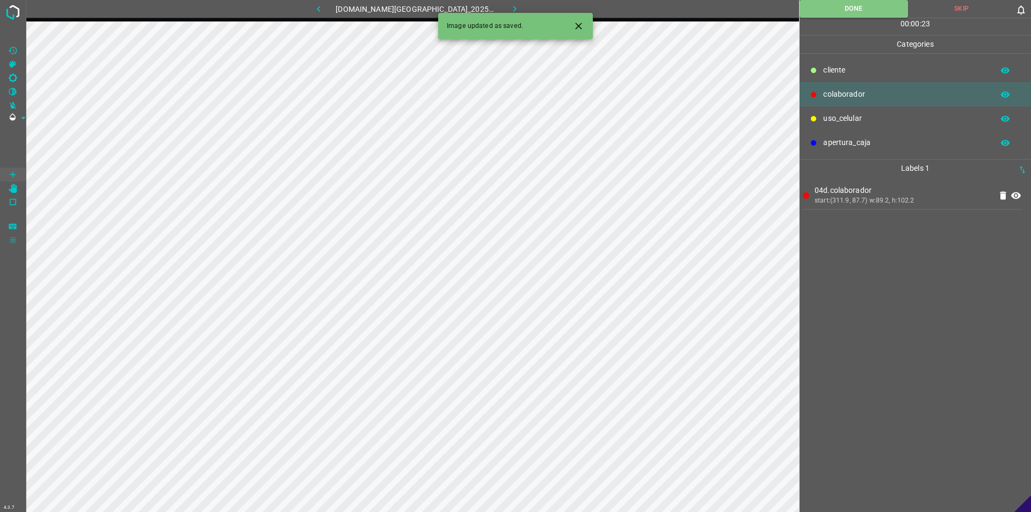
click at [513, 7] on icon "button" at bounding box center [514, 9] width 3 height 6
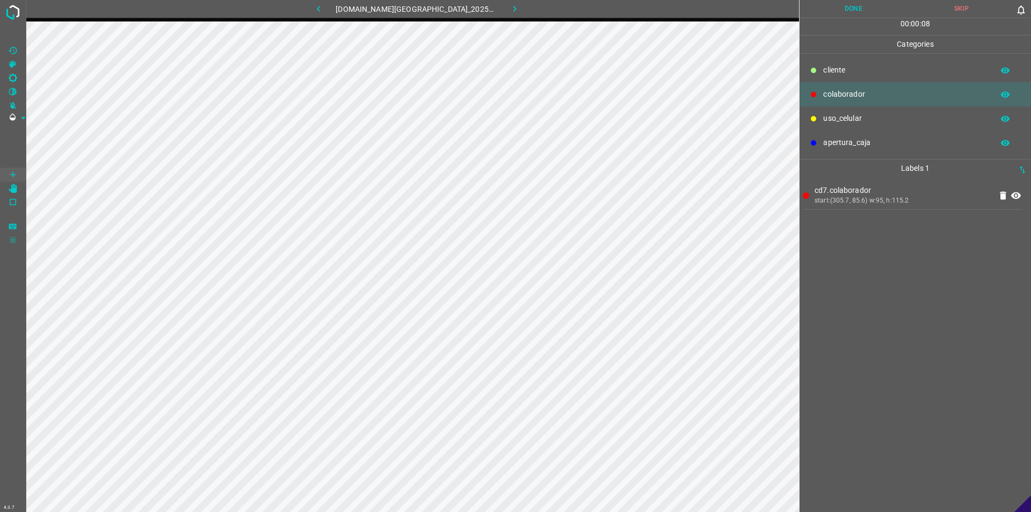
click at [861, 7] on button "Done" at bounding box center [854, 9] width 108 height 18
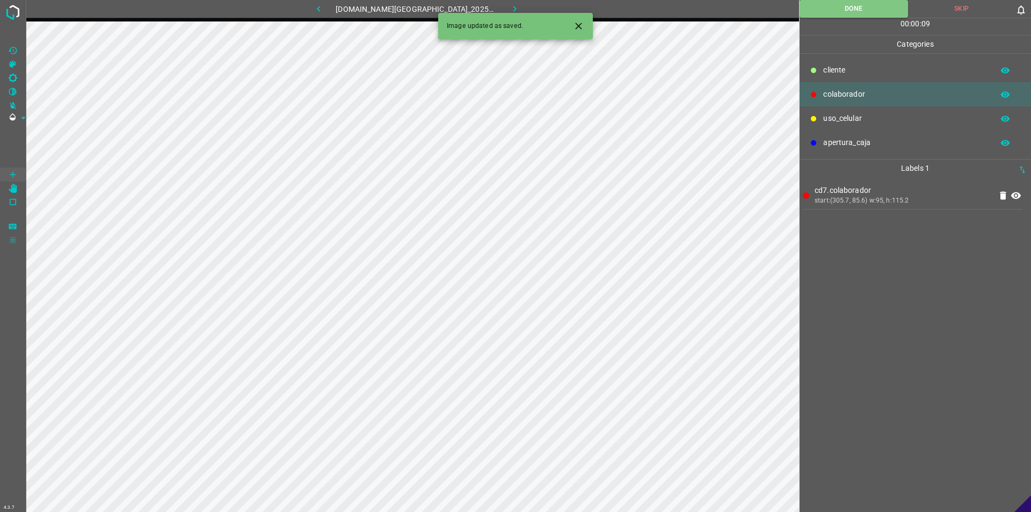
click at [509, 4] on icon "button" at bounding box center [514, 8] width 11 height 11
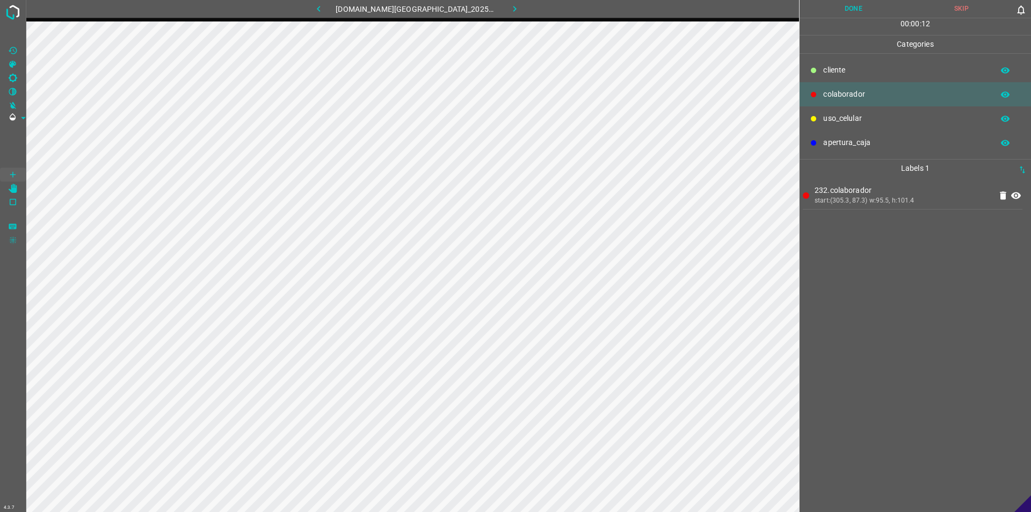
click at [854, 6] on button "Done" at bounding box center [854, 9] width 108 height 18
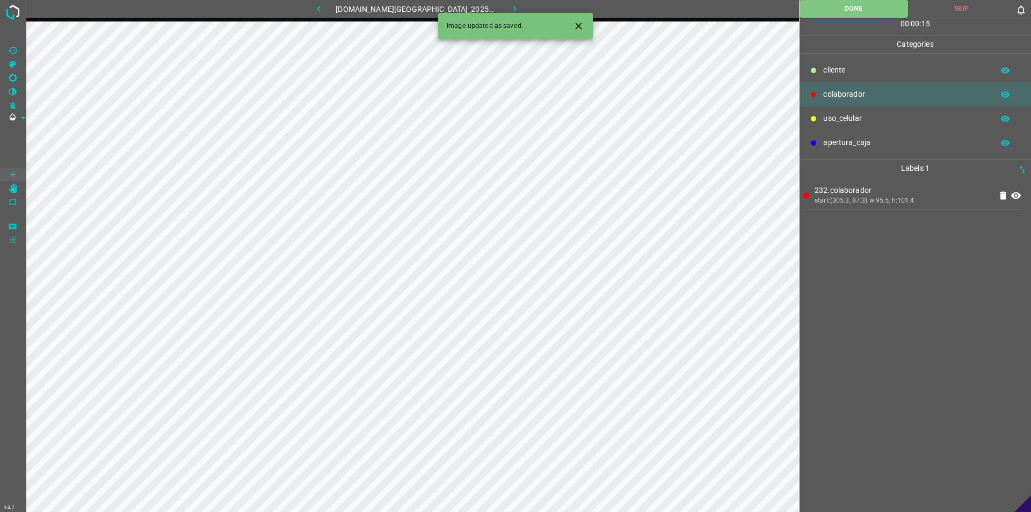
click at [509, 6] on icon "button" at bounding box center [514, 8] width 11 height 11
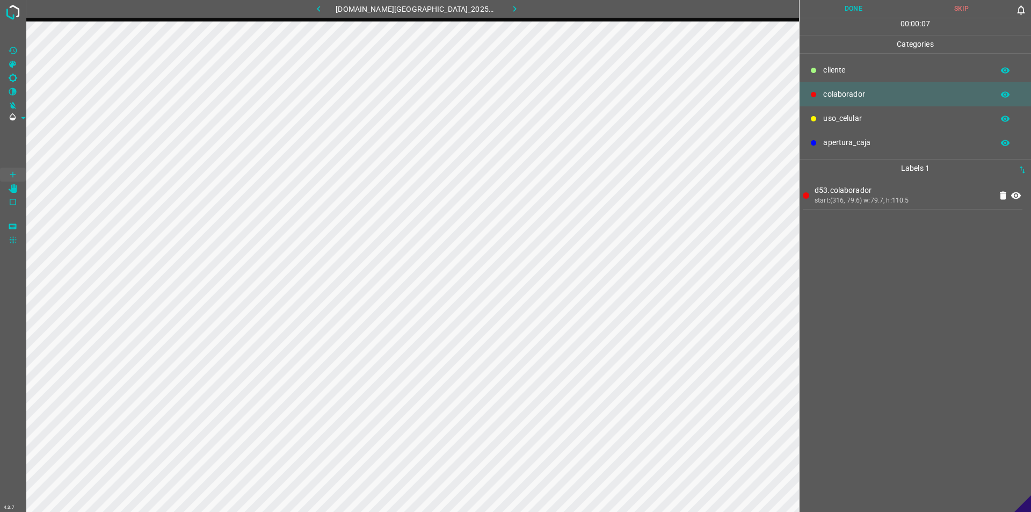
click at [851, 5] on button "Done" at bounding box center [854, 9] width 108 height 18
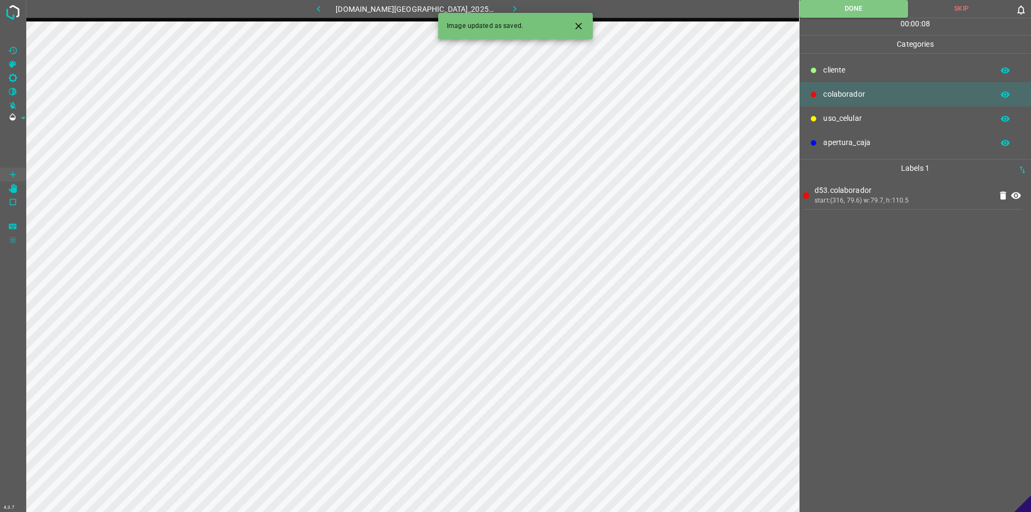
click at [509, 10] on icon "button" at bounding box center [514, 8] width 11 height 11
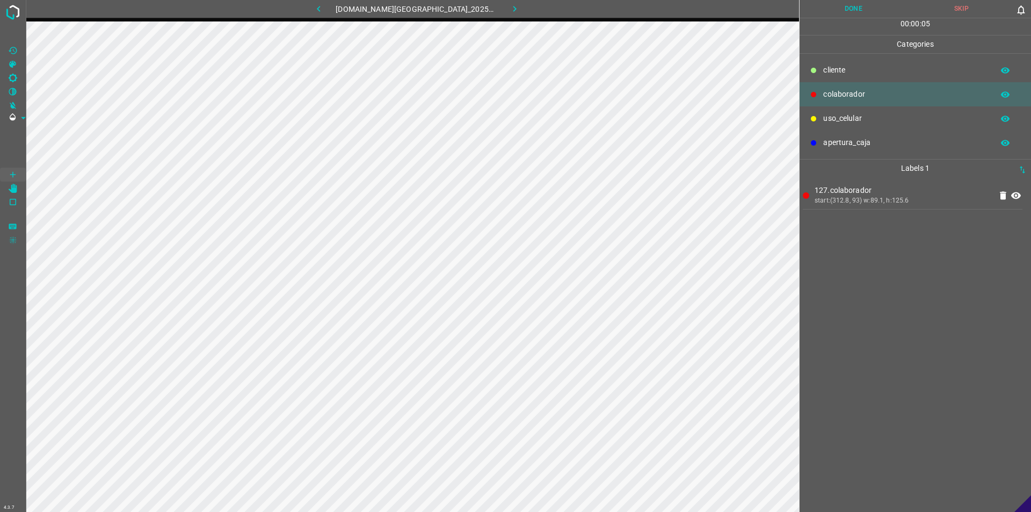
click at [852, 12] on button "Done" at bounding box center [854, 9] width 108 height 18
click at [509, 5] on icon "button" at bounding box center [514, 8] width 11 height 11
click at [861, 10] on button "Done" at bounding box center [854, 9] width 108 height 18
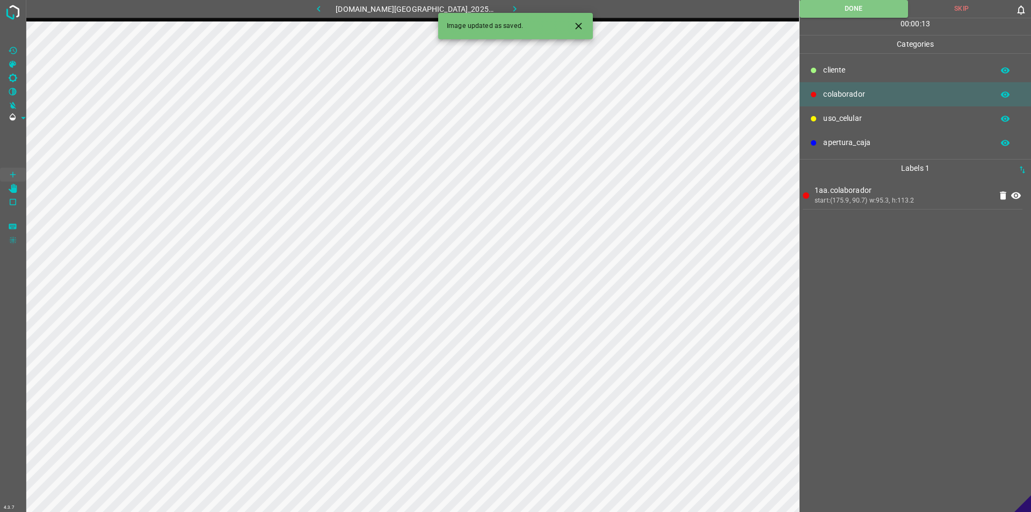
click at [513, 8] on icon "button" at bounding box center [514, 9] width 3 height 6
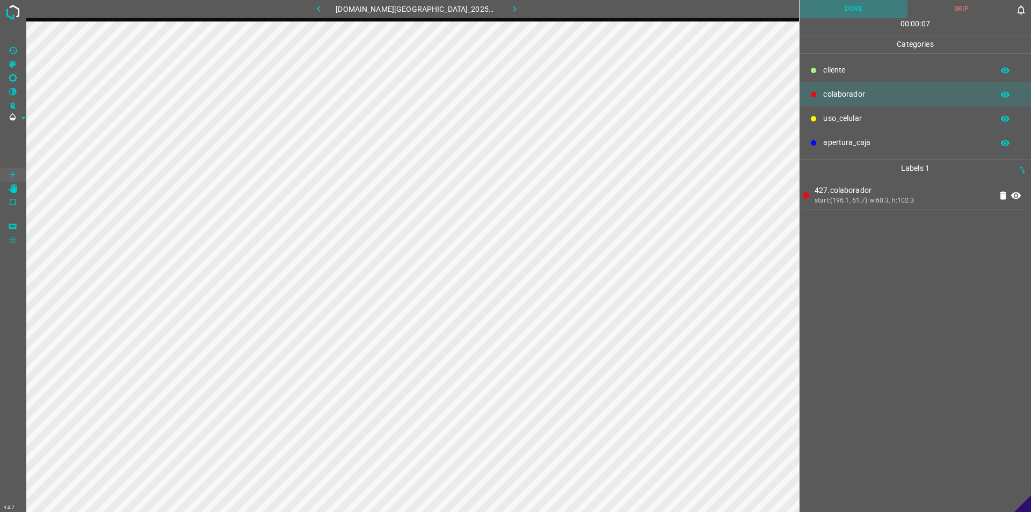
click at [875, 10] on button "Done" at bounding box center [854, 9] width 108 height 18
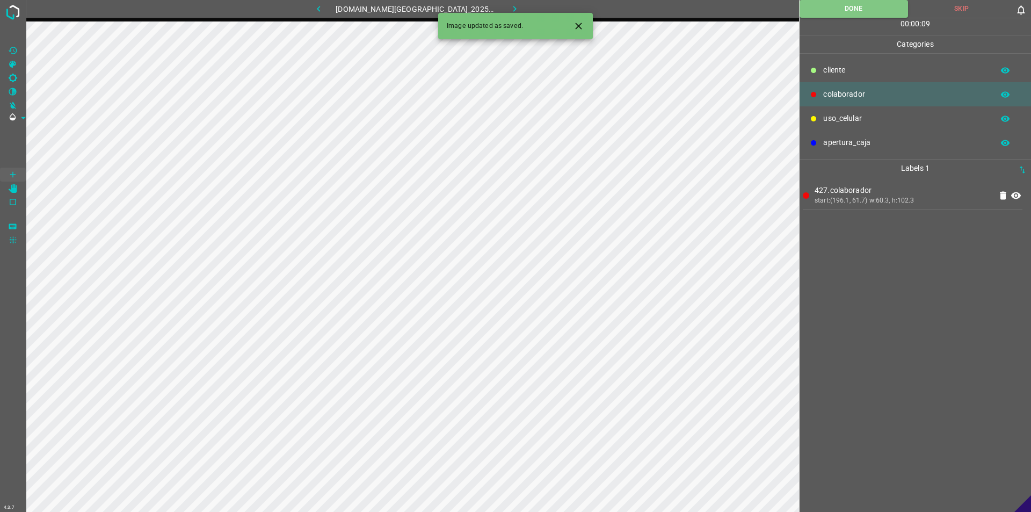
click at [509, 10] on icon "button" at bounding box center [514, 8] width 11 height 11
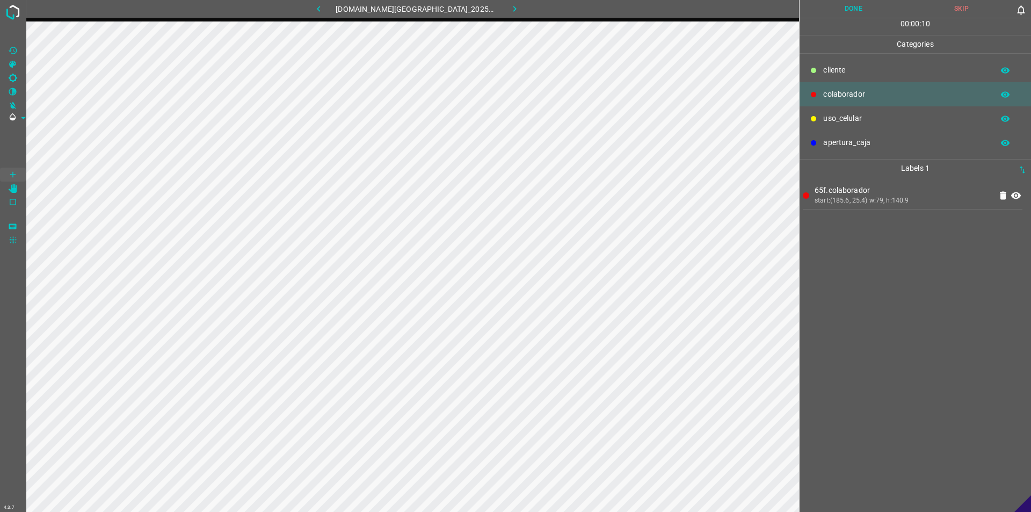
click at [865, 2] on button "Done" at bounding box center [854, 9] width 108 height 18
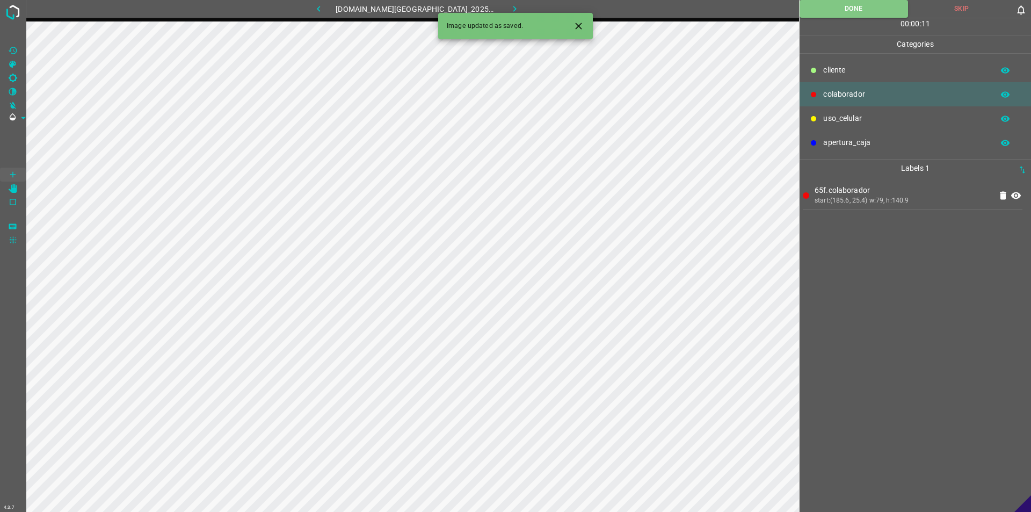
click at [503, 14] on div "Image updated as saved." at bounding box center [515, 26] width 155 height 26
click at [509, 4] on icon "button" at bounding box center [514, 8] width 11 height 11
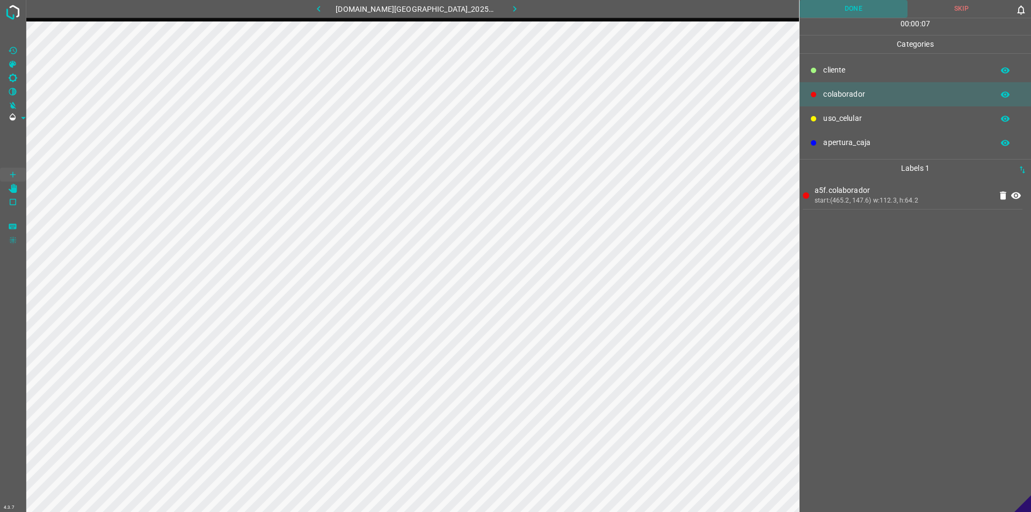
click at [849, 15] on button "Done" at bounding box center [854, 9] width 108 height 18
click at [844, 11] on button "Done" at bounding box center [854, 9] width 108 height 18
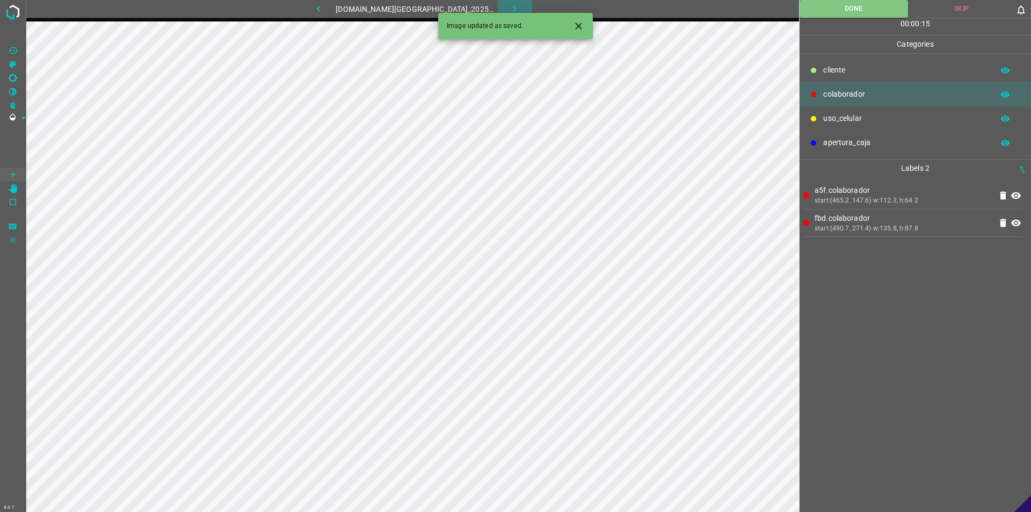
click at [509, 10] on icon "button" at bounding box center [514, 8] width 11 height 11
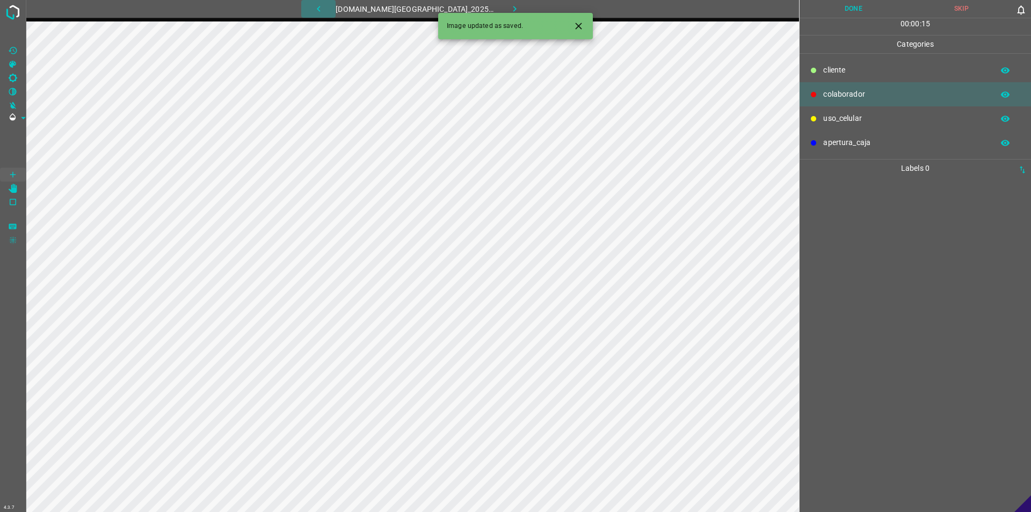
click at [320, 8] on icon "button" at bounding box center [318, 9] width 3 height 6
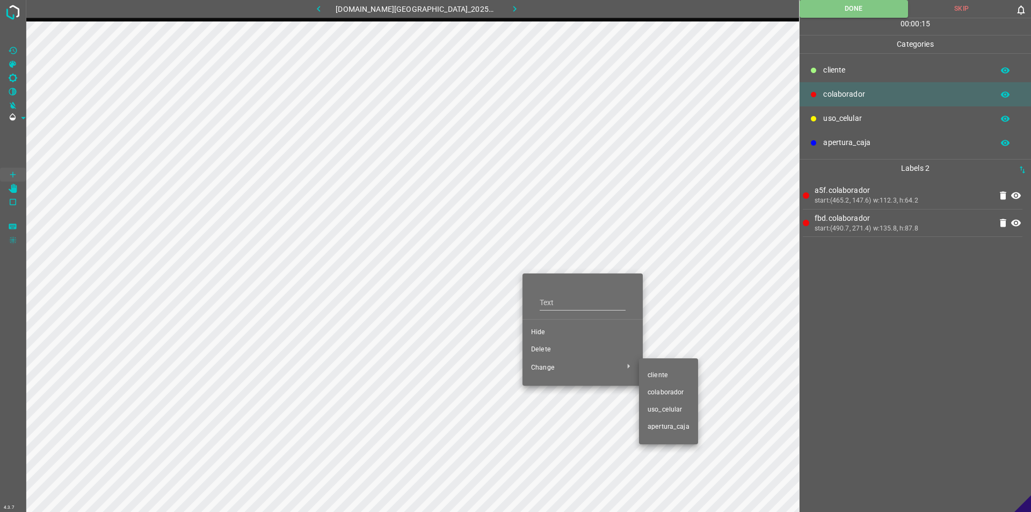
click at [659, 369] on li "​​cliente" at bounding box center [668, 375] width 59 height 17
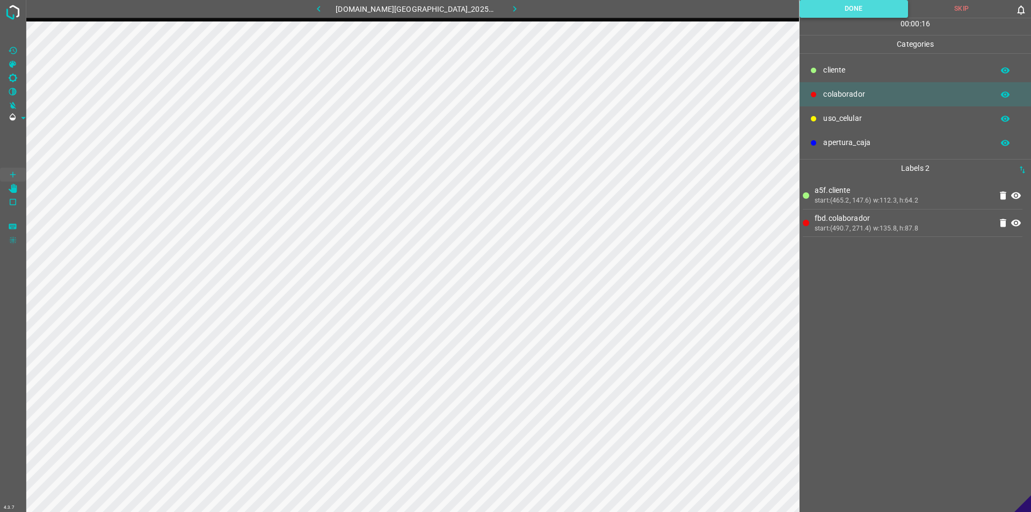
click at [865, 14] on button "Done" at bounding box center [854, 9] width 108 height 18
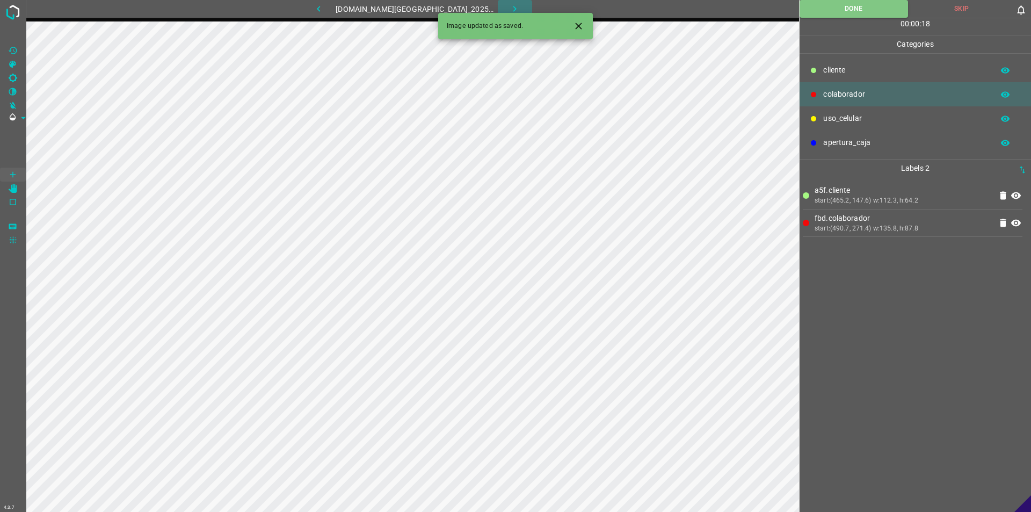
click at [513, 7] on button "button" at bounding box center [515, 9] width 34 height 18
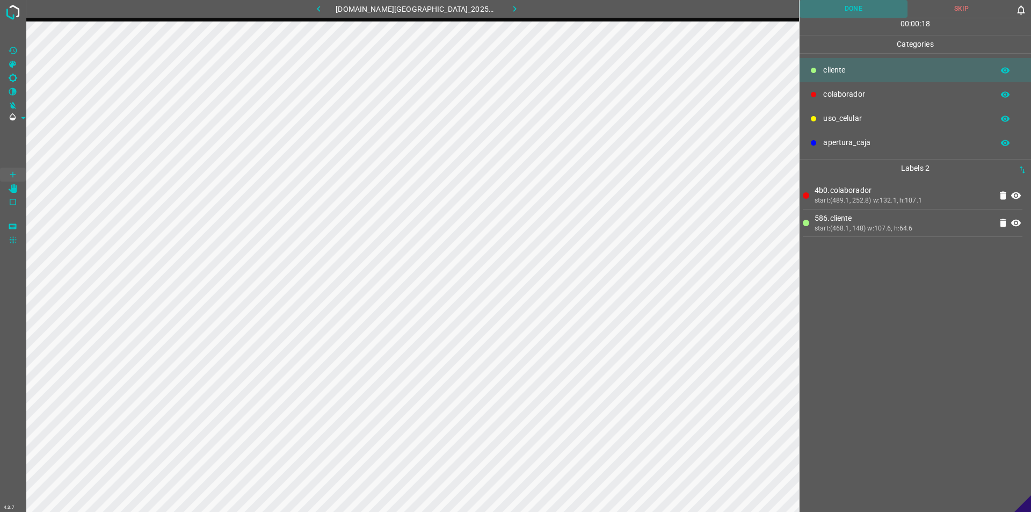
click at [851, 1] on button "Done" at bounding box center [854, 9] width 108 height 18
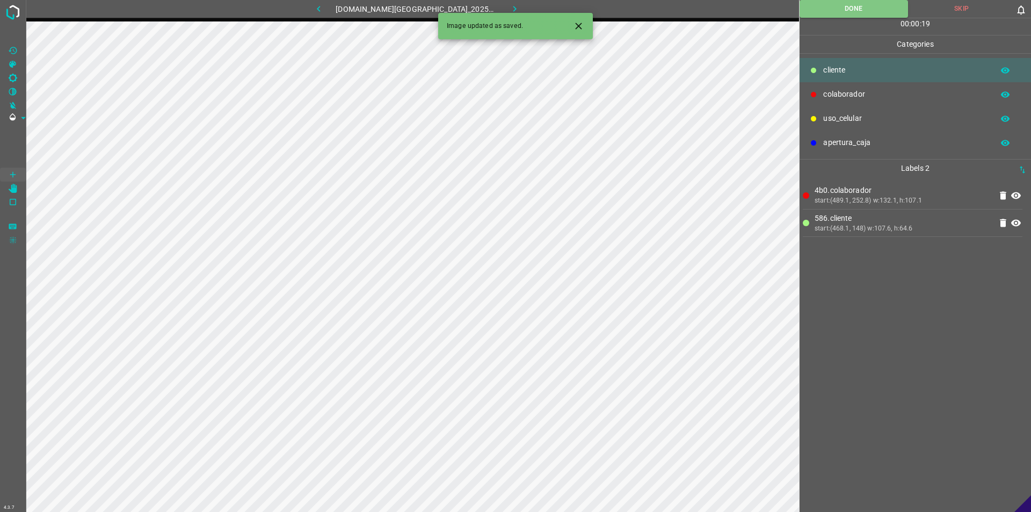
click at [509, 4] on icon "button" at bounding box center [514, 8] width 11 height 11
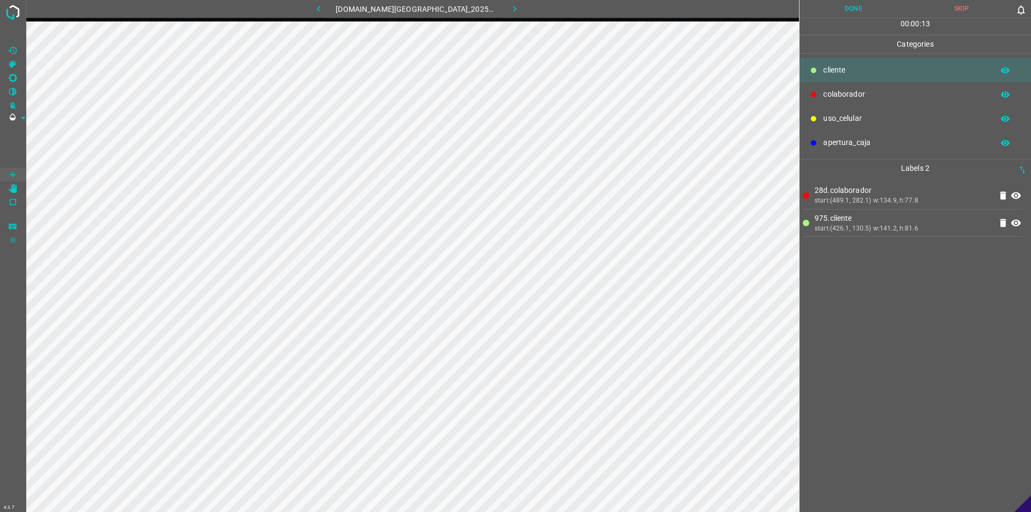
click at [847, 0] on button "Done" at bounding box center [854, 9] width 108 height 18
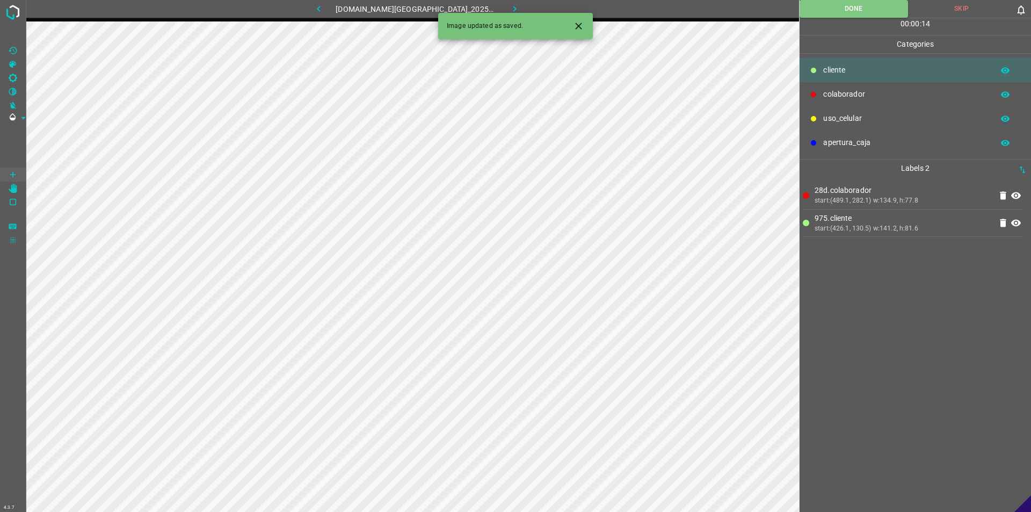
click at [498, 13] on div "Image updated as saved." at bounding box center [515, 26] width 155 height 26
click at [509, 8] on icon "button" at bounding box center [514, 8] width 11 height 11
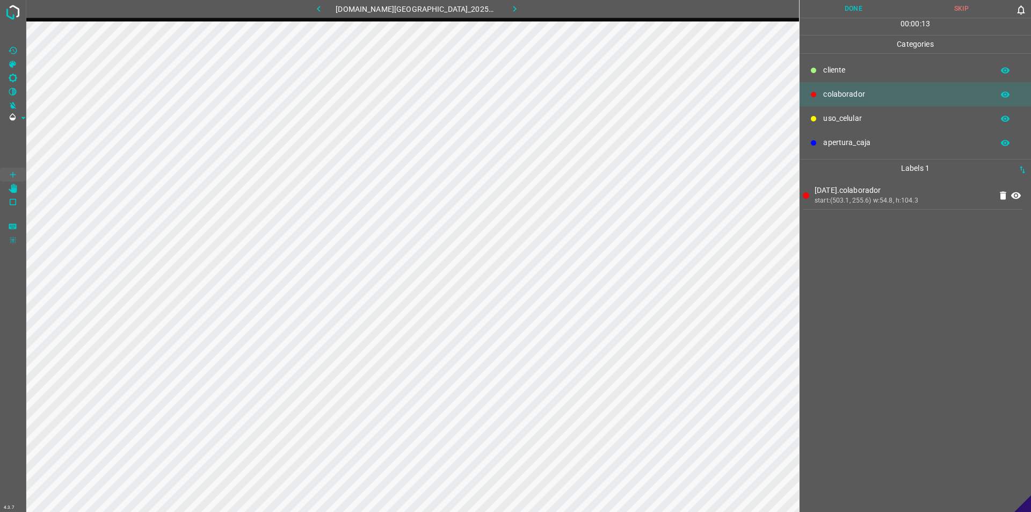
click at [860, 6] on button "Done" at bounding box center [854, 9] width 108 height 18
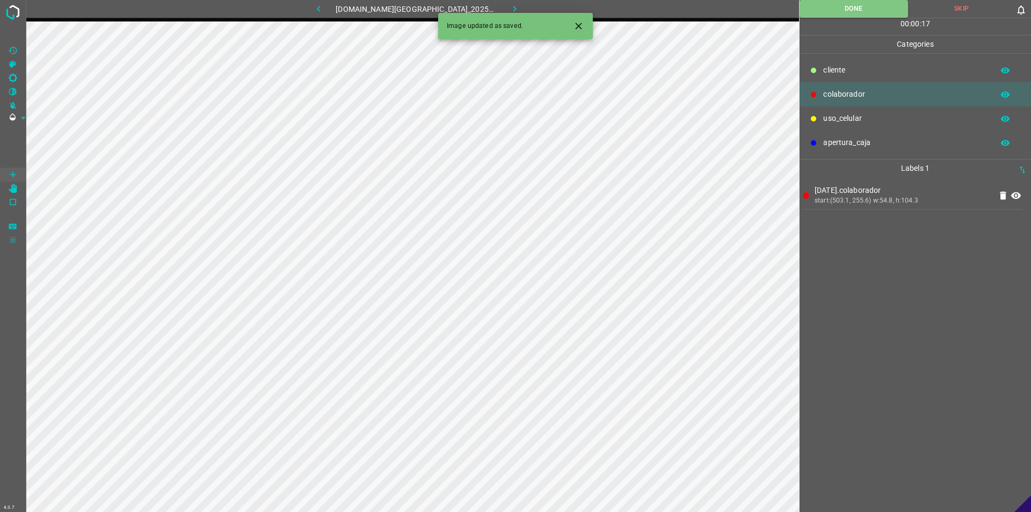
click at [509, 4] on icon "button" at bounding box center [514, 8] width 11 height 11
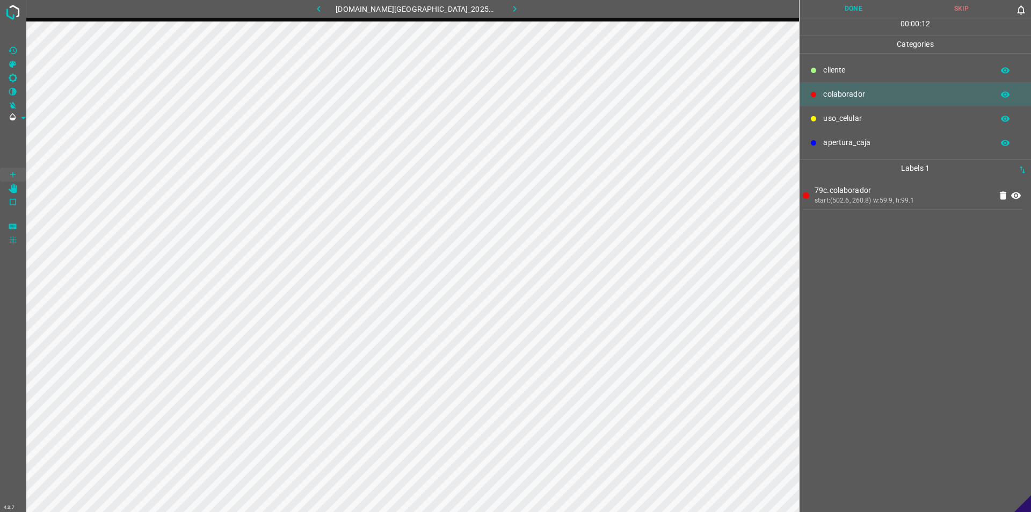
click at [870, 7] on button "Done" at bounding box center [854, 9] width 108 height 18
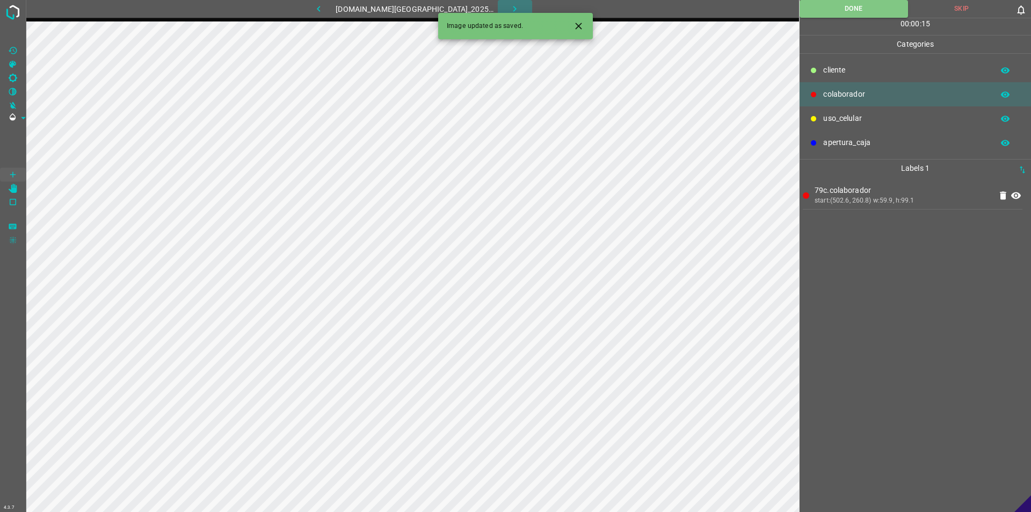
click at [498, 2] on button "button" at bounding box center [515, 9] width 34 height 18
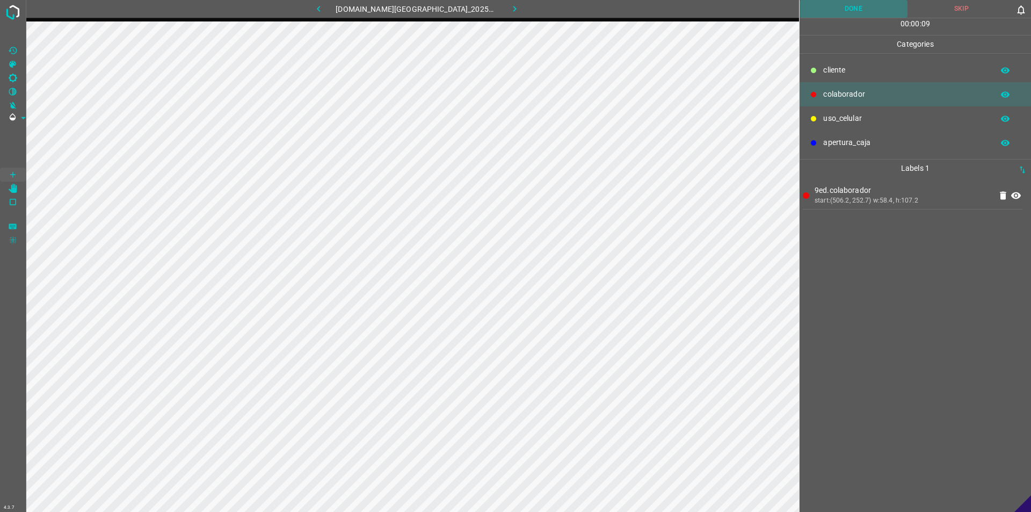
click at [850, 5] on button "Done" at bounding box center [854, 9] width 108 height 18
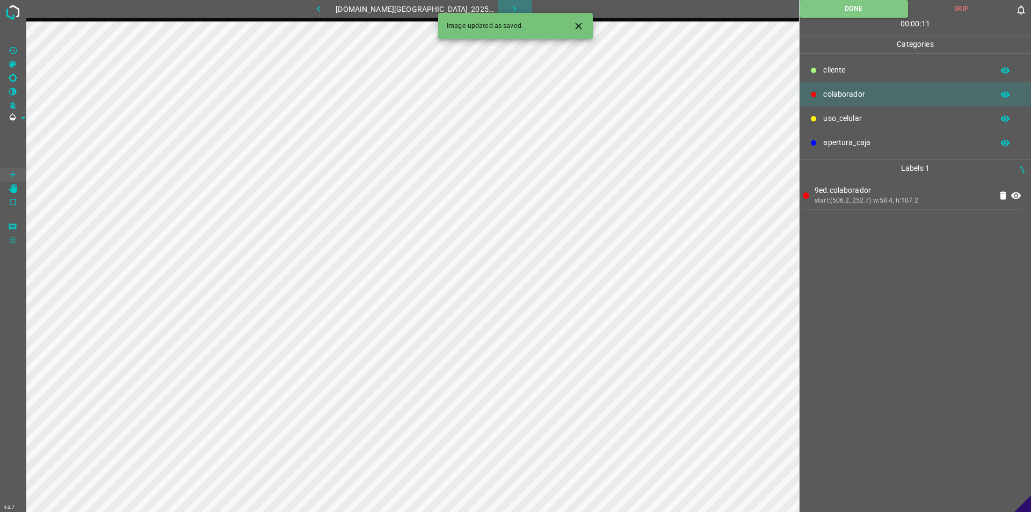
click at [509, 5] on icon "button" at bounding box center [514, 8] width 11 height 11
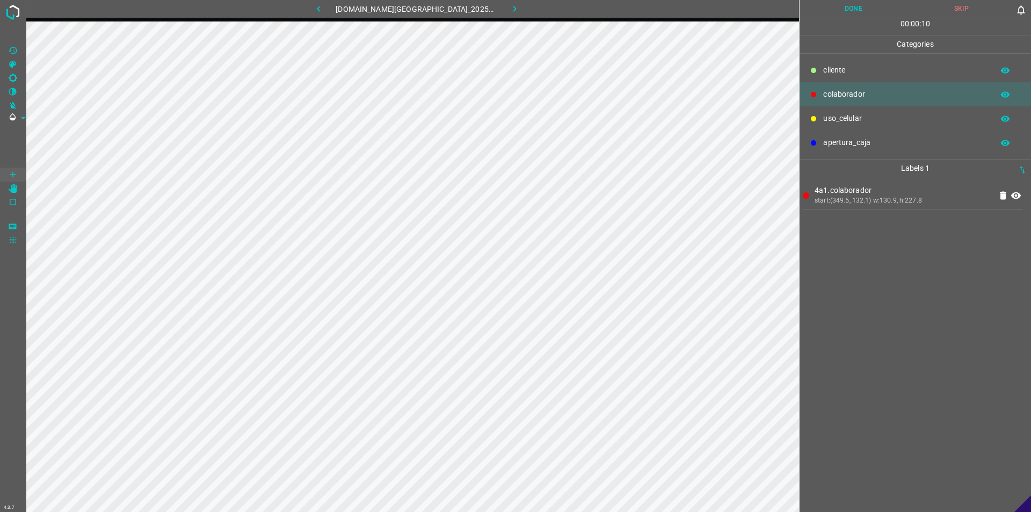
click at [851, 10] on button "Done" at bounding box center [854, 9] width 108 height 18
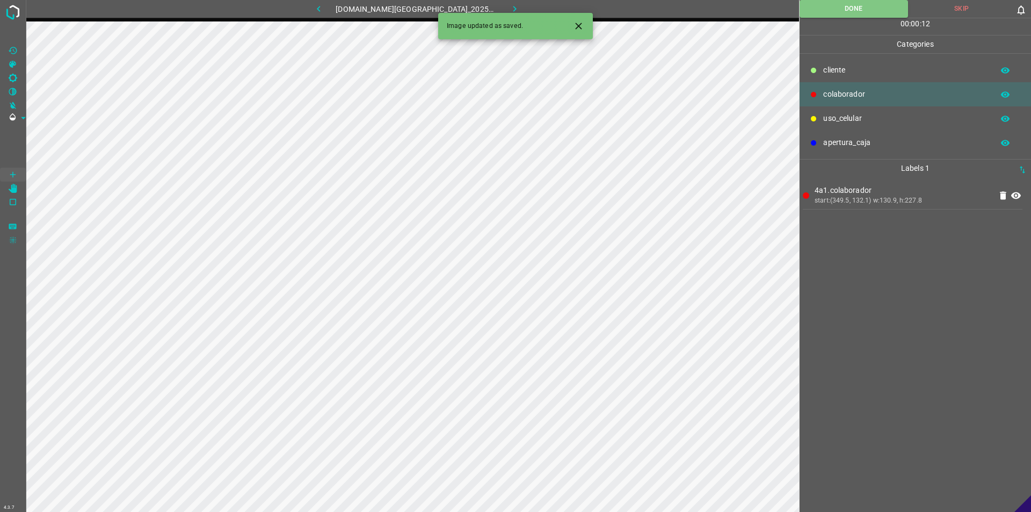
click at [509, 8] on icon "button" at bounding box center [514, 8] width 11 height 11
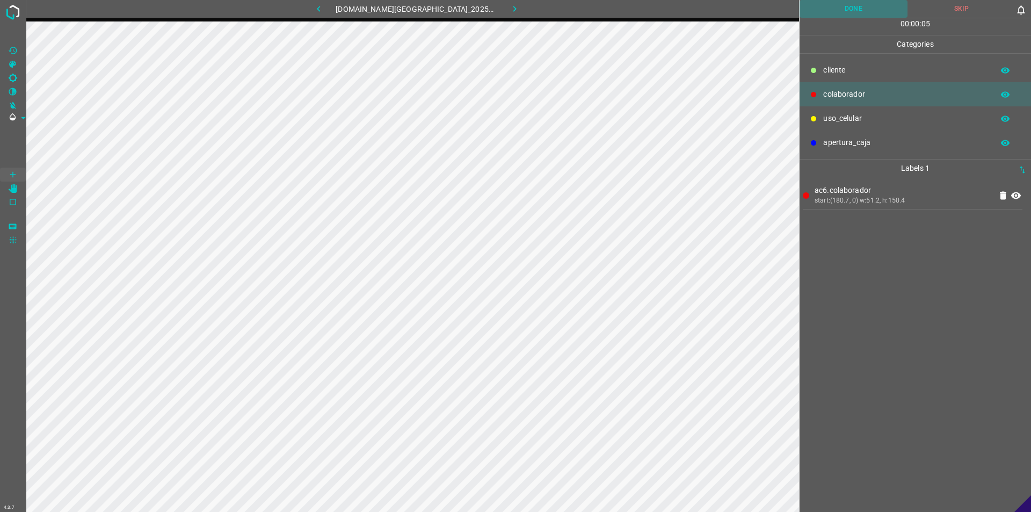
click at [840, 3] on button "Done" at bounding box center [854, 9] width 108 height 18
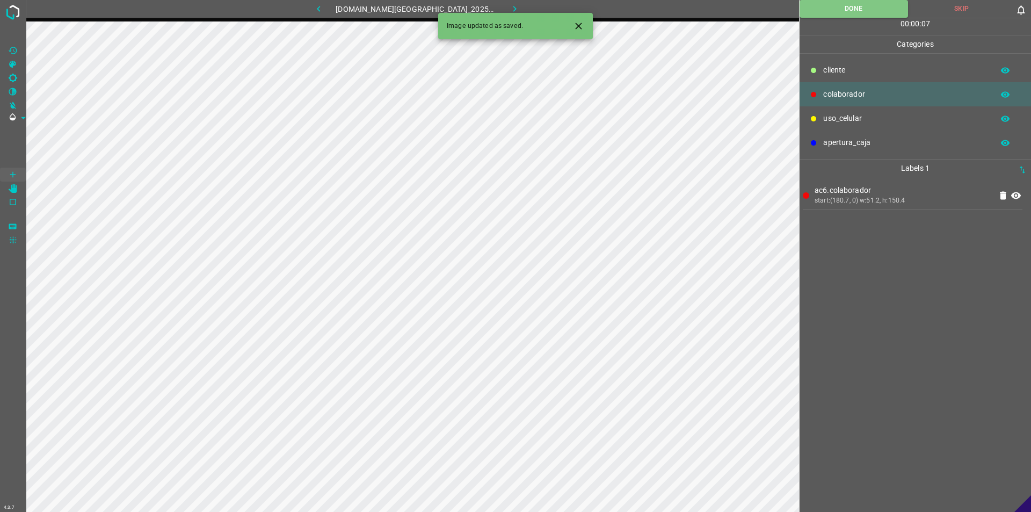
click at [509, 12] on icon "button" at bounding box center [514, 8] width 11 height 11
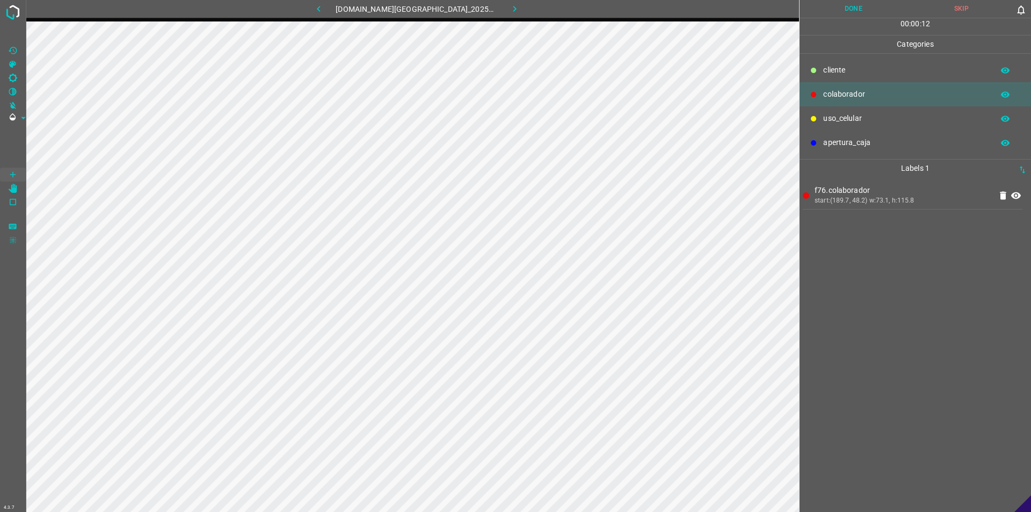
click at [855, 8] on button "Done" at bounding box center [854, 9] width 108 height 18
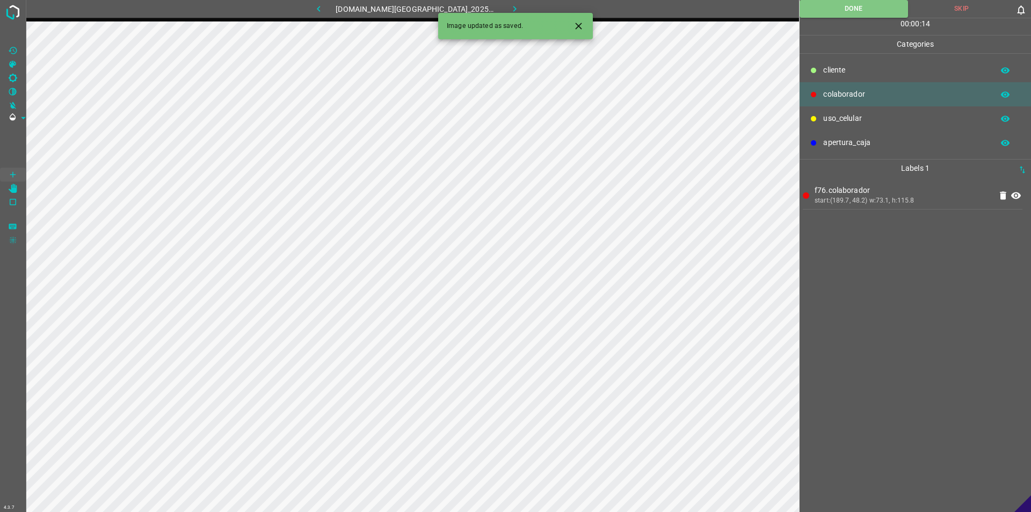
click at [518, 8] on button "button" at bounding box center [515, 9] width 34 height 18
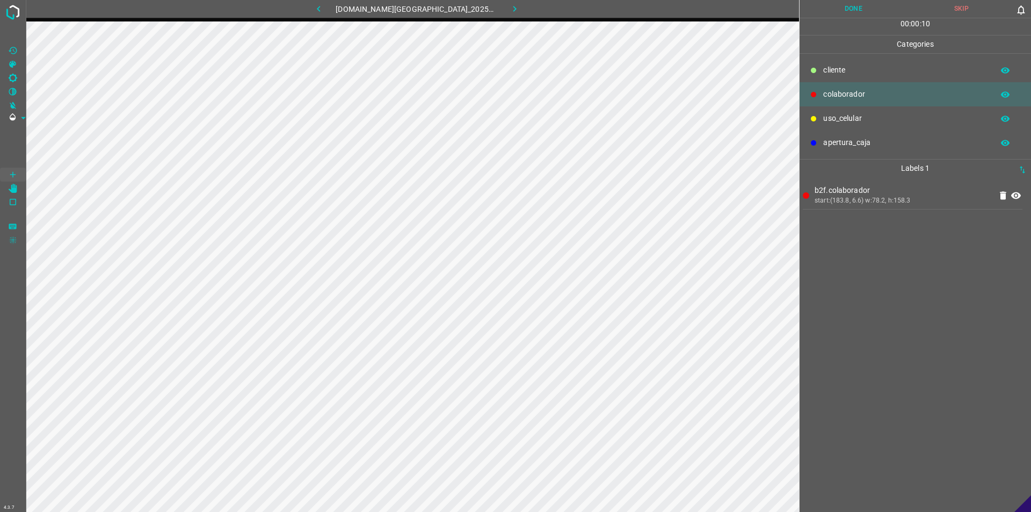
click at [870, 12] on button "Done" at bounding box center [854, 9] width 108 height 18
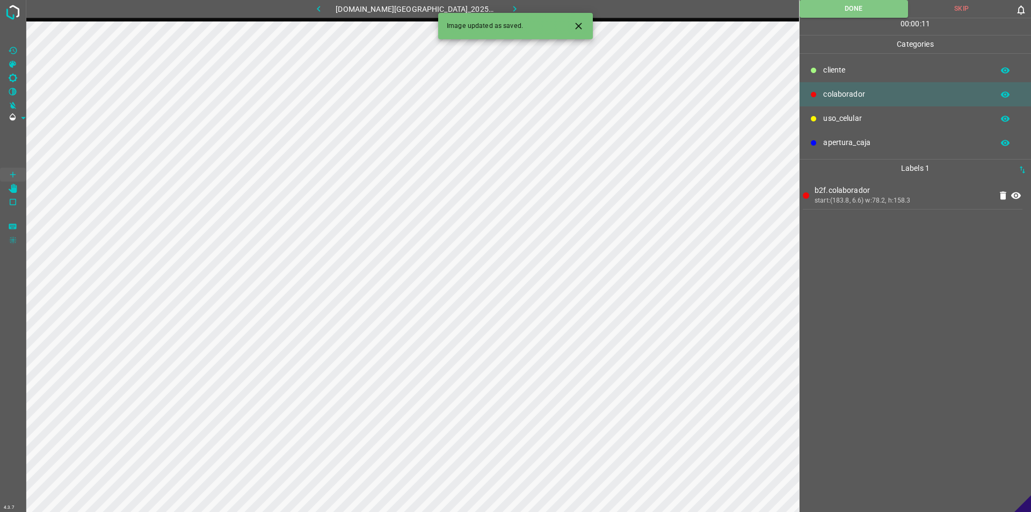
click at [516, 5] on button "button" at bounding box center [515, 9] width 34 height 18
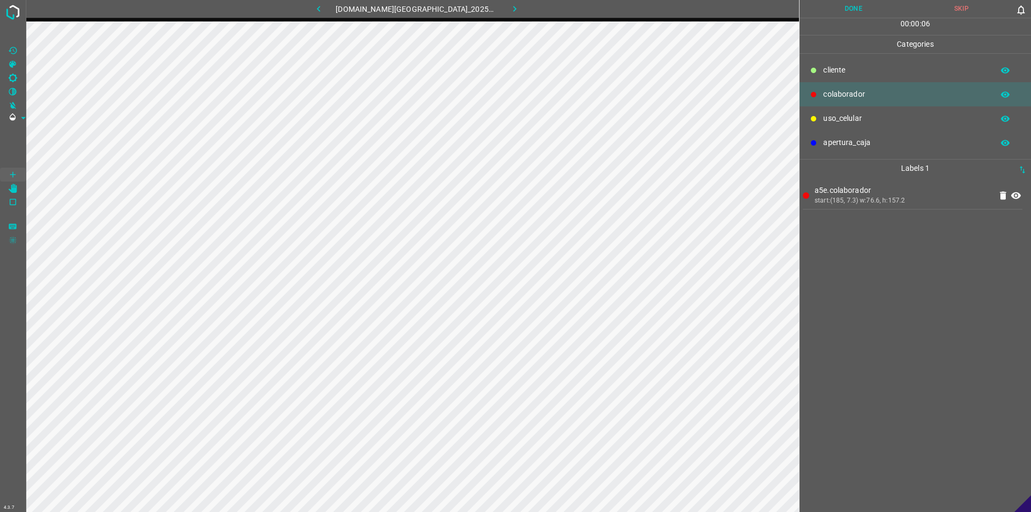
click at [850, 8] on button "Done" at bounding box center [854, 9] width 108 height 18
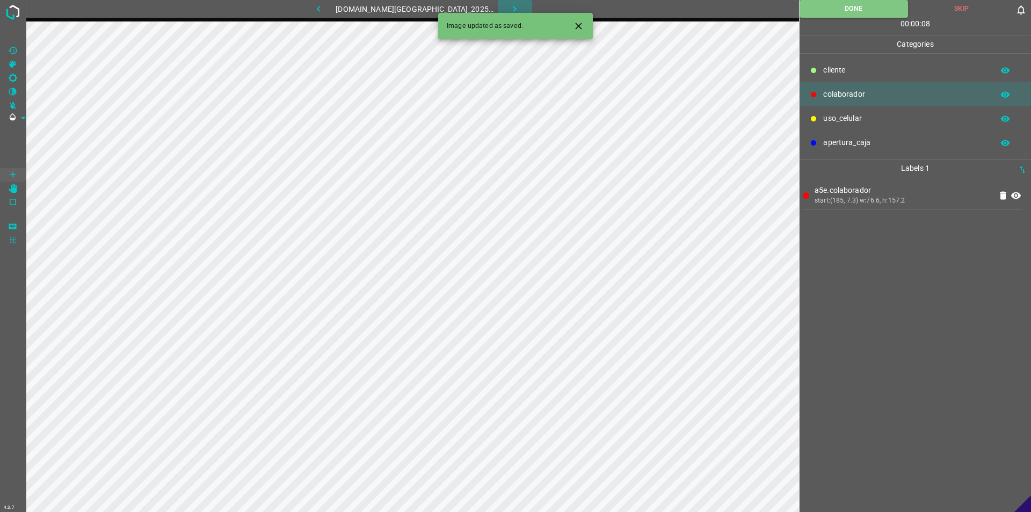
drag, startPoint x: 513, startPoint y: 7, endPoint x: 455, endPoint y: 3, distance: 57.6
click at [508, 5] on button "button" at bounding box center [515, 9] width 34 height 18
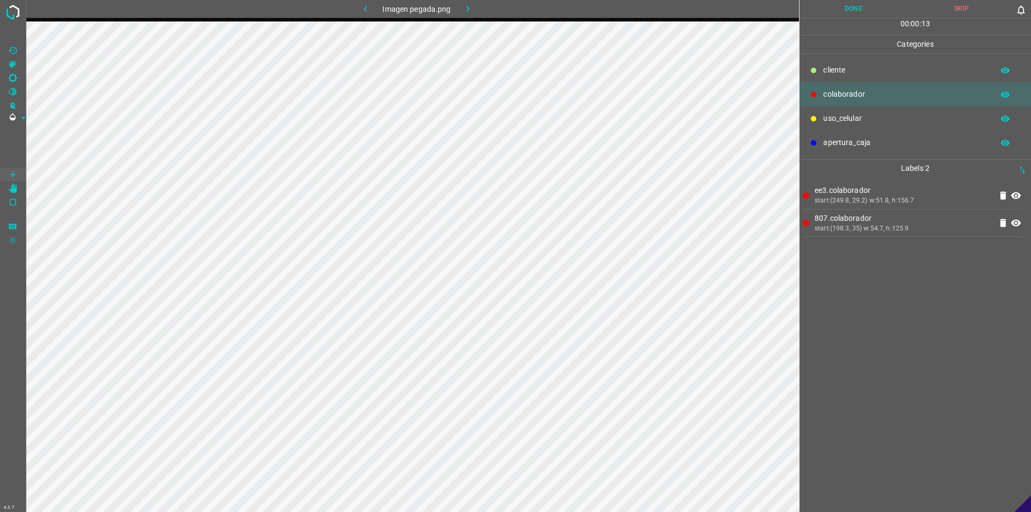
click at [840, 10] on button "Done" at bounding box center [854, 9] width 108 height 18
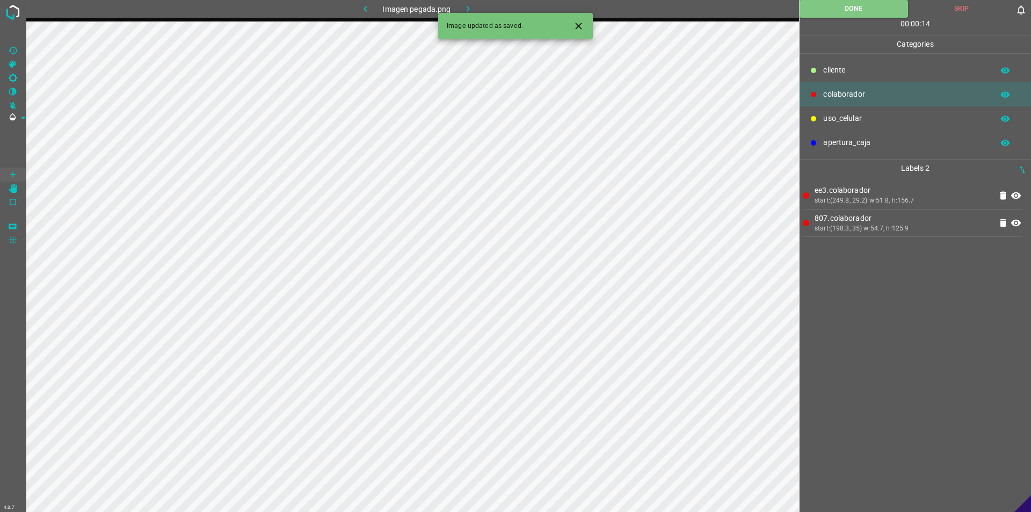
click at [460, 3] on button "button" at bounding box center [468, 9] width 34 height 18
